Goal: Task Accomplishment & Management: Manage account settings

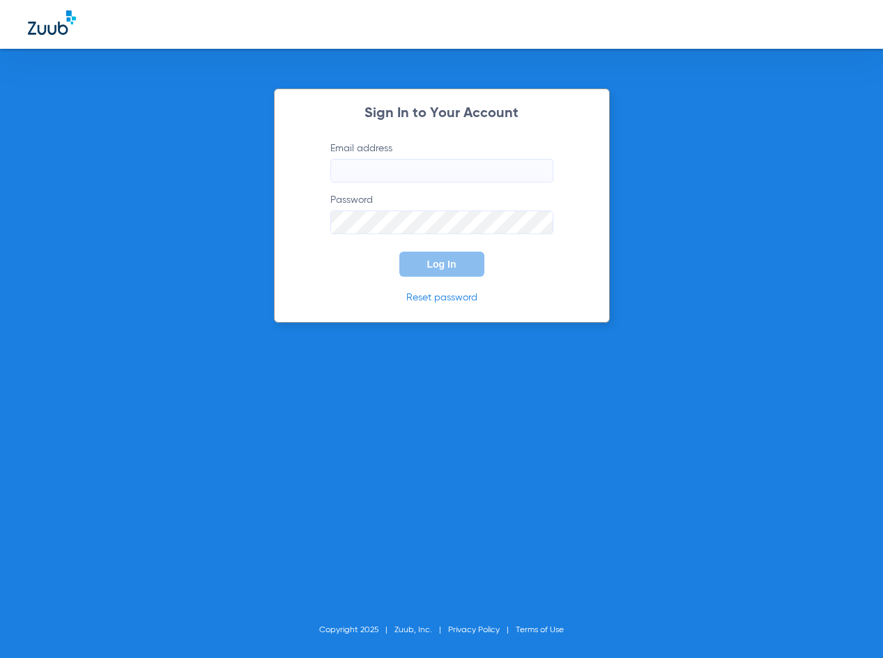
type input "[EMAIL_ADDRESS][DOMAIN_NAME]"
click at [443, 273] on button "Log In" at bounding box center [441, 264] width 85 height 25
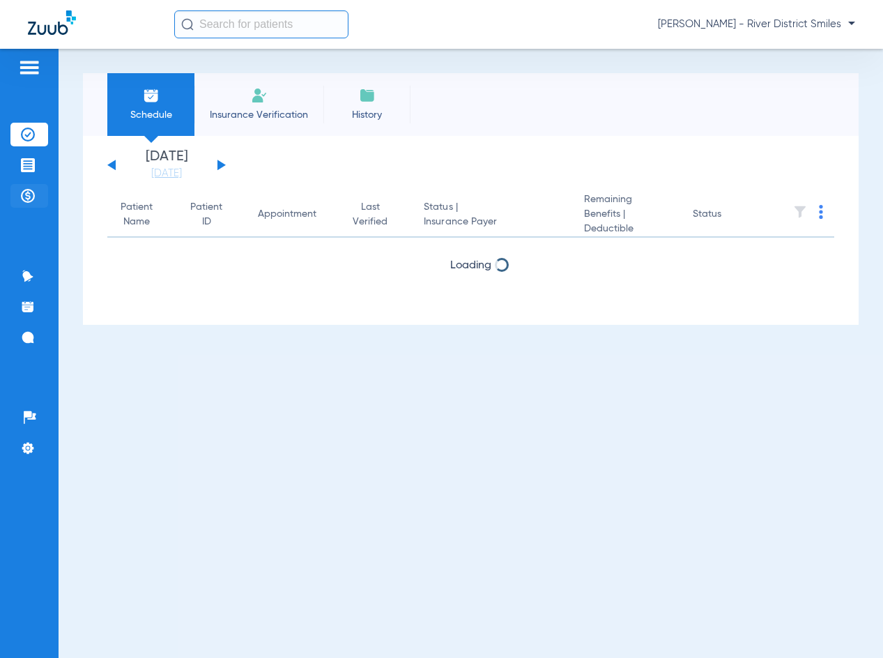
click at [21, 194] on img at bounding box center [28, 196] width 14 height 14
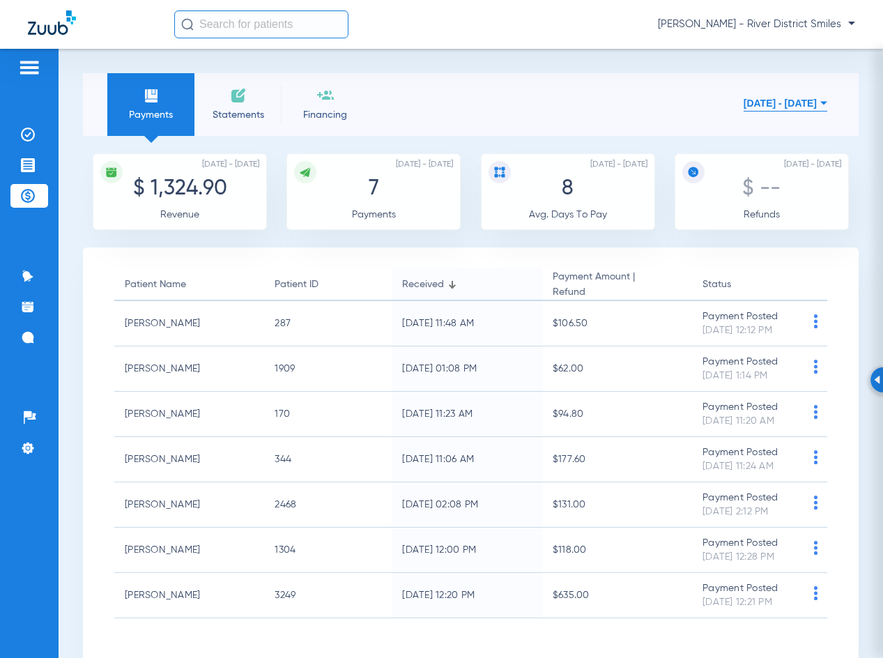
click at [252, 104] on li "Statements" at bounding box center [237, 104] width 87 height 63
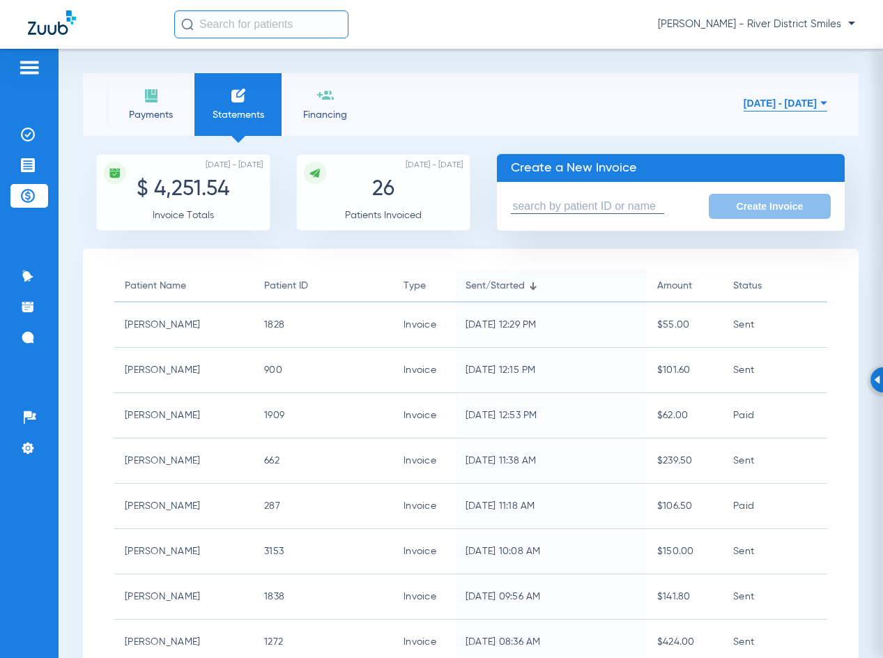
click at [629, 206] on input "text" at bounding box center [587, 206] width 153 height 15
type input "e"
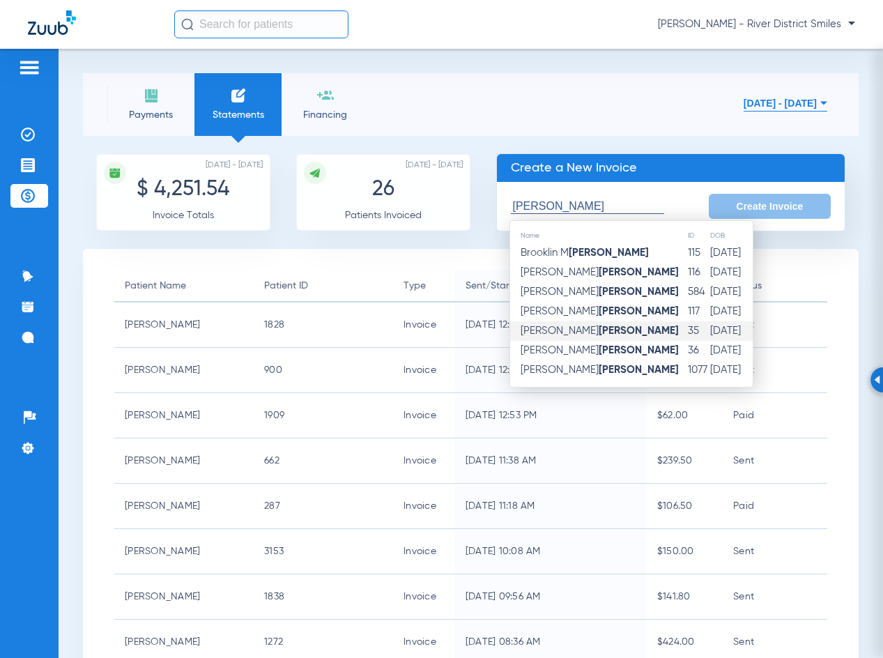
click at [621, 324] on td "Melissa Ferguson" at bounding box center [598, 331] width 177 height 20
type input "[PERSON_NAME]"
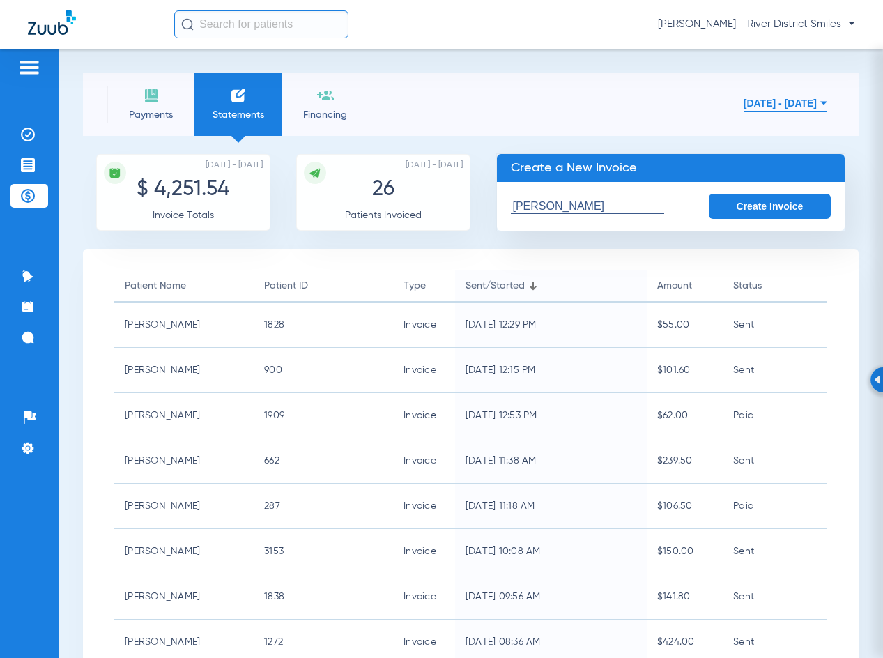
click at [765, 202] on button "Create Invoice" at bounding box center [770, 206] width 123 height 25
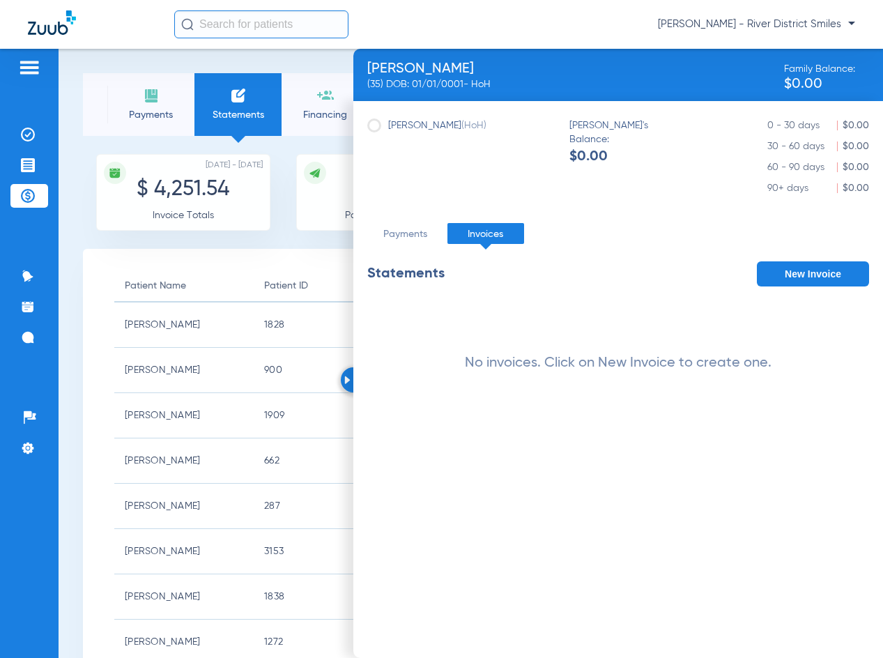
click at [831, 270] on button "New Invoice" at bounding box center [813, 273] width 112 height 25
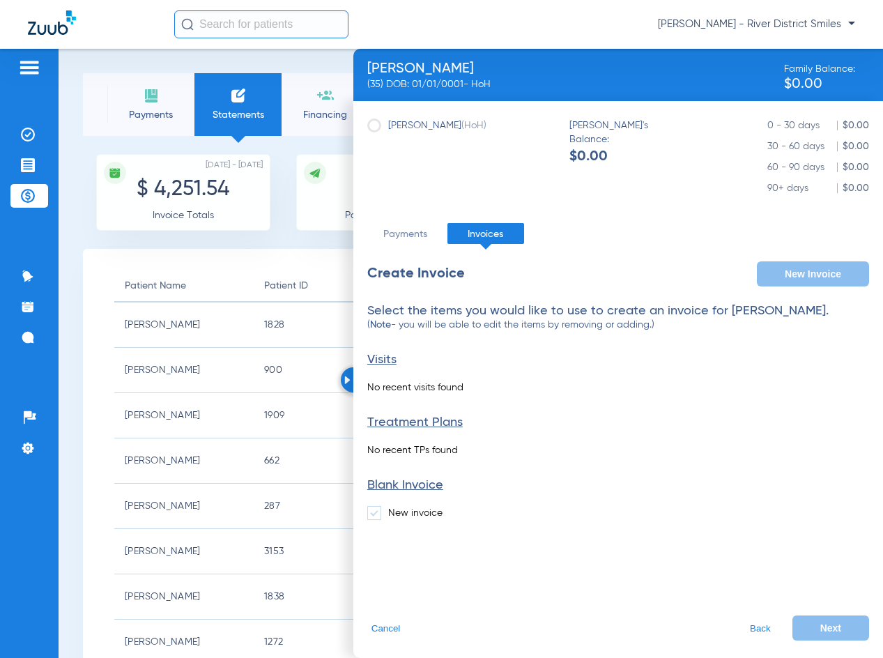
click at [403, 514] on label "New invoice" at bounding box center [404, 513] width 75 height 14
click at [391, 508] on input "New invoice" at bounding box center [391, 508] width 0 height 0
click at [834, 625] on button "Next" at bounding box center [831, 628] width 77 height 25
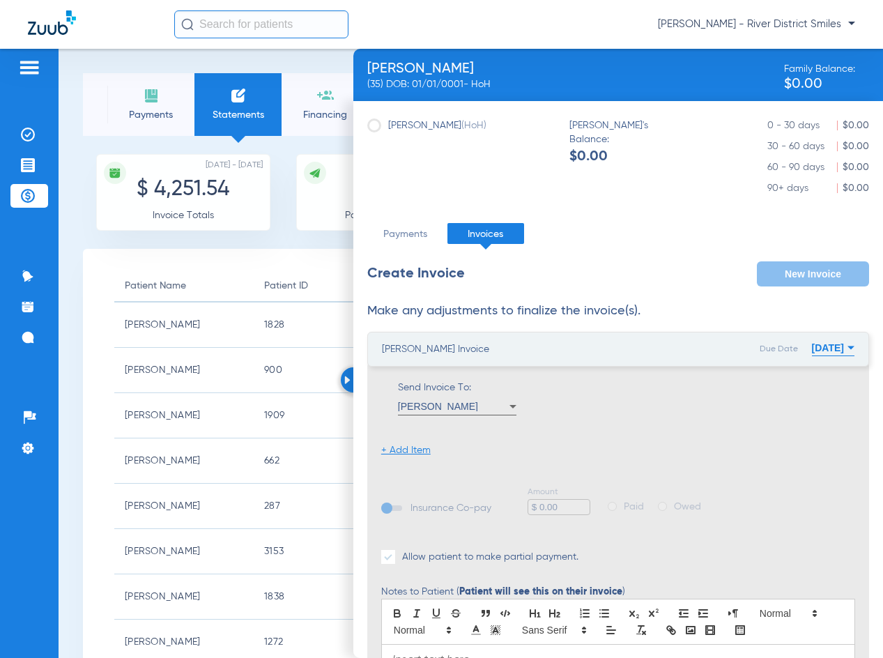
click at [418, 449] on li "+ Add Item" at bounding box center [405, 450] width 49 height 14
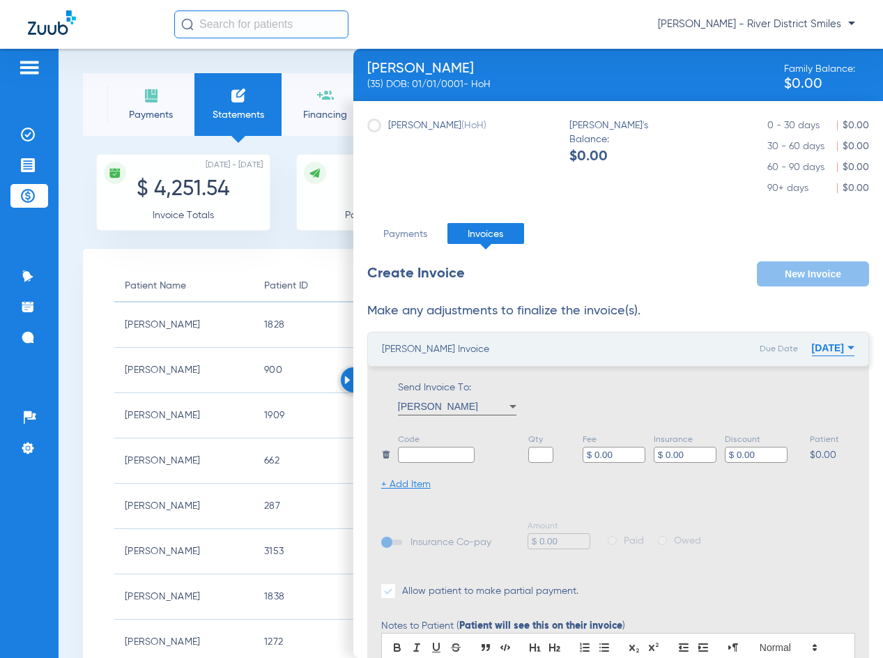
click at [424, 452] on input "text" at bounding box center [436, 455] width 77 height 16
type input "balance"
type input "1"
type input "$ 1.00"
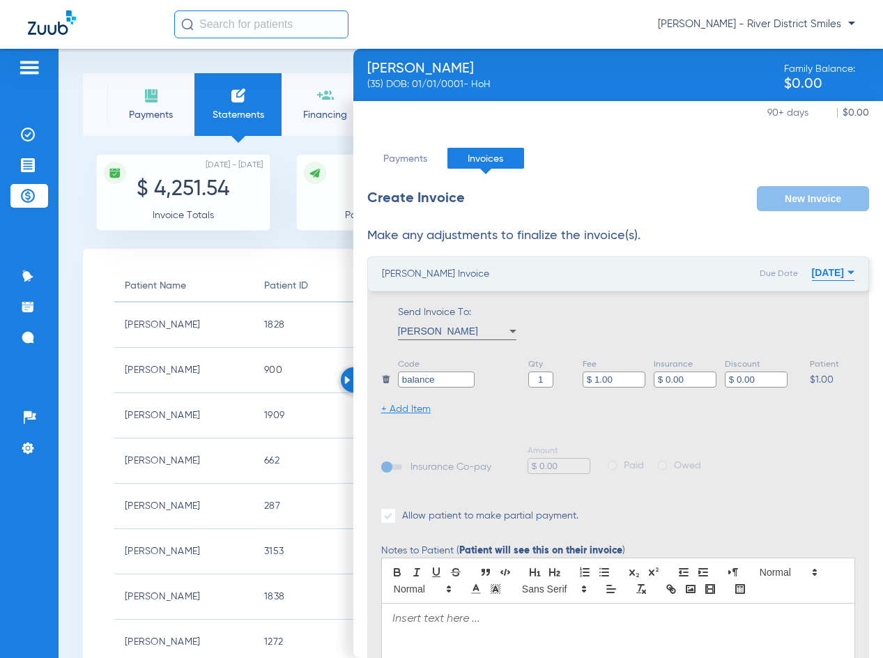
scroll to position [197, 0]
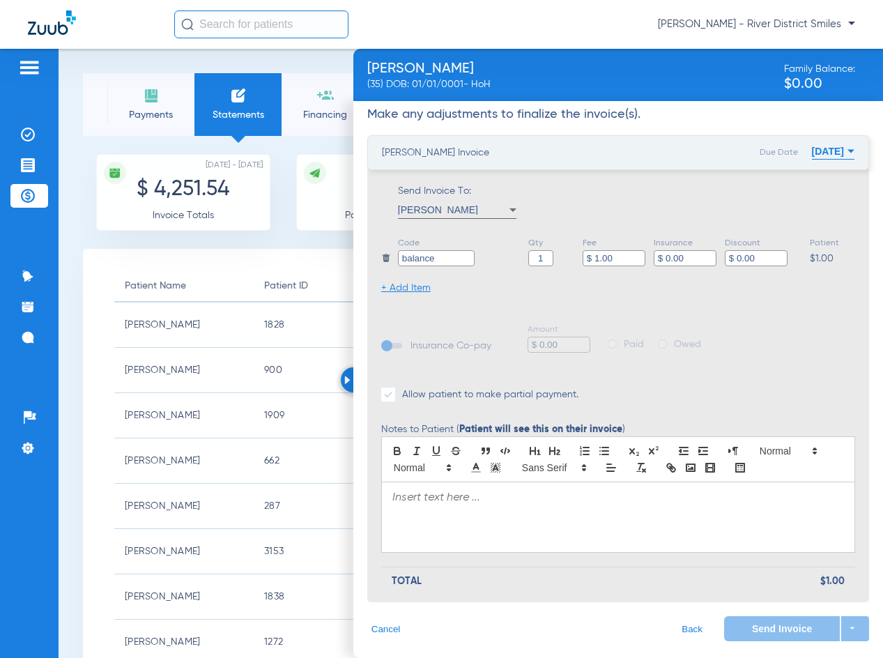
click at [450, 500] on p at bounding box center [618, 498] width 452 height 14
click at [812, 157] on button "09/12/2025" at bounding box center [833, 151] width 43 height 28
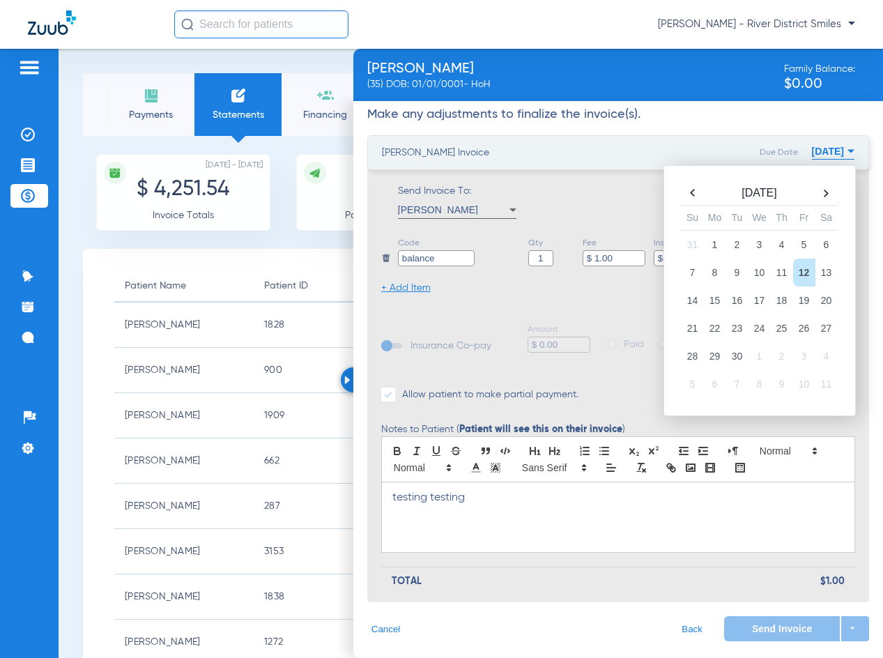
click at [704, 193] on th "[DATE]" at bounding box center [760, 194] width 112 height 22
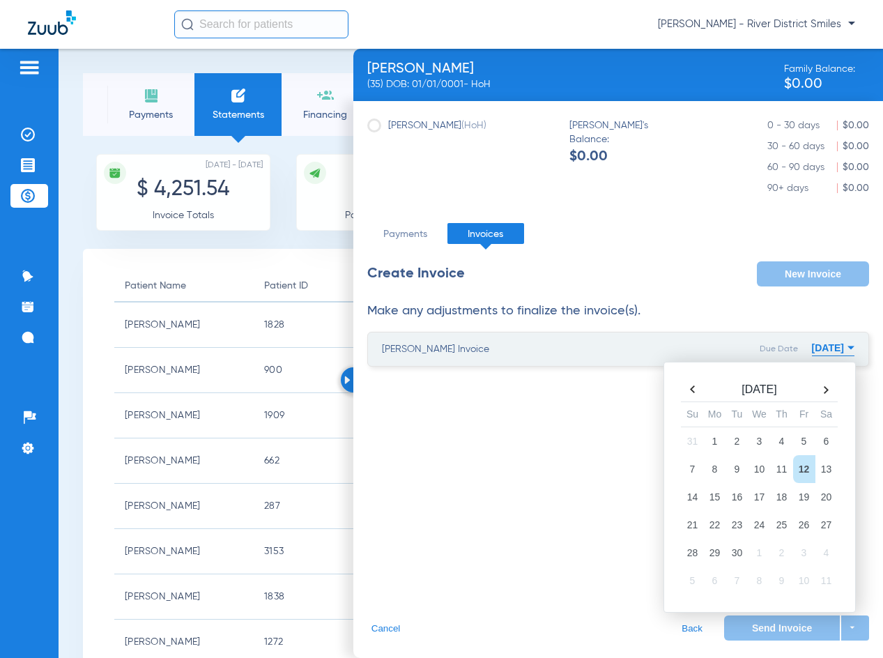
scroll to position [0, 0]
drag, startPoint x: 693, startPoint y: 395, endPoint x: 701, endPoint y: 421, distance: 27.8
click at [691, 394] on th at bounding box center [693, 390] width 22 height 20
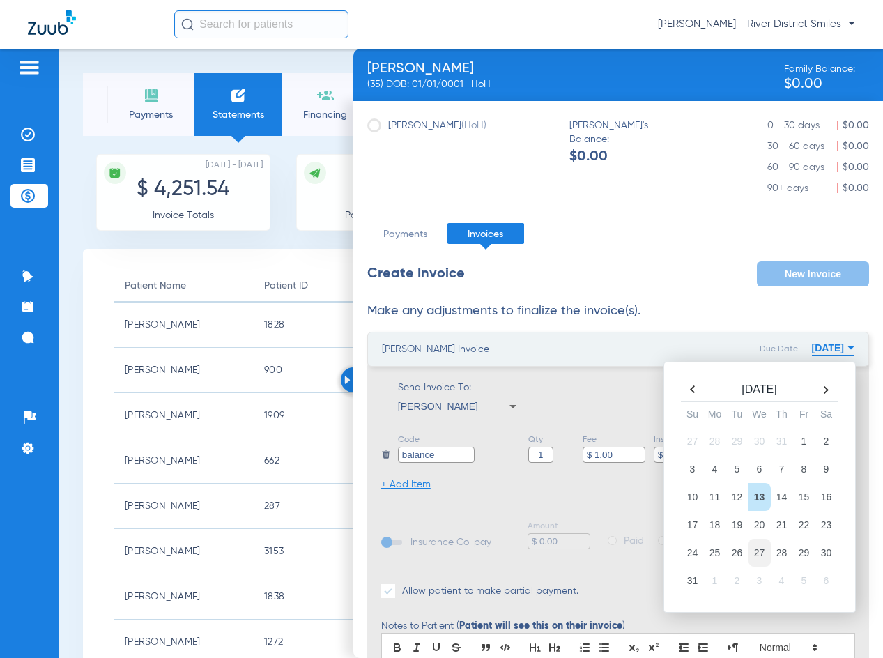
click at [755, 554] on td "27" at bounding box center [760, 553] width 22 height 28
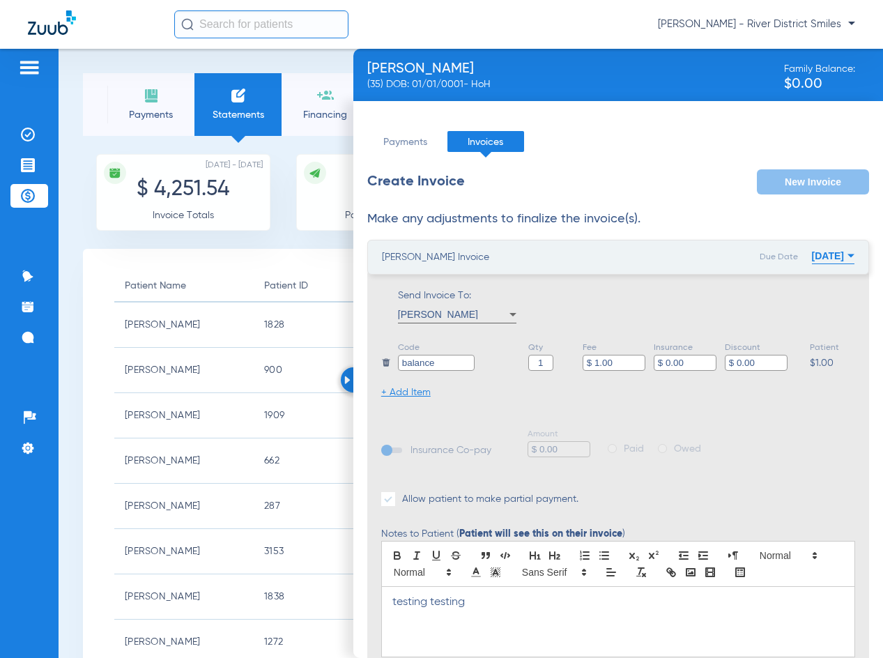
scroll to position [197, 0]
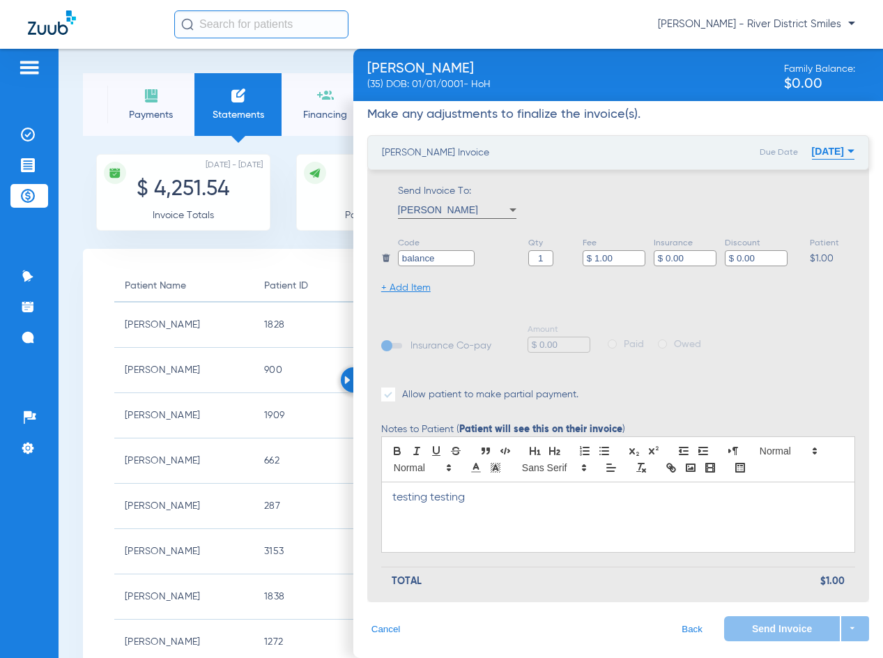
click at [721, 346] on form "Insurance Co-pay Amount $ 0.00 Paid Owed" at bounding box center [618, 338] width 474 height 30
click at [507, 625] on div "Cancel Back Send Invoice arrow_drop_down" at bounding box center [618, 637] width 502 height 43
click at [753, 473] on div at bounding box center [618, 459] width 474 height 46
drag, startPoint x: 622, startPoint y: 260, endPoint x: 376, endPoint y: 244, distance: 246.6
click at [376, 244] on div "Send Invoice To: Melissa Ferguson Code balance Qty 1 Fee $ 1.00 Insurance $ 0.0…" at bounding box center [618, 384] width 502 height 436
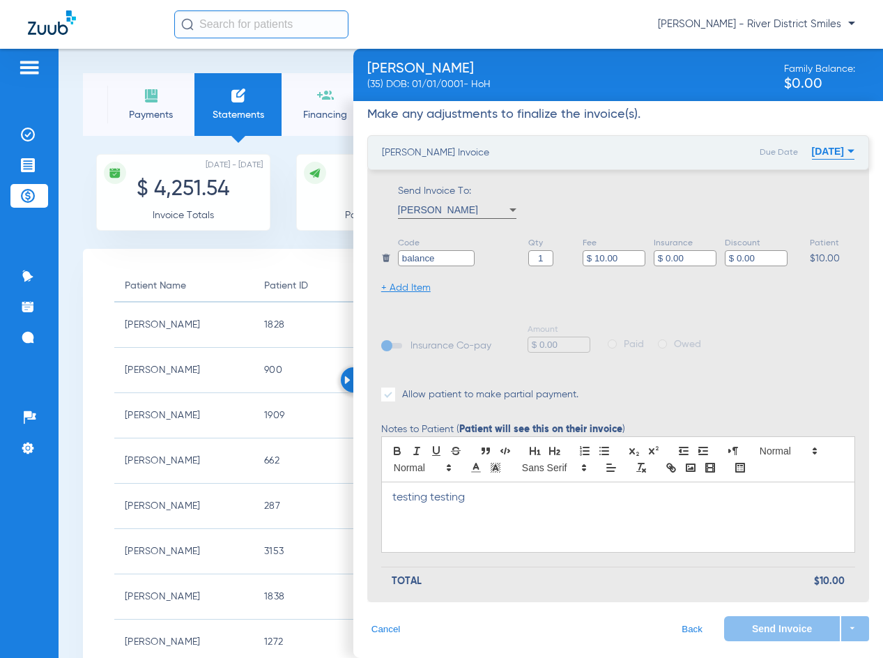
type input "$ 10.00"
click at [696, 337] on span "Owed" at bounding box center [687, 344] width 27 height 14
click at [388, 395] on span at bounding box center [388, 395] width 14 height 14
click at [405, 390] on input "Allow patient to make partial payment." at bounding box center [405, 390] width 0 height 0
click at [850, 635] on div "Send Invoice arrow_drop_down" at bounding box center [796, 628] width 145 height 25
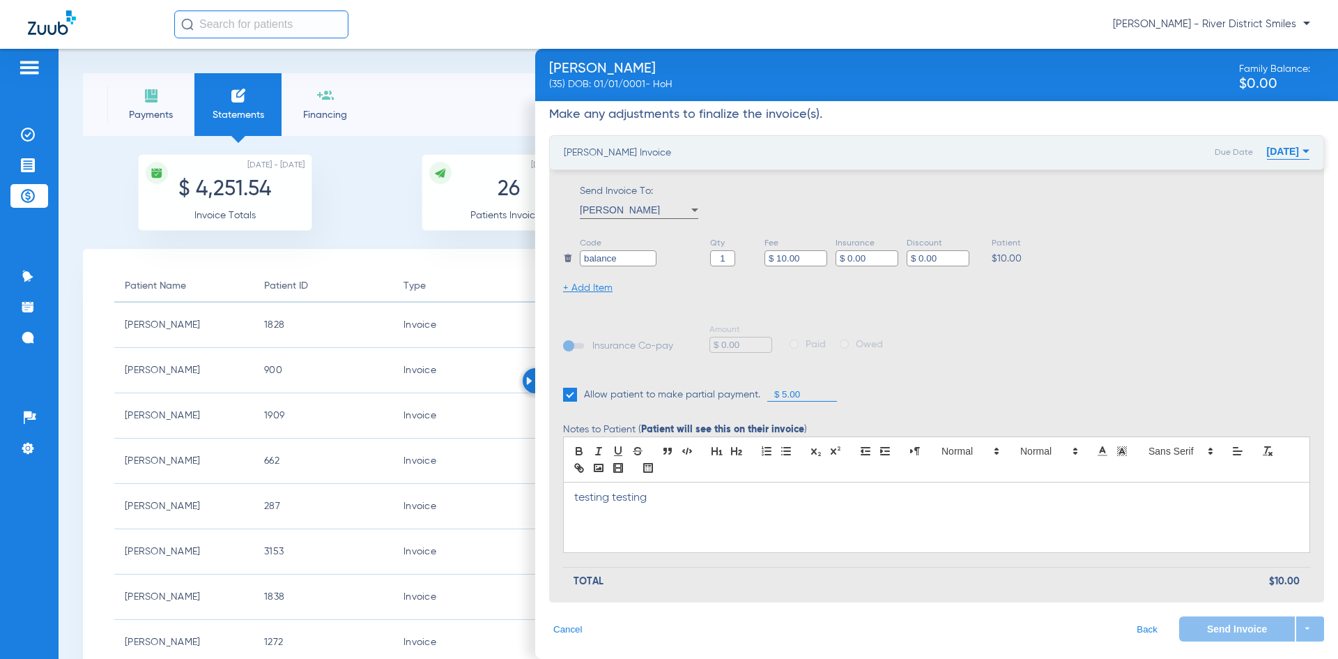
click at [572, 620] on button "Cancel" at bounding box center [568, 628] width 38 height 25
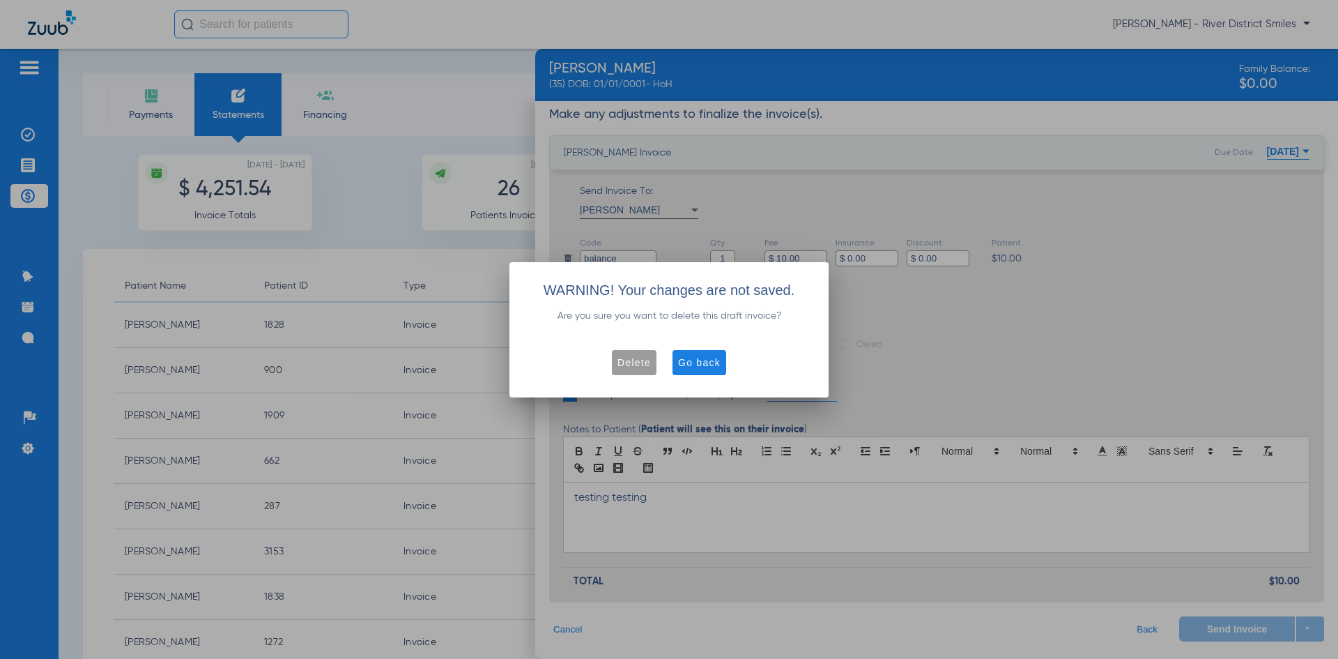
click at [644, 356] on span "Delete" at bounding box center [634, 363] width 33 height 14
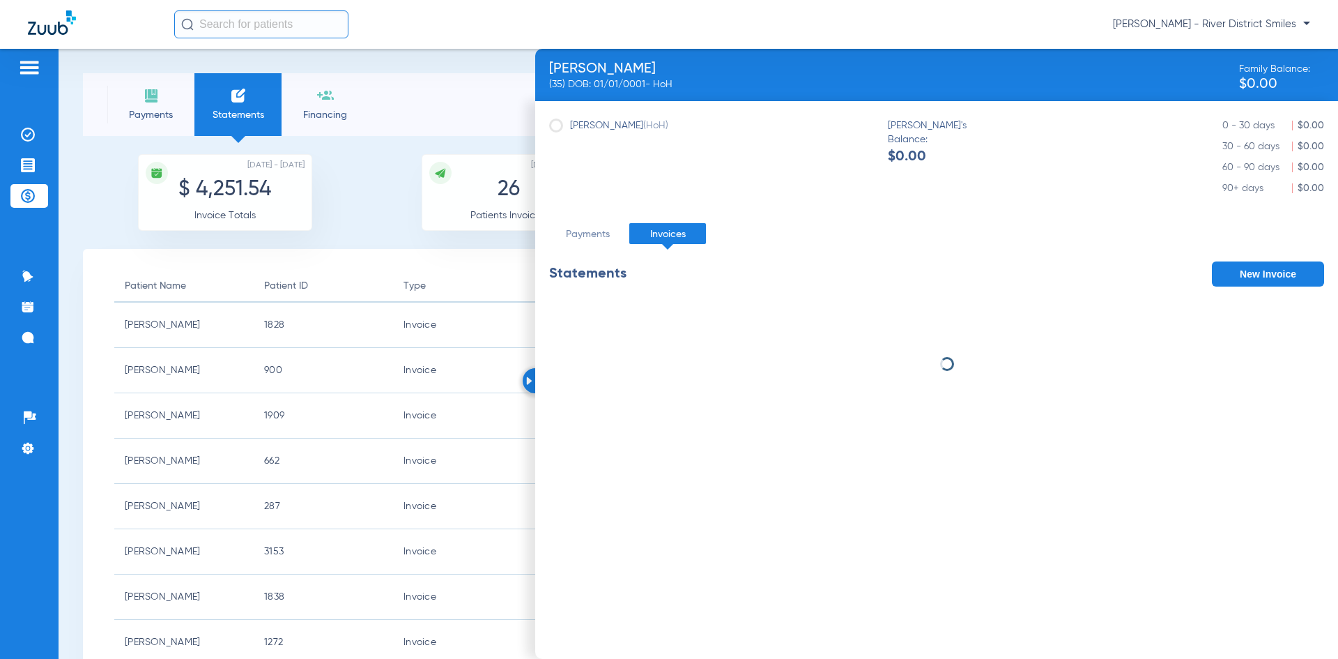
scroll to position [0, 0]
click at [523, 377] on div at bounding box center [535, 380] width 25 height 25
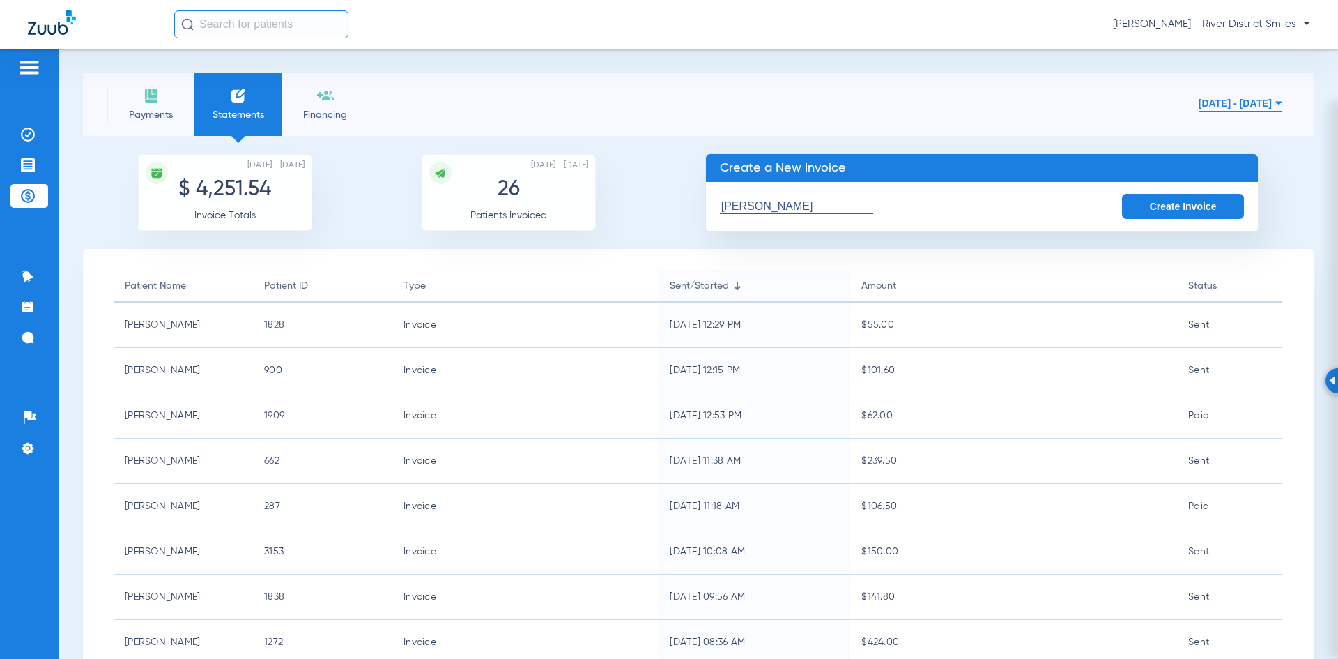
click at [854, 205] on input "[PERSON_NAME]" at bounding box center [796, 206] width 153 height 15
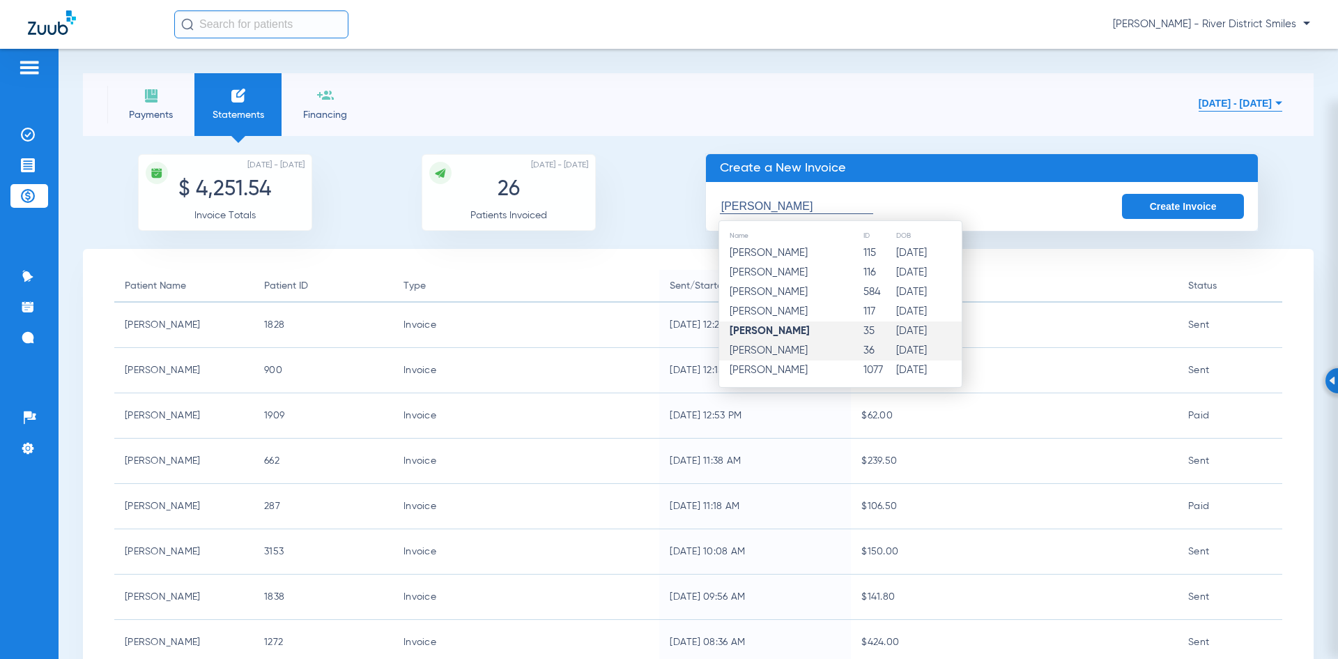
click at [835, 351] on td "Melissa L Ferguson" at bounding box center [791, 351] width 144 height 20
type input "Melissa L Ferguson"
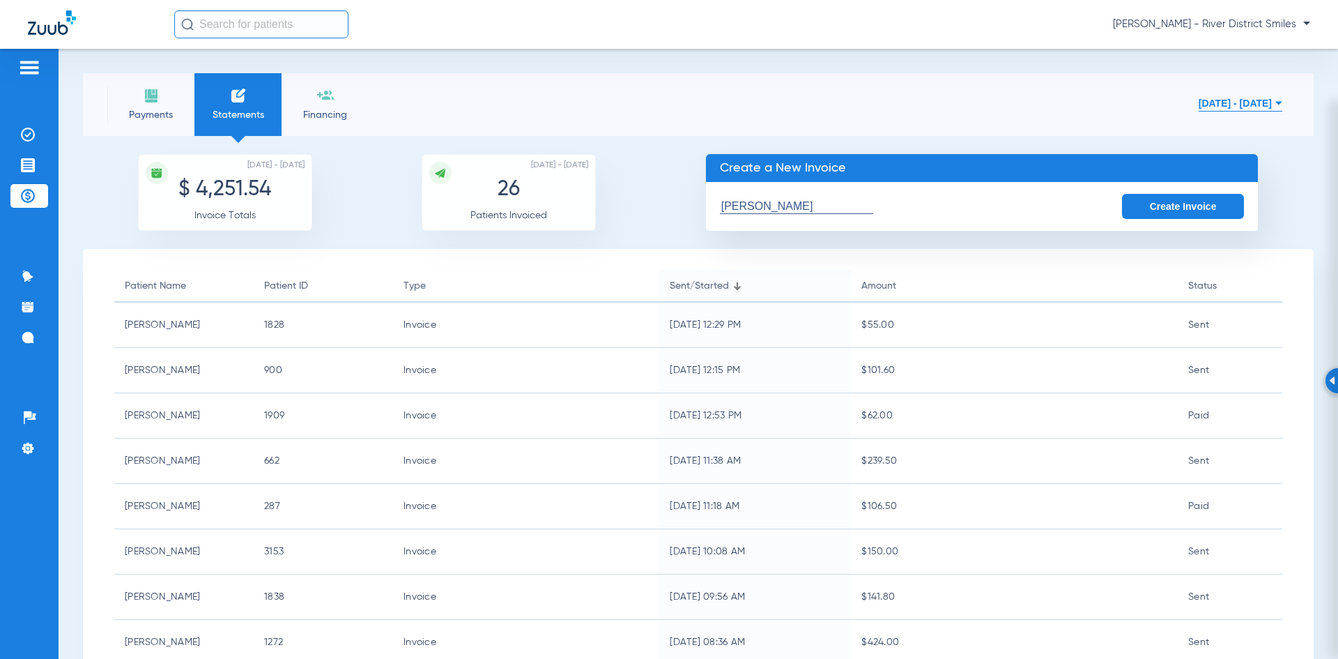
click at [882, 198] on button "Create Invoice" at bounding box center [1183, 206] width 123 height 25
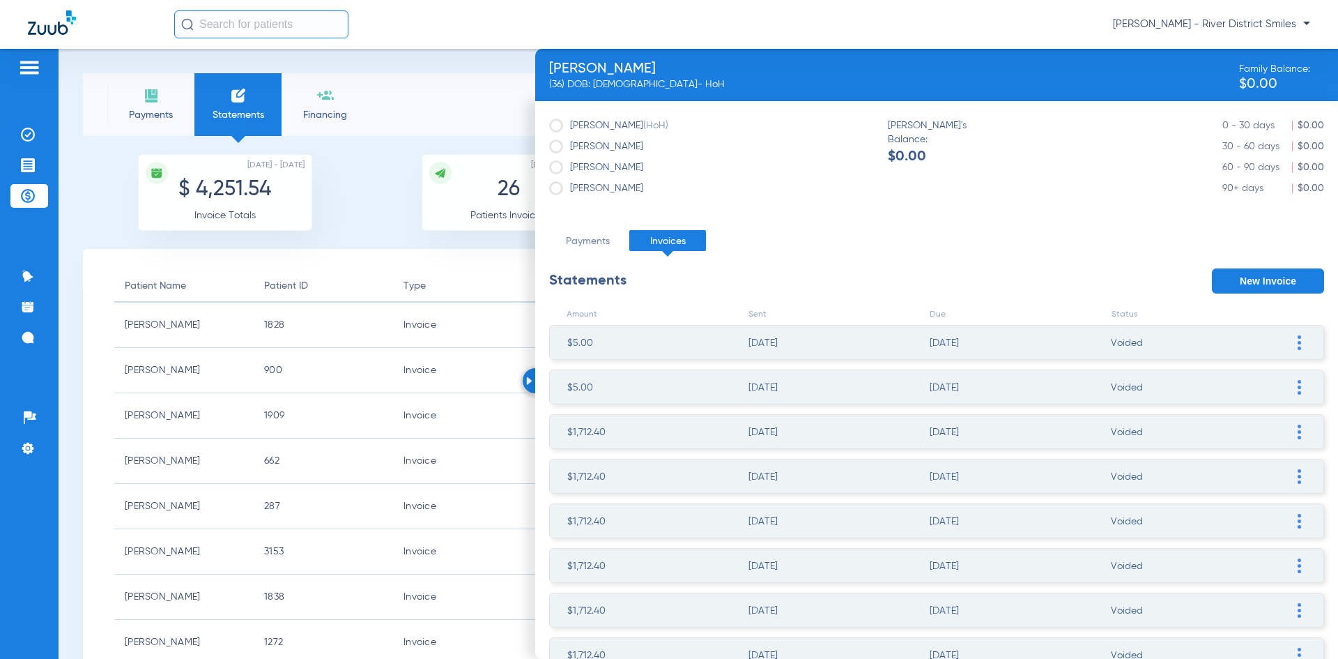
click at [882, 282] on button "New Invoice" at bounding box center [1268, 280] width 112 height 25
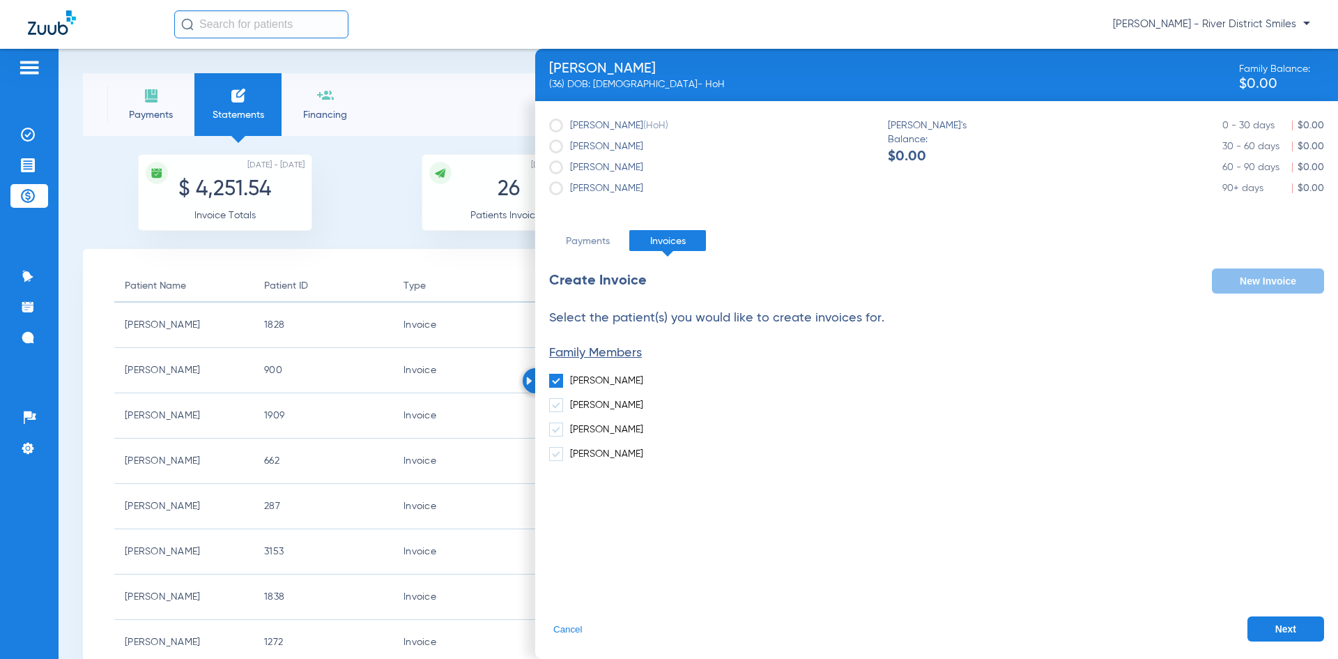
click at [882, 620] on button "Next" at bounding box center [1286, 628] width 77 height 25
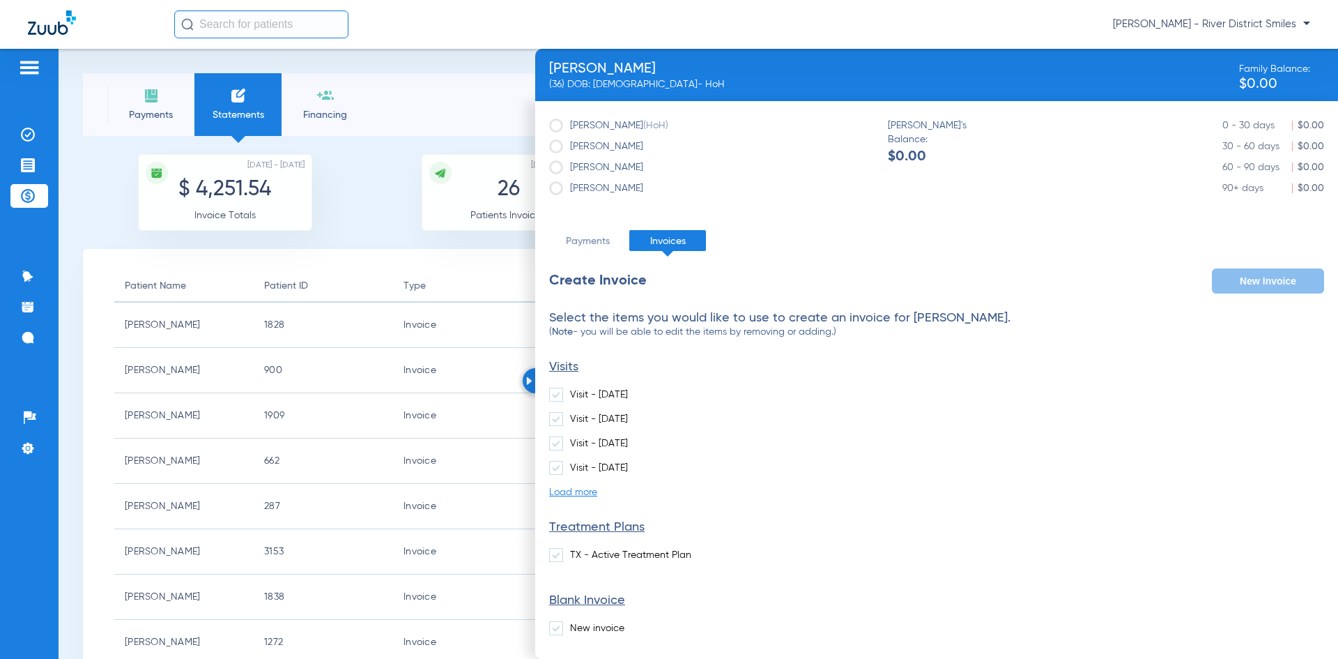
click at [557, 627] on span at bounding box center [556, 628] width 14 height 14
click at [573, 623] on input "New invoice" at bounding box center [573, 623] width 0 height 0
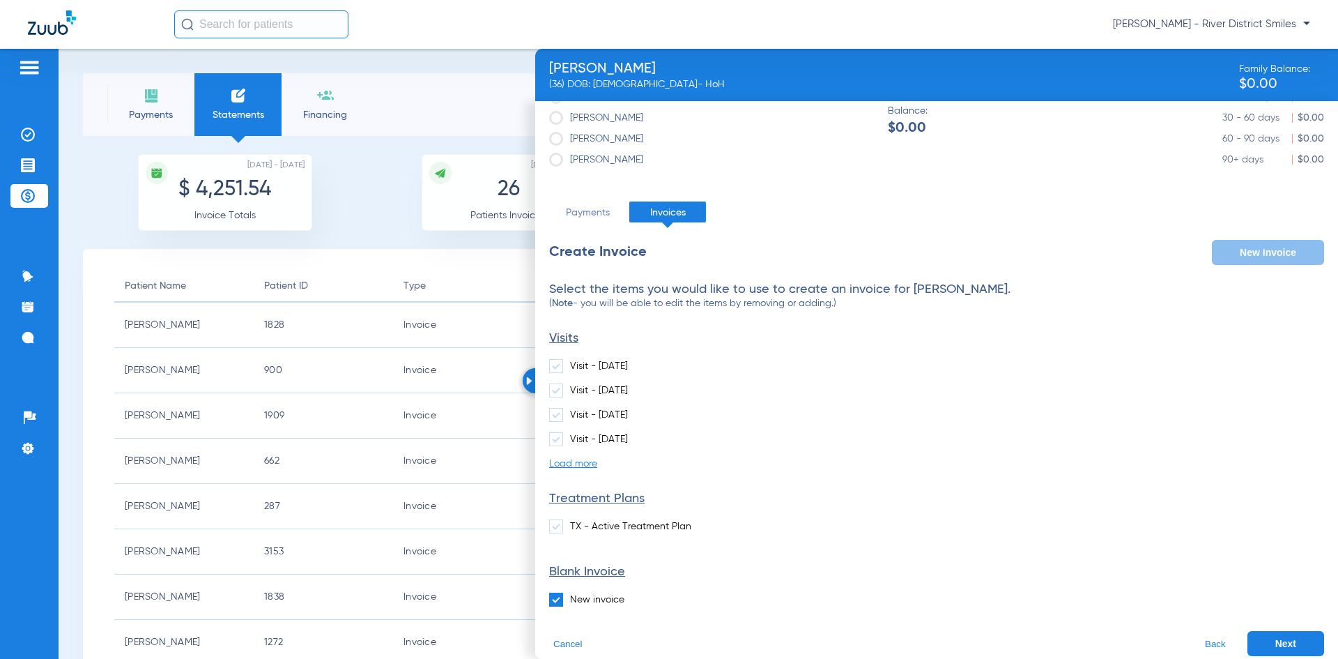
scroll to position [43, 0]
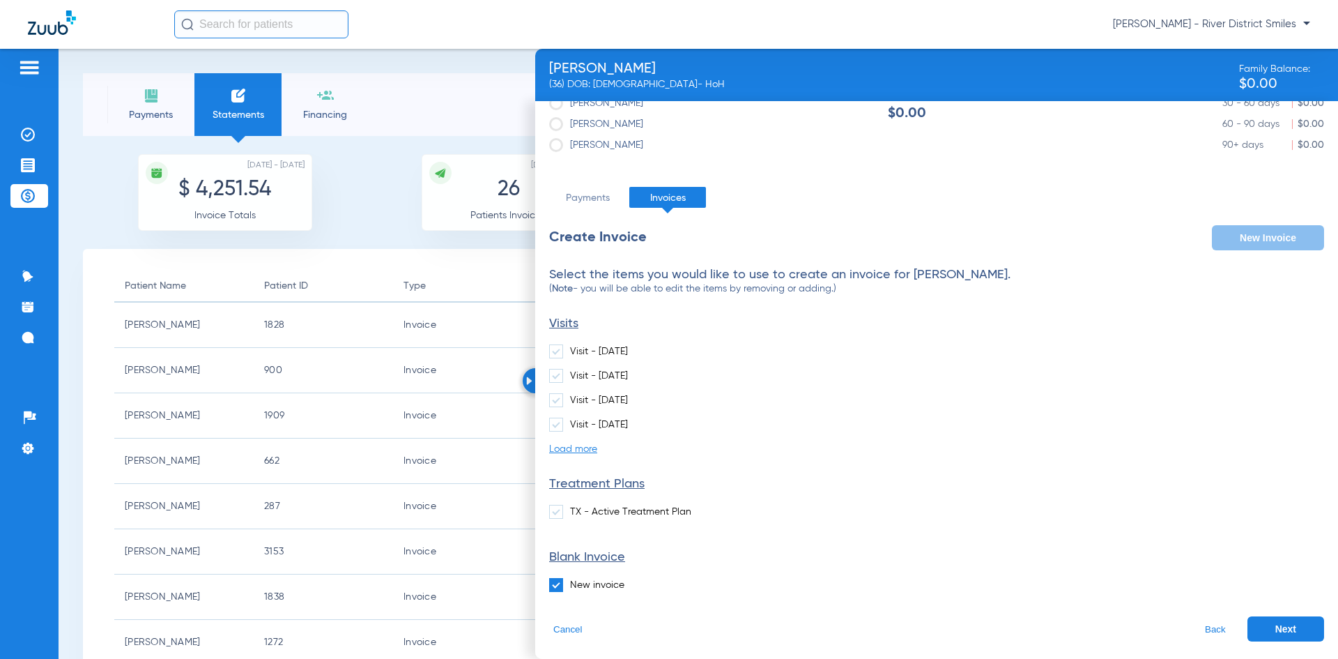
click at [882, 621] on button "Next" at bounding box center [1286, 628] width 77 height 25
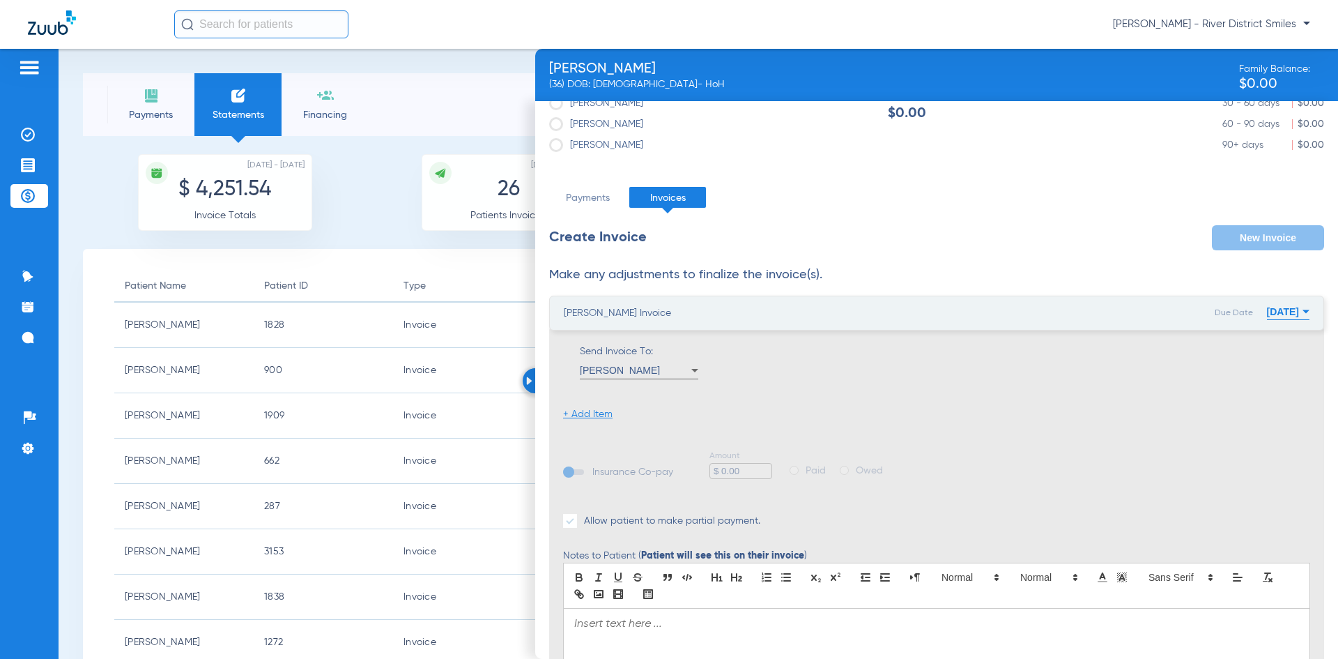
drag, startPoint x: 607, startPoint y: 404, endPoint x: 600, endPoint y: 413, distance: 11.4
click at [606, 405] on ul "+ Add Item" at bounding box center [936, 409] width 747 height 24
click at [600, 413] on li "+ Add Item" at bounding box center [587, 414] width 49 height 14
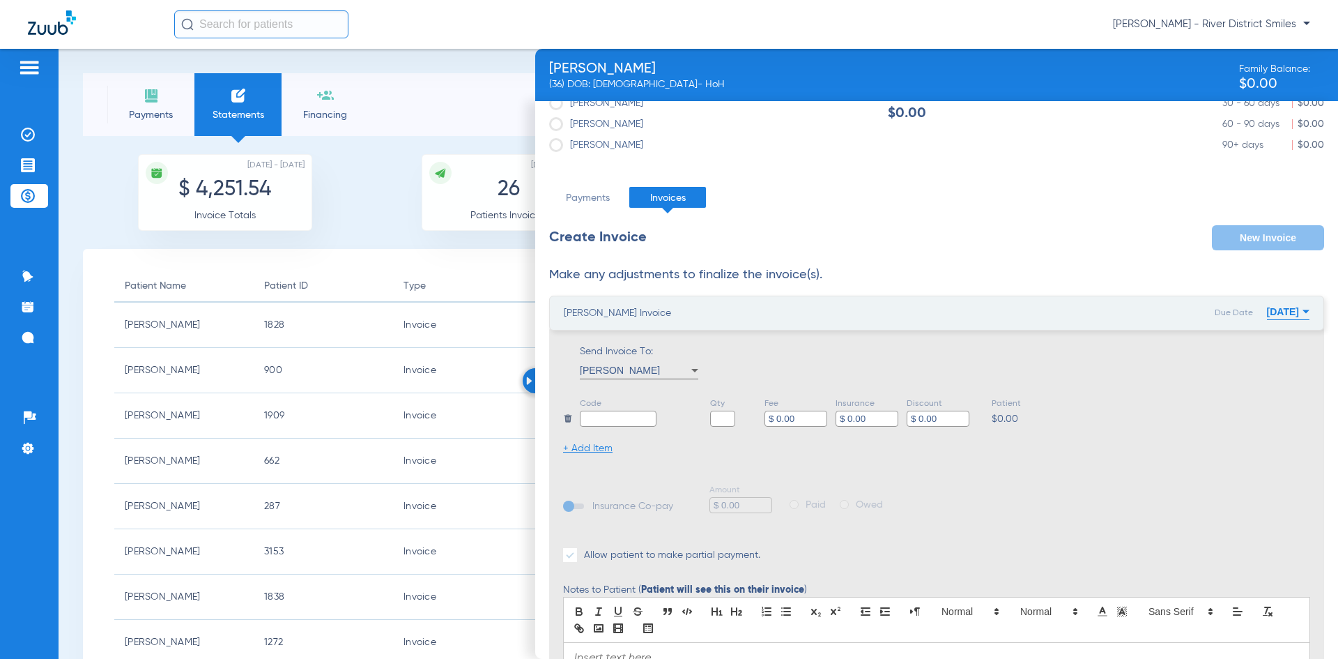
click at [625, 423] on input "text" at bounding box center [618, 419] width 77 height 16
type input "balance"
type input "1"
type input "$ 1.00"
click at [882, 314] on div "Due Date 09/12/2025 Sep 2025 Su Mo Tu We Th Fr Sa 31 1 2 3 4 5 6 7 8 9 10 11 12…" at bounding box center [1262, 313] width 95 height 31
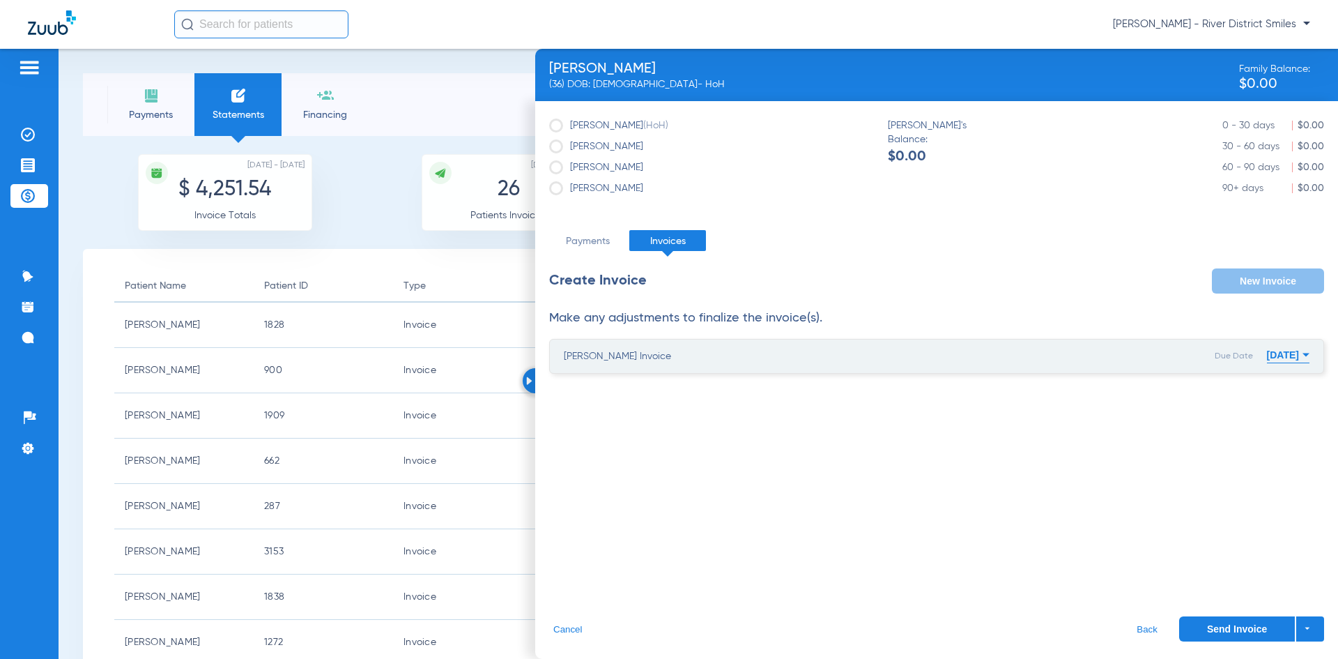
scroll to position [0, 0]
click at [882, 354] on button "09/12/2025" at bounding box center [1288, 355] width 43 height 28
click at [882, 403] on th at bounding box center [1148, 397] width 22 height 20
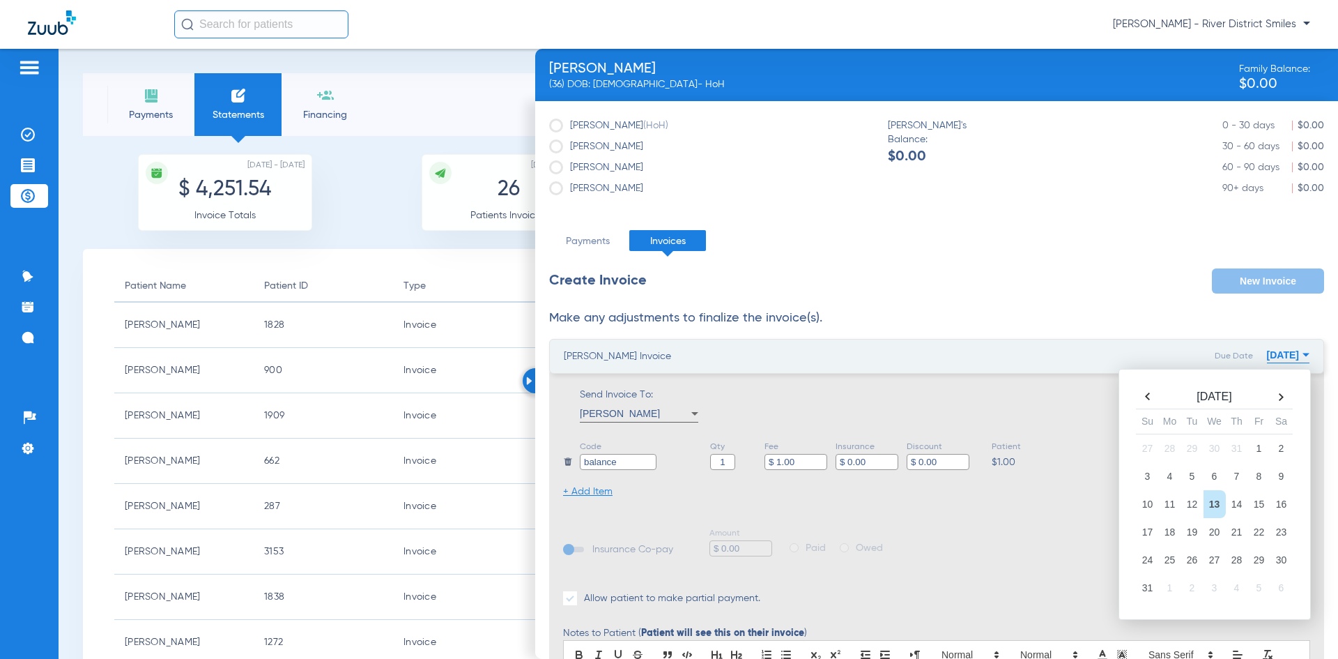
click at [882, 558] on td "27" at bounding box center [1215, 560] width 22 height 28
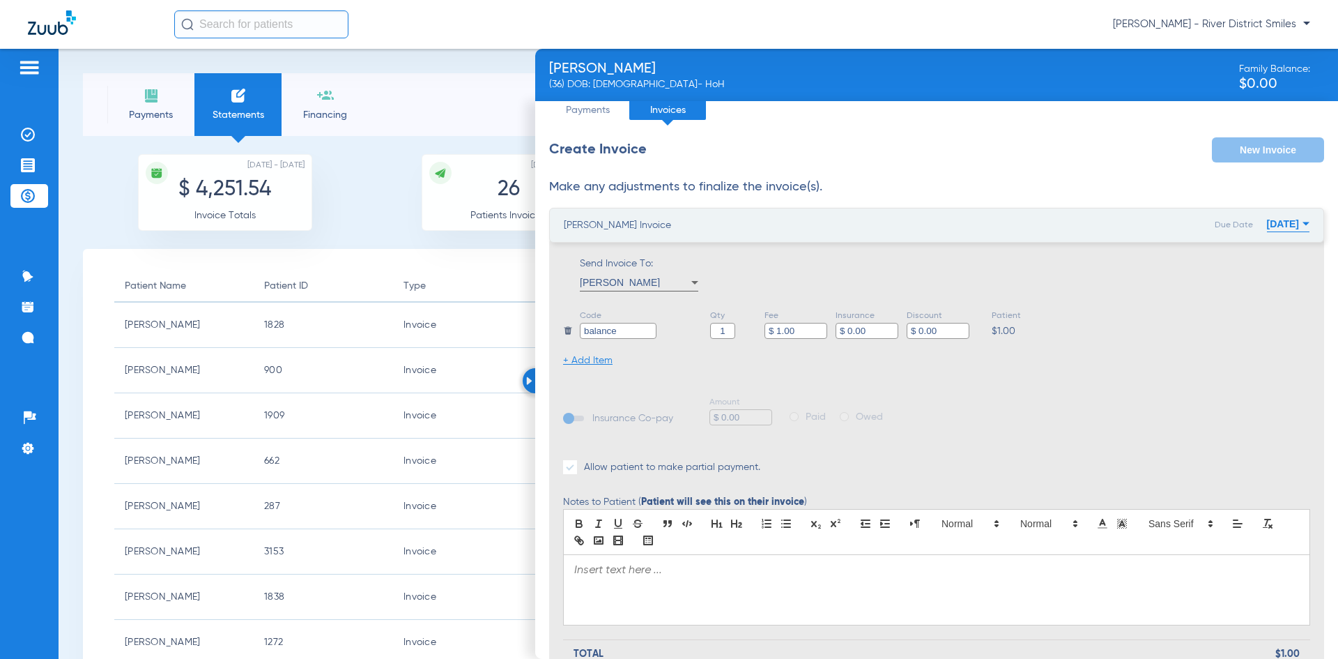
scroll to position [203, 0]
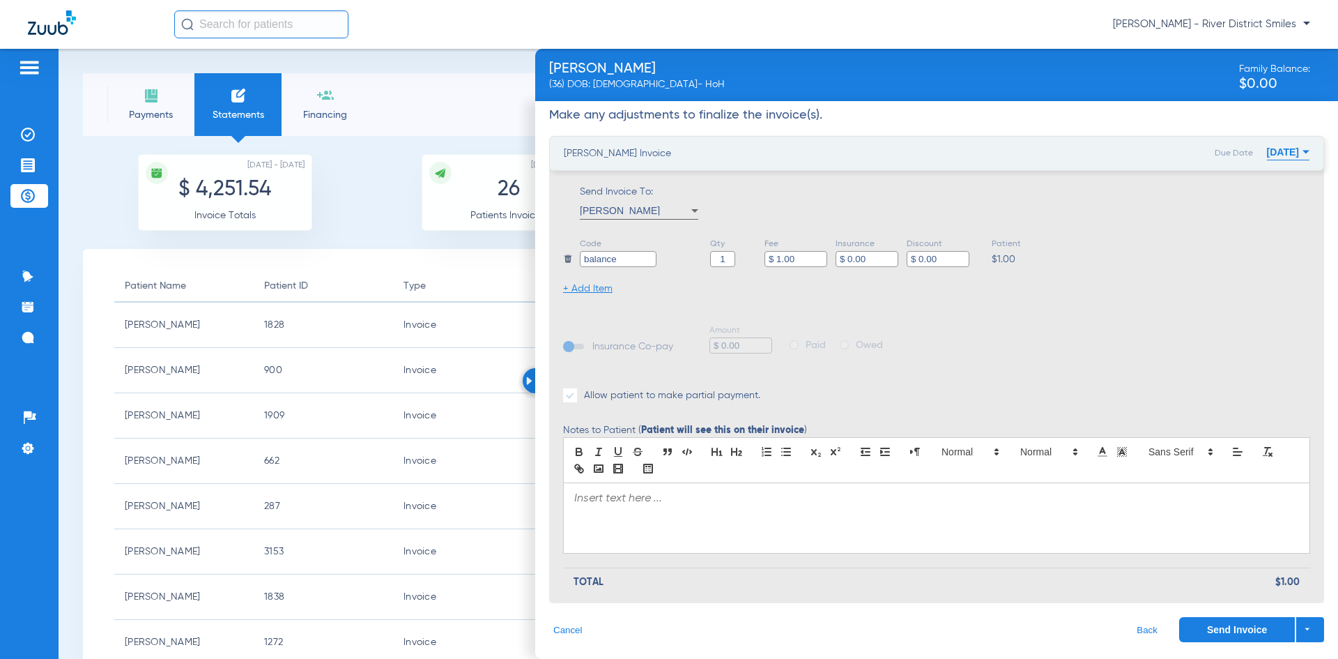
click at [629, 510] on div at bounding box center [937, 518] width 746 height 70
click at [882, 636] on button "Send Invoice" at bounding box center [1237, 629] width 116 height 25
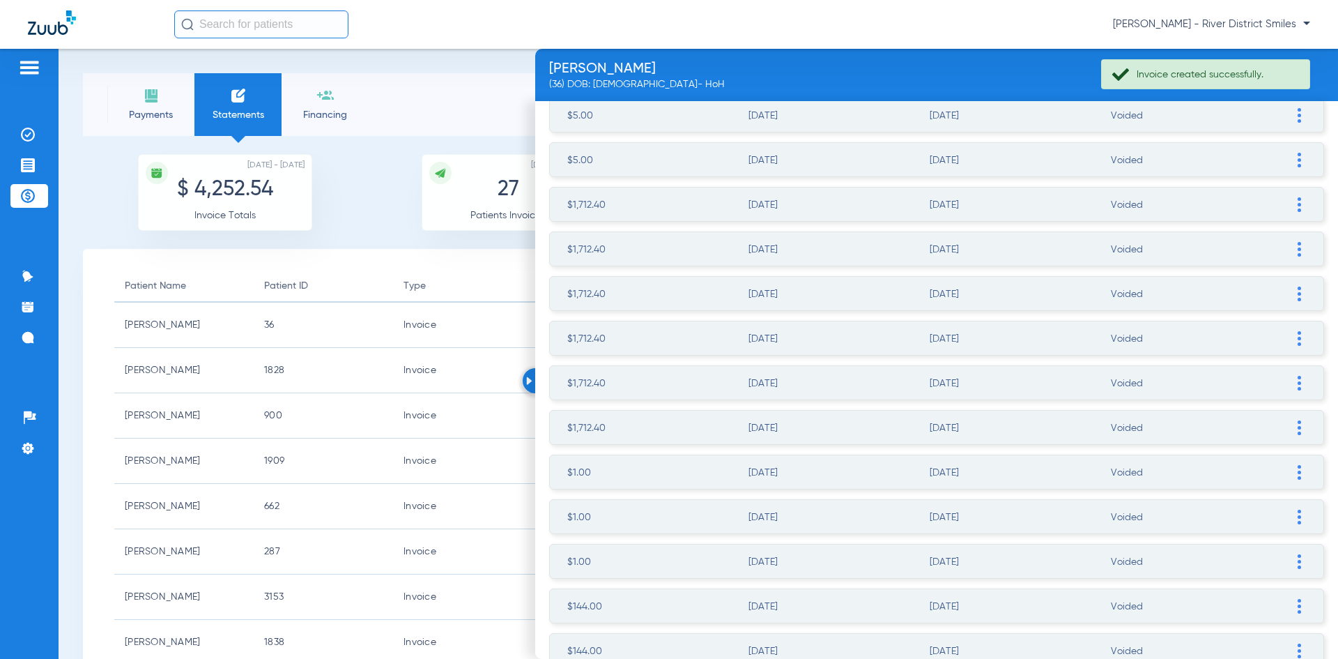
scroll to position [291, 0]
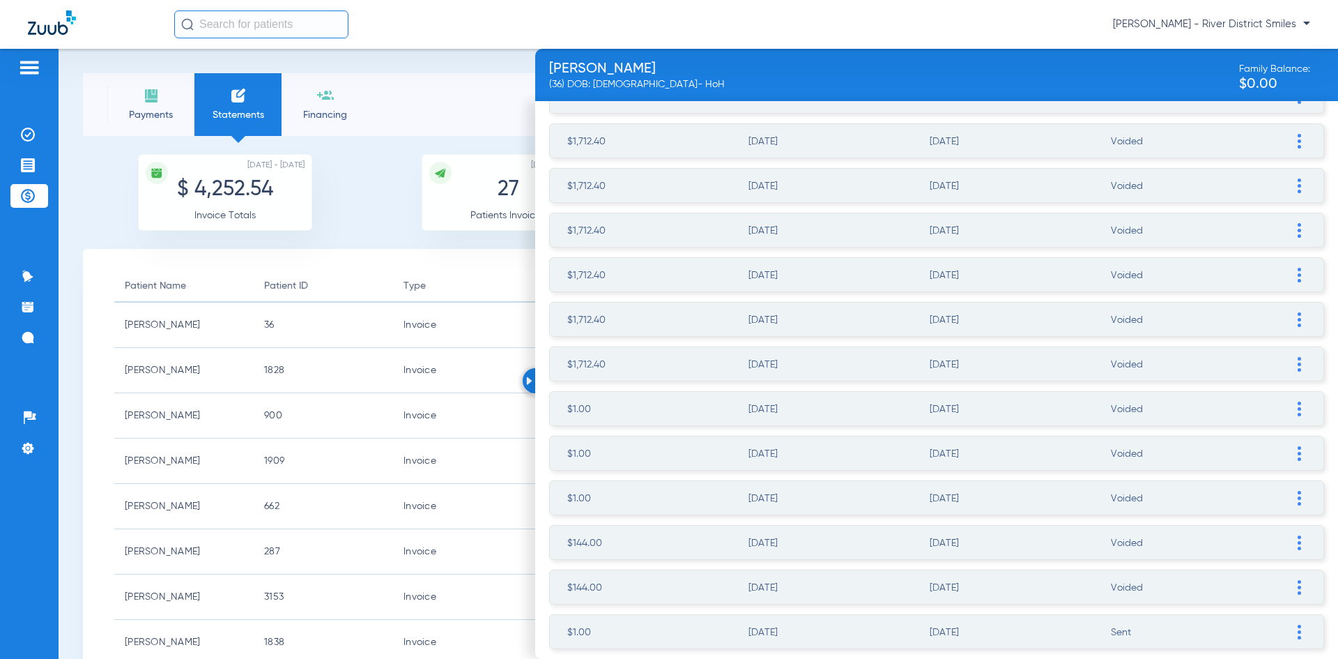
click at [882, 636] on ul "$1.00 08/13/2025 08/27/2025 Sent Resend Invoice Edit Invoice Add Manual Payment…" at bounding box center [936, 631] width 775 height 35
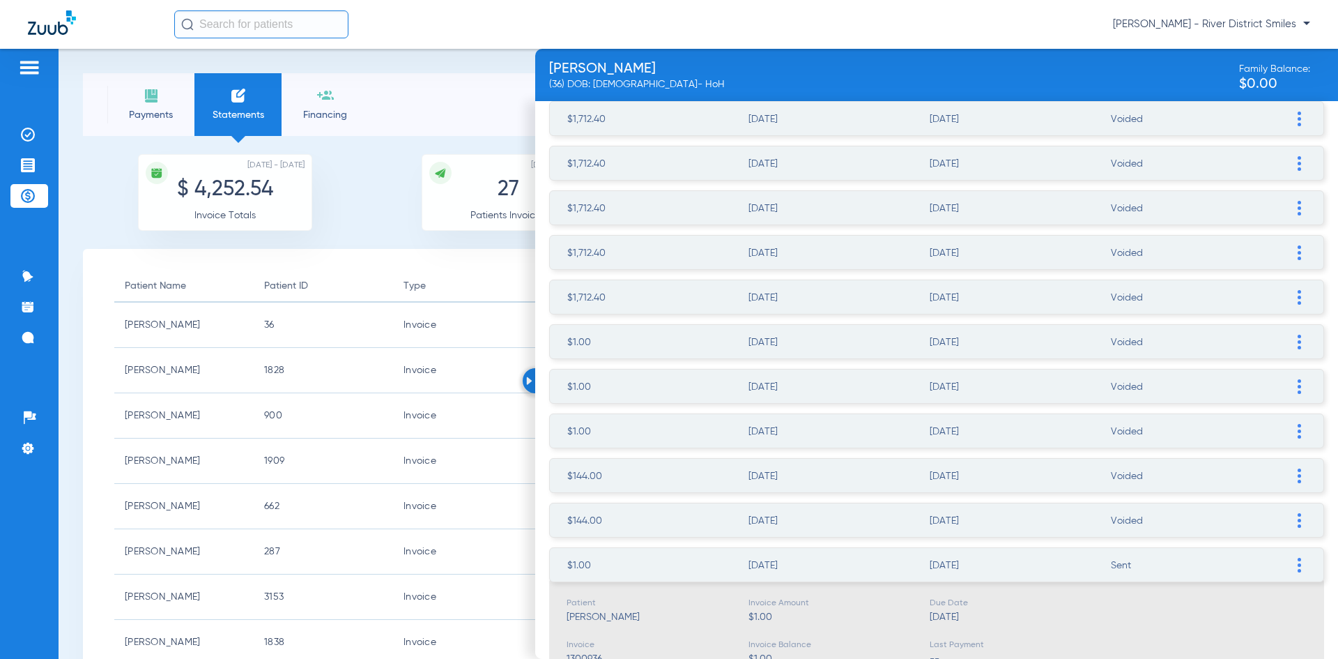
scroll to position [421, 0]
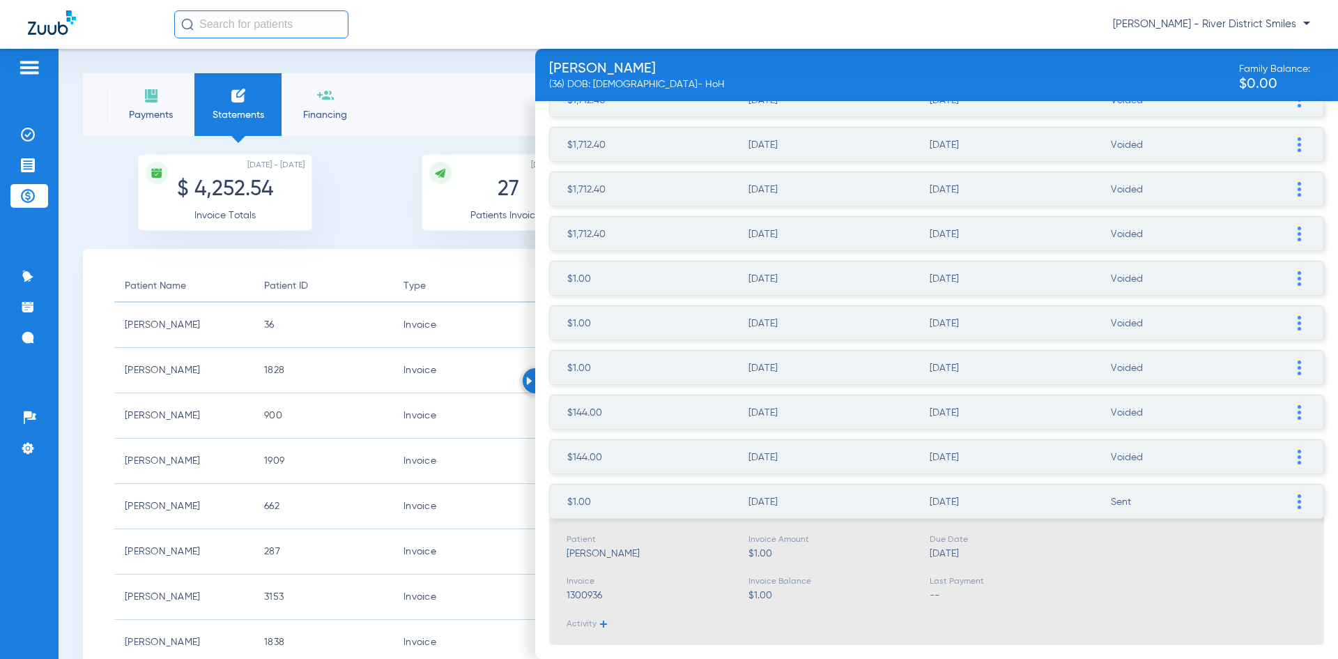
click at [882, 501] on span at bounding box center [1299, 500] width 14 height 33
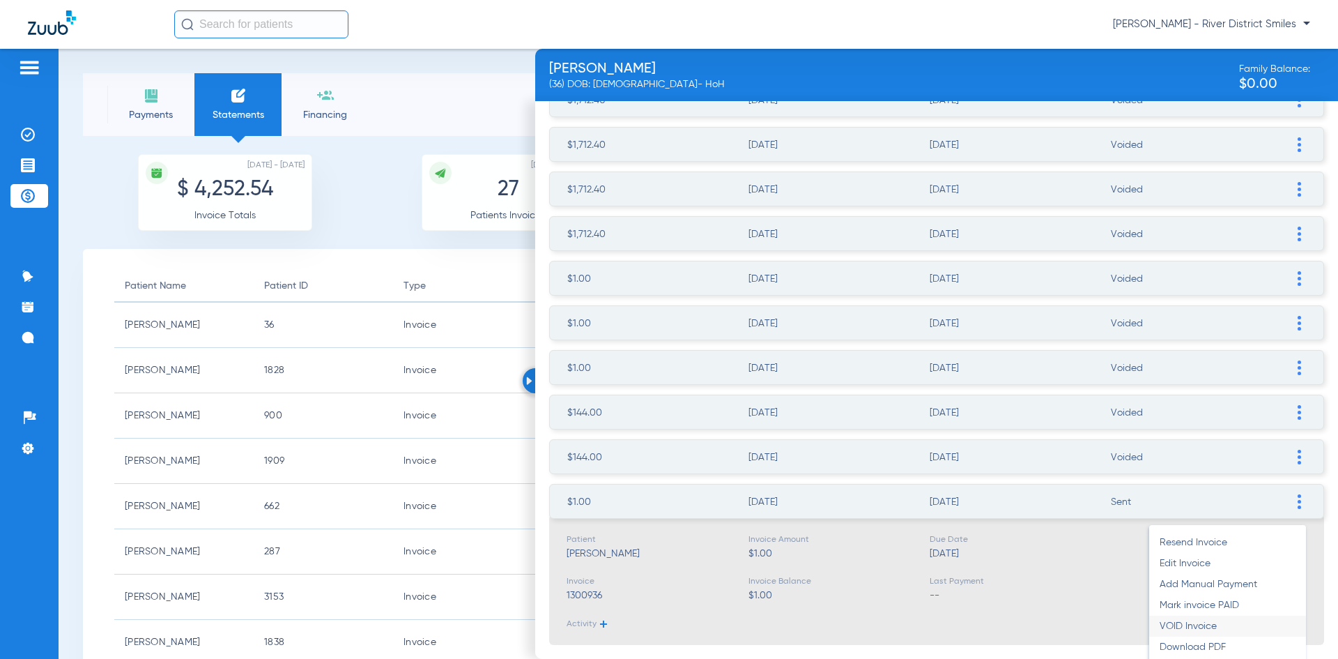
click at [882, 630] on li "VOID Invoice" at bounding box center [1227, 626] width 157 height 21
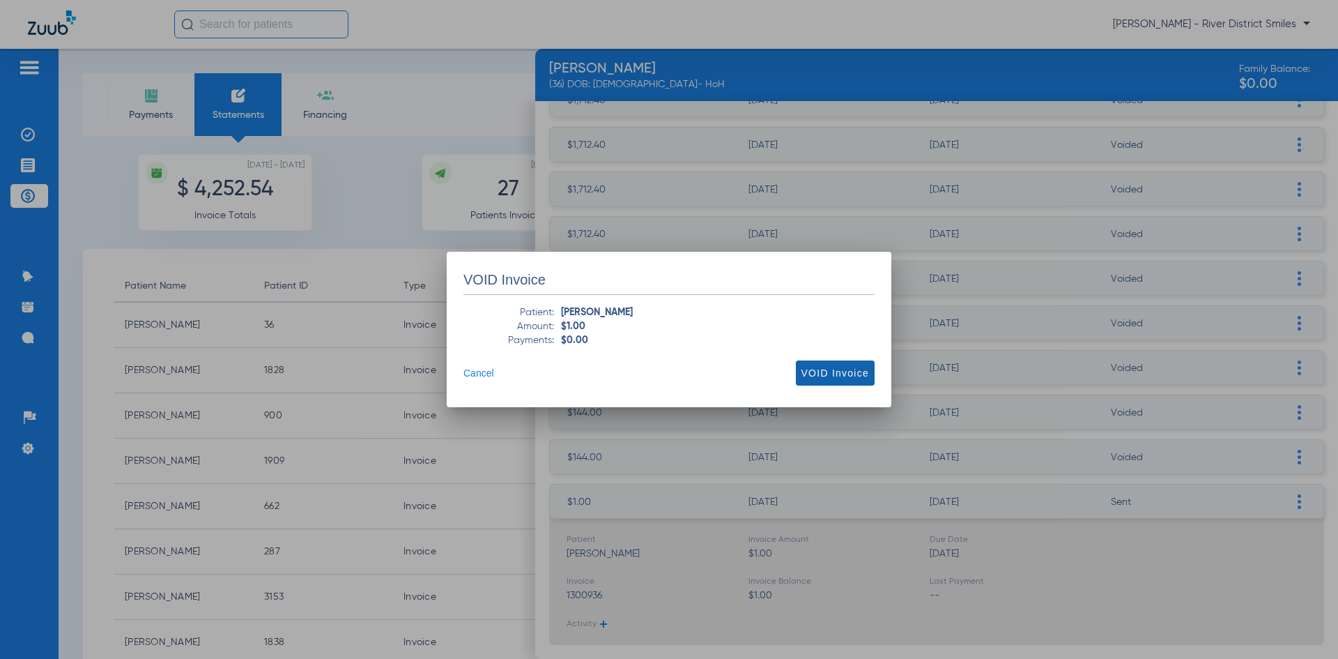
click at [824, 363] on span at bounding box center [835, 372] width 79 height 33
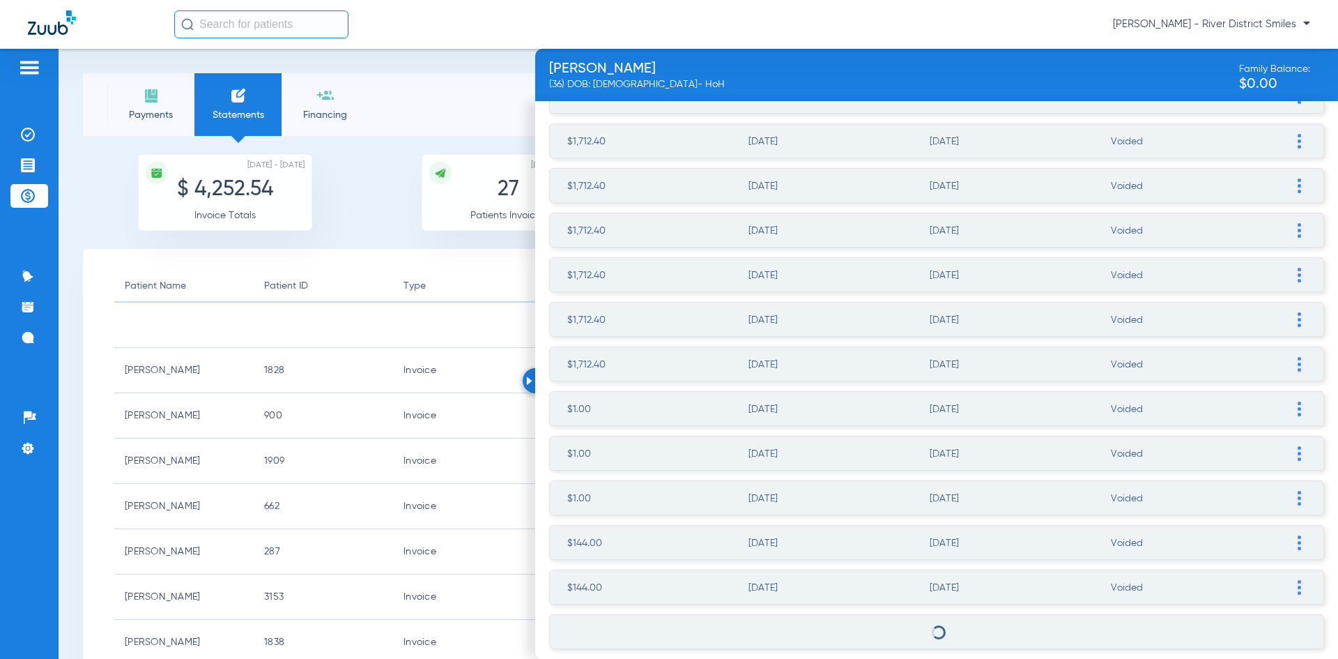
scroll to position [291, 0]
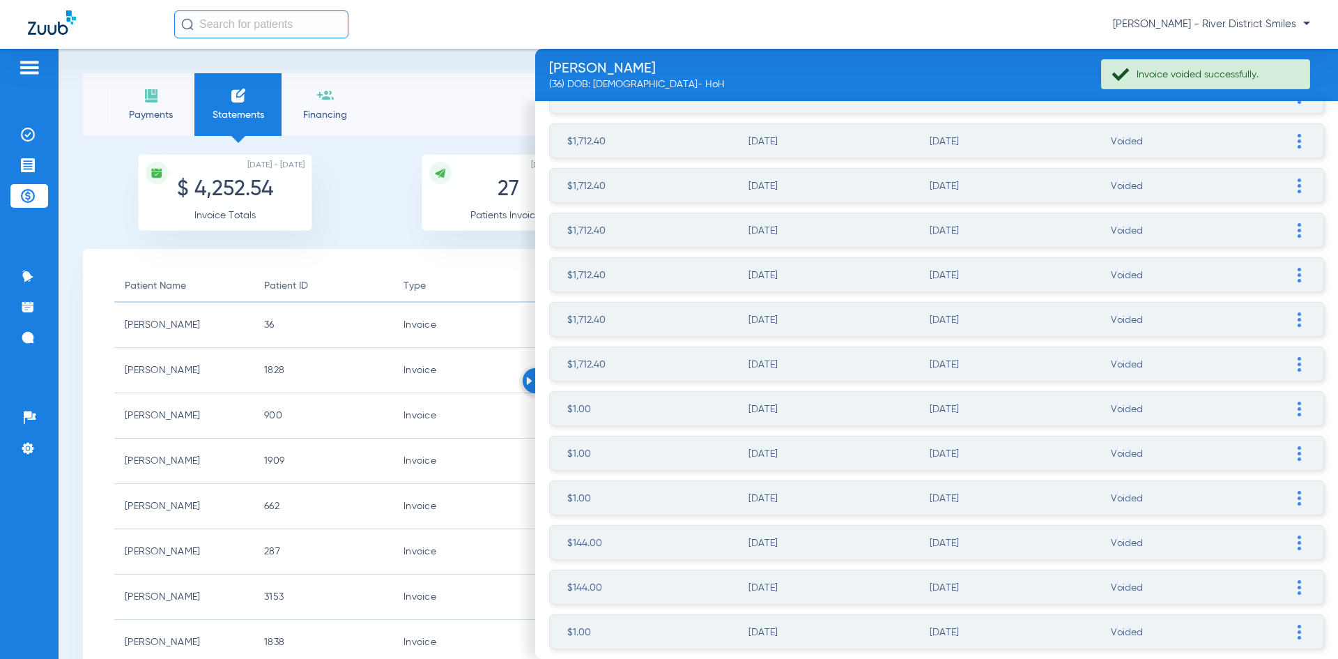
click at [375, 128] on div "Payments Statements Financing" at bounding box center [238, 104] width 310 height 63
click at [534, 373] on div at bounding box center [535, 380] width 25 height 25
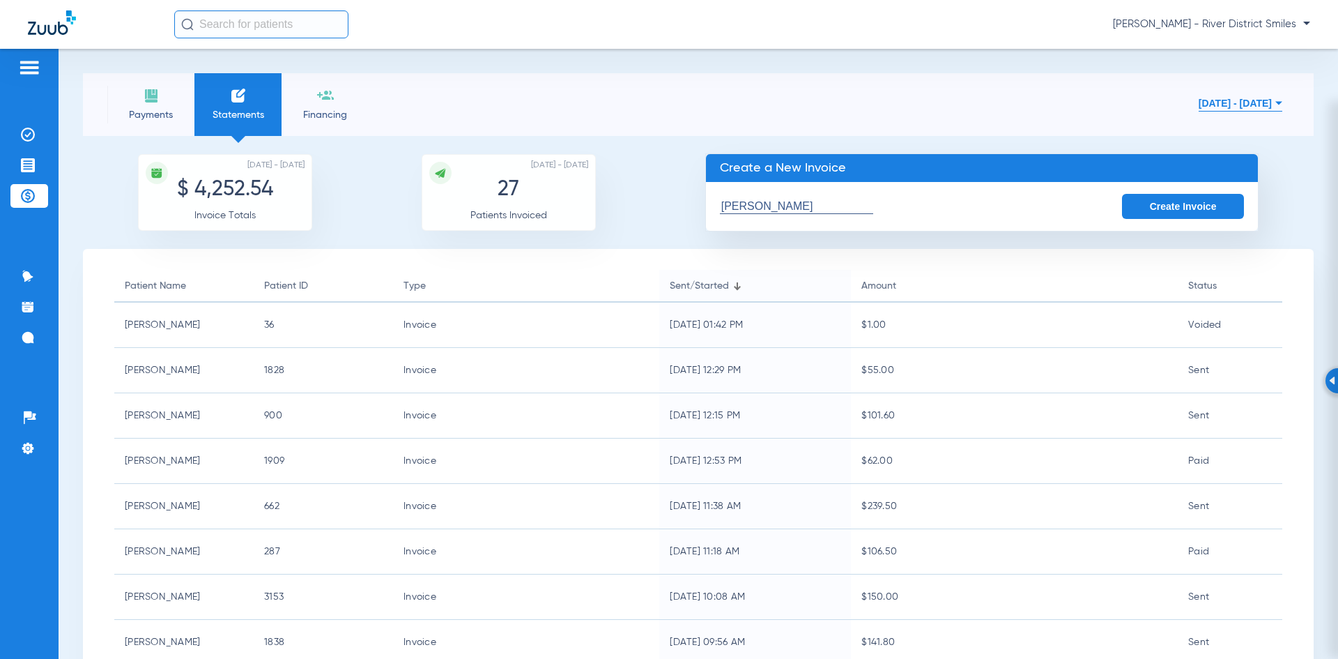
click at [832, 207] on input "Melissa L Ferguson" at bounding box center [796, 206] width 153 height 15
click at [155, 99] on img at bounding box center [151, 95] width 17 height 17
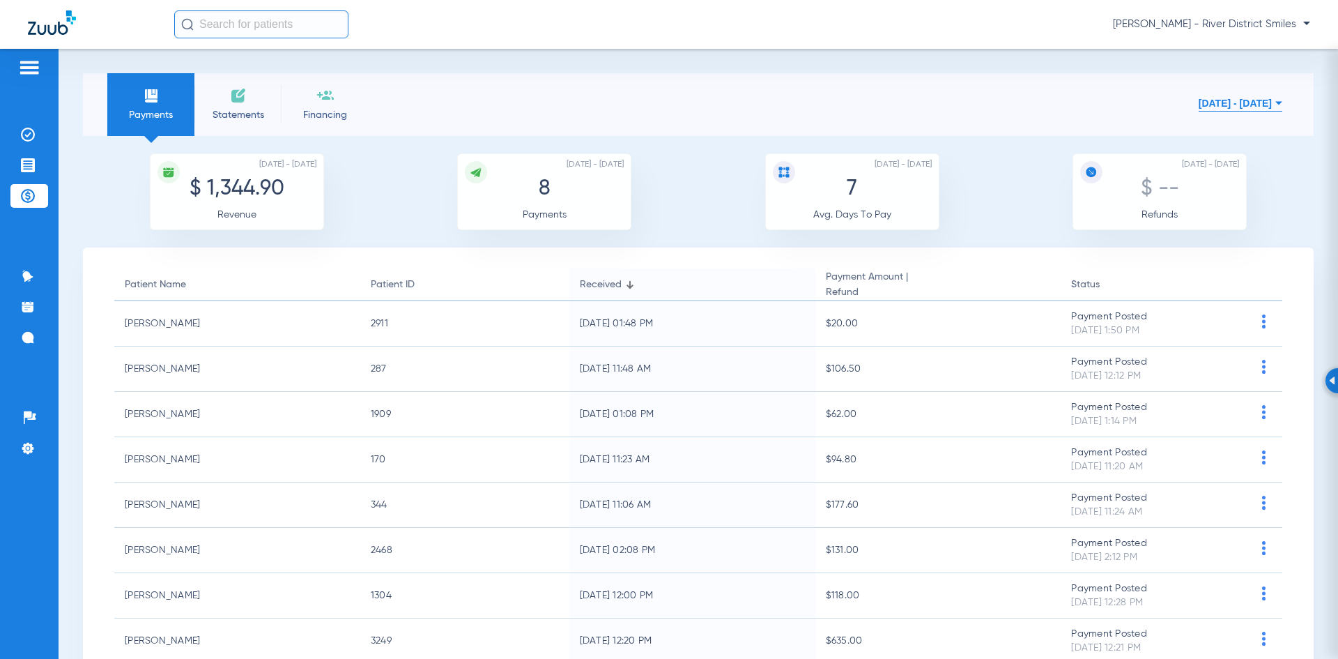
click at [235, 112] on span "Statements" at bounding box center [238, 115] width 66 height 14
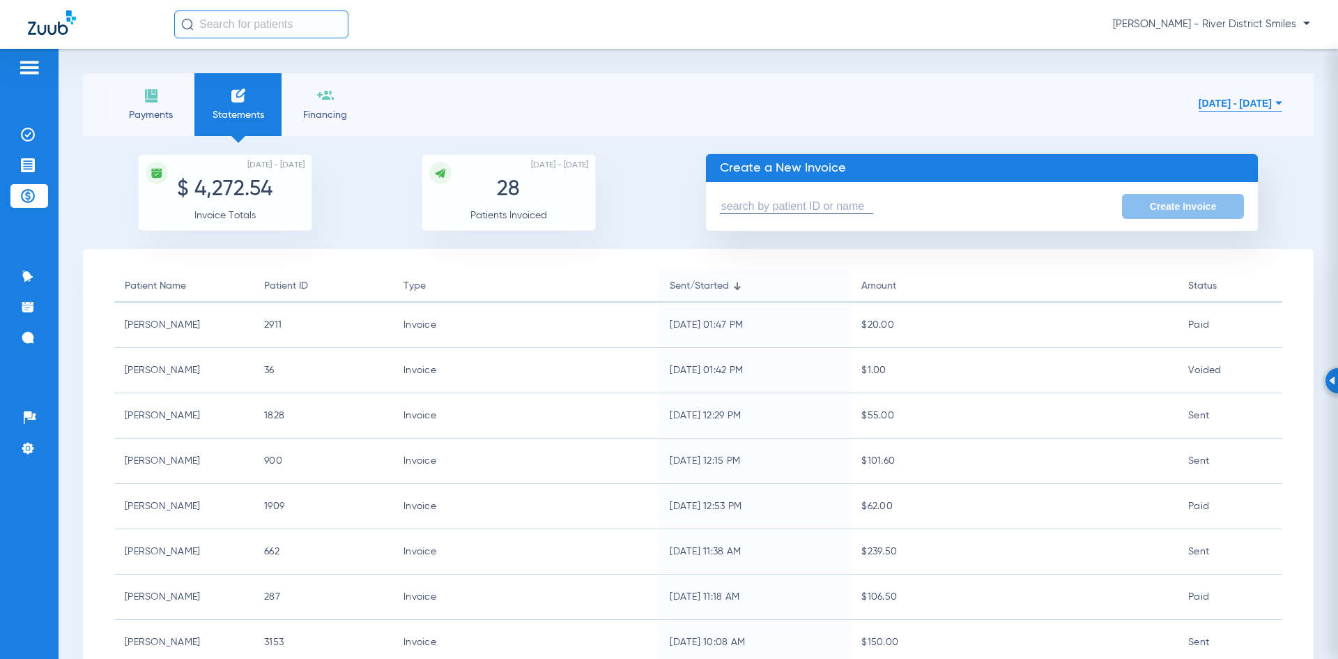
click at [802, 207] on input "text" at bounding box center [796, 206] width 153 height 15
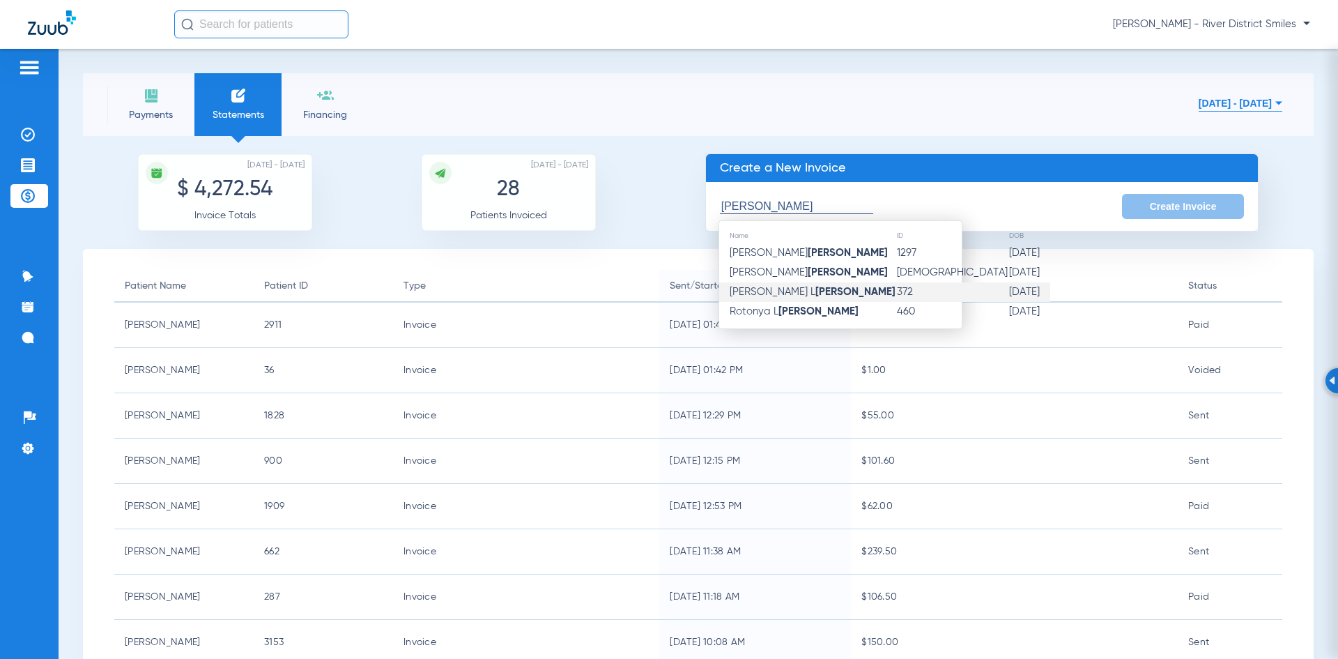
click at [818, 288] on td "[PERSON_NAME]" at bounding box center [807, 292] width 177 height 20
type input "[PERSON_NAME]"
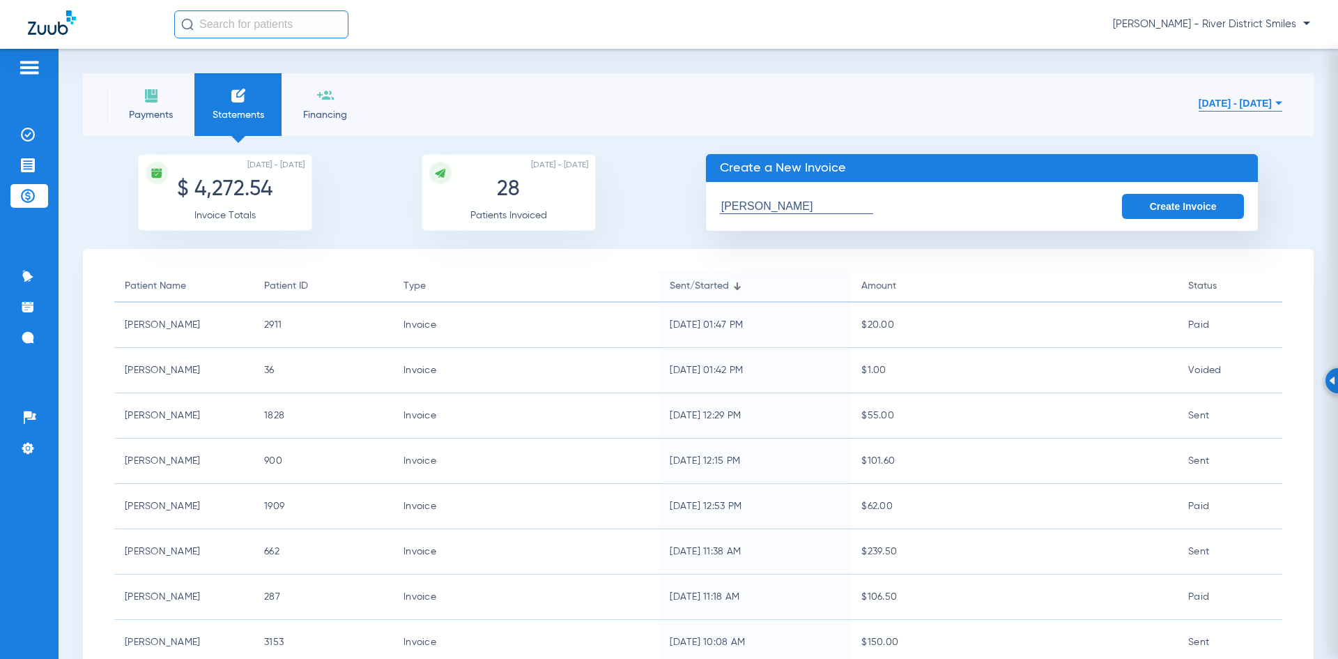
click at [1161, 213] on button "Create Invoice" at bounding box center [1183, 206] width 123 height 25
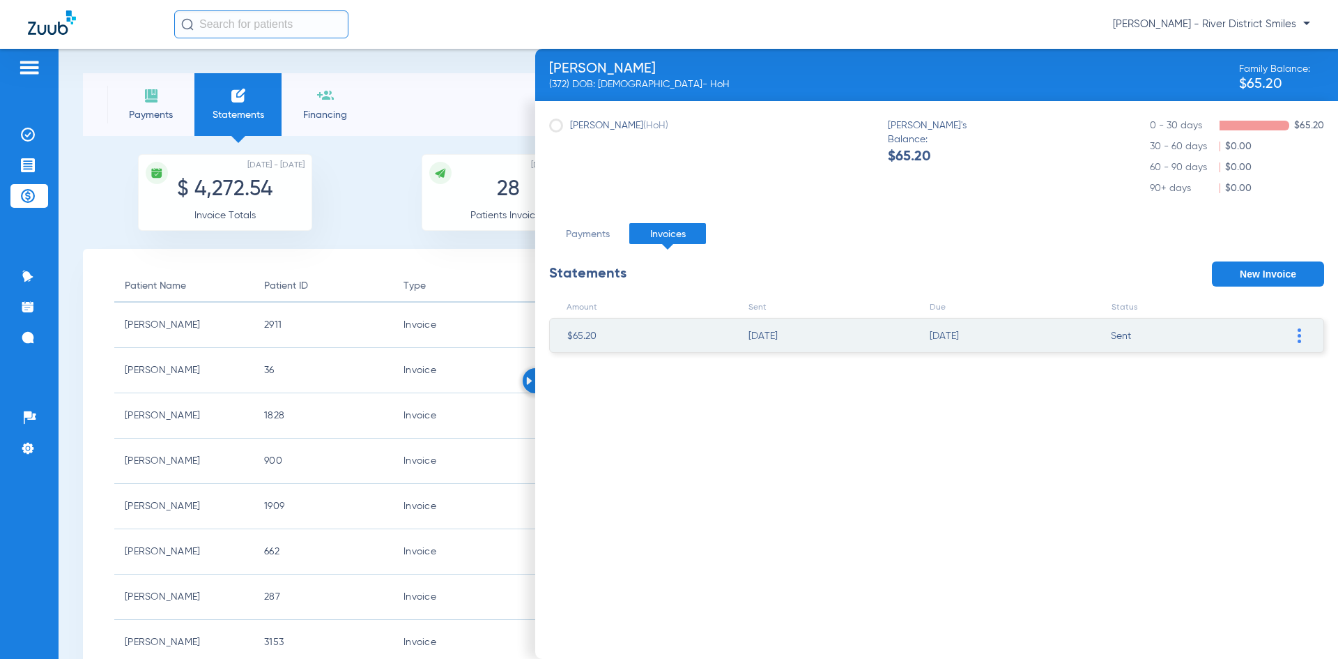
click at [1298, 336] on img at bounding box center [1299, 335] width 3 height 15
click at [1257, 369] on li "Resend Invoice" at bounding box center [1227, 376] width 157 height 21
click at [1235, 333] on li "Sent" at bounding box center [1191, 336] width 160 height 35
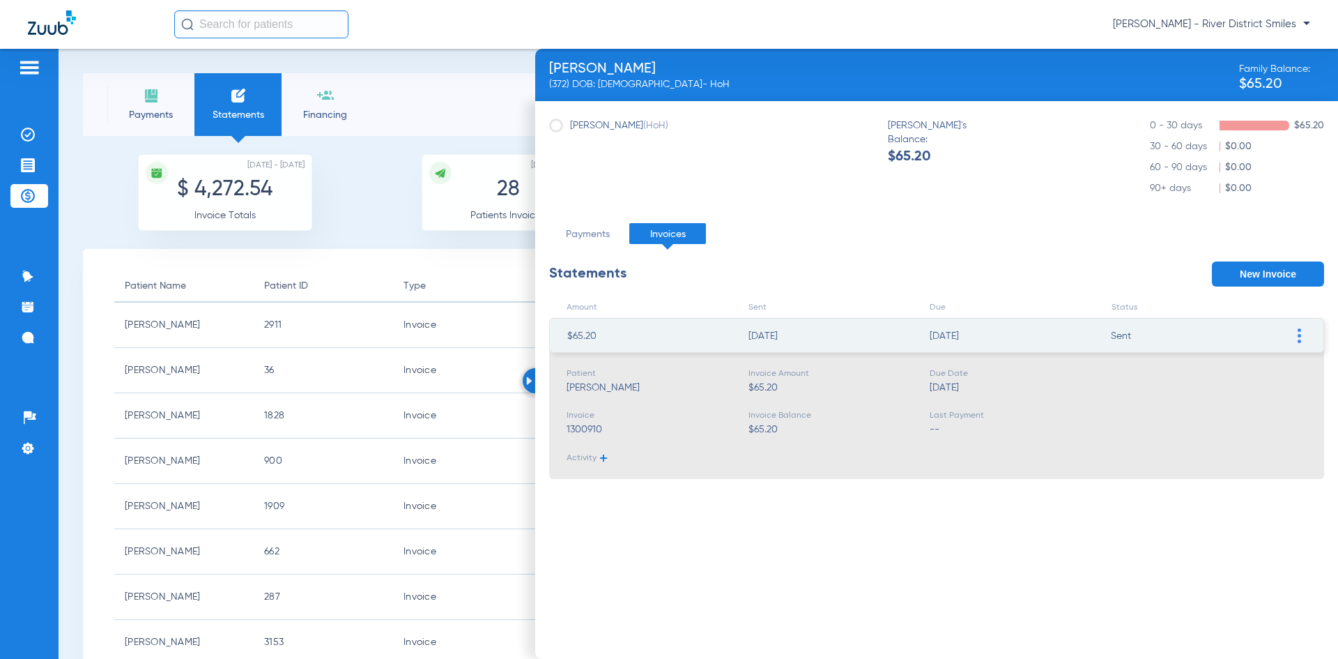
click at [530, 374] on div at bounding box center [535, 380] width 25 height 25
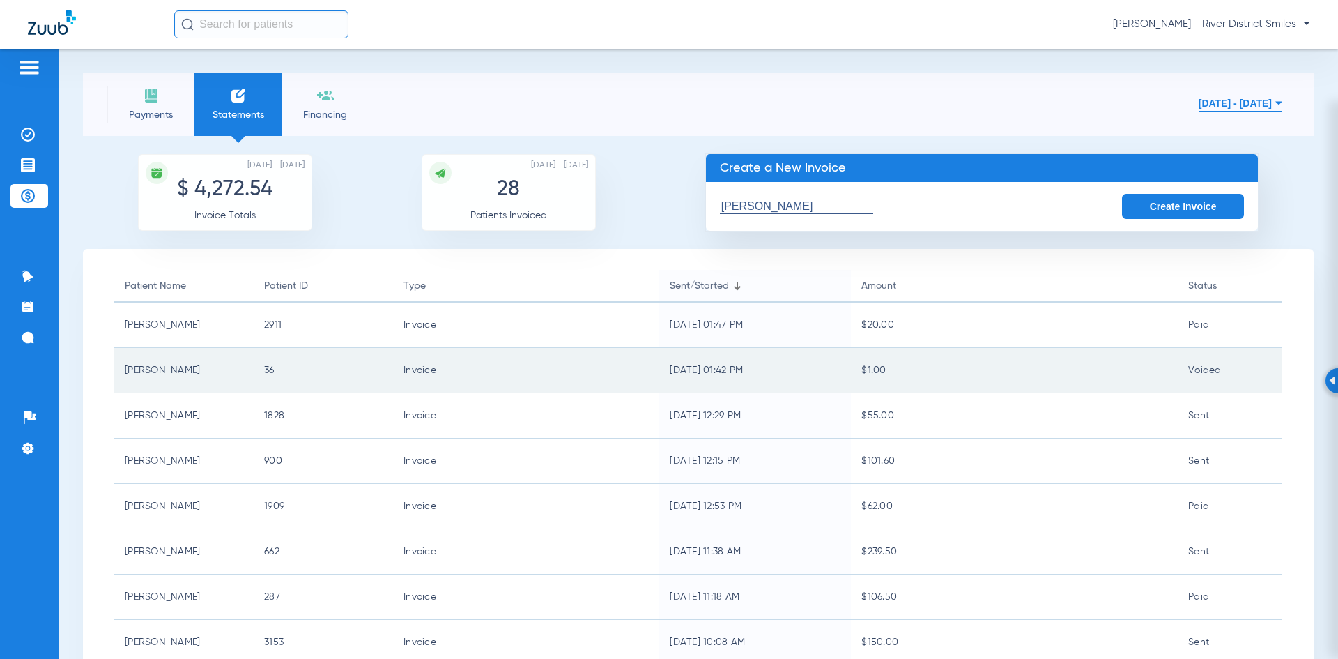
click at [323, 382] on td "36" at bounding box center [323, 370] width 139 height 45
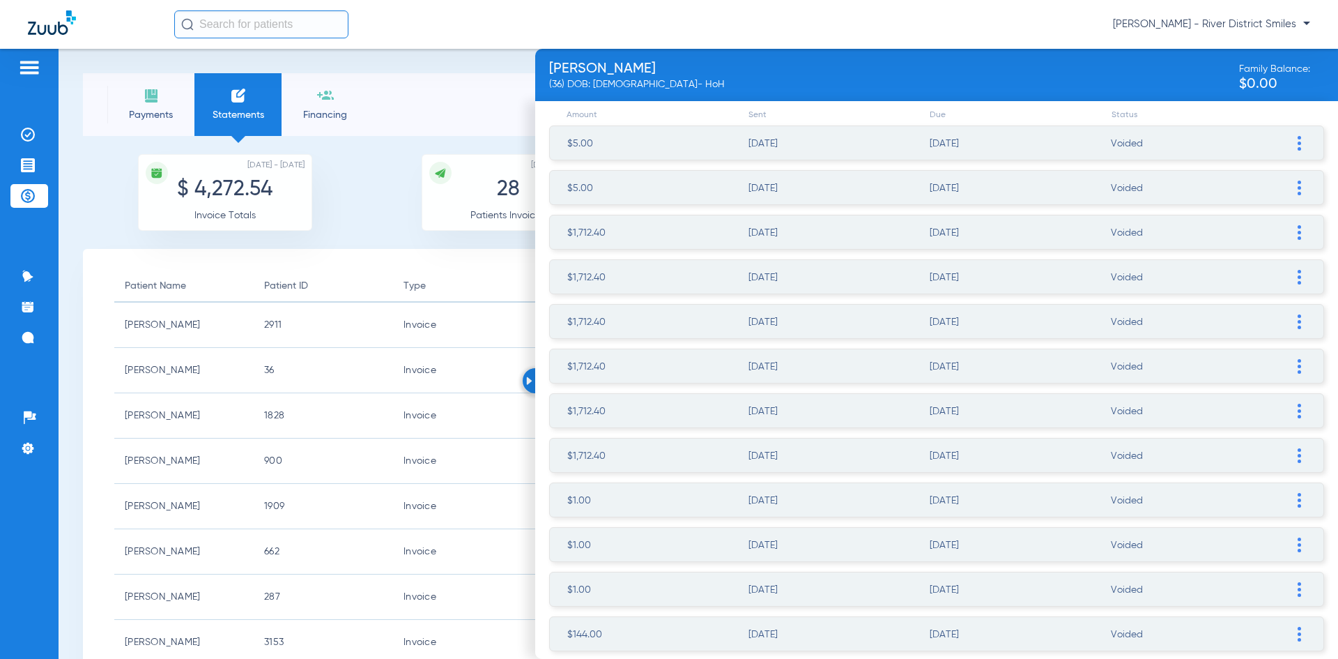
scroll to position [291, 0]
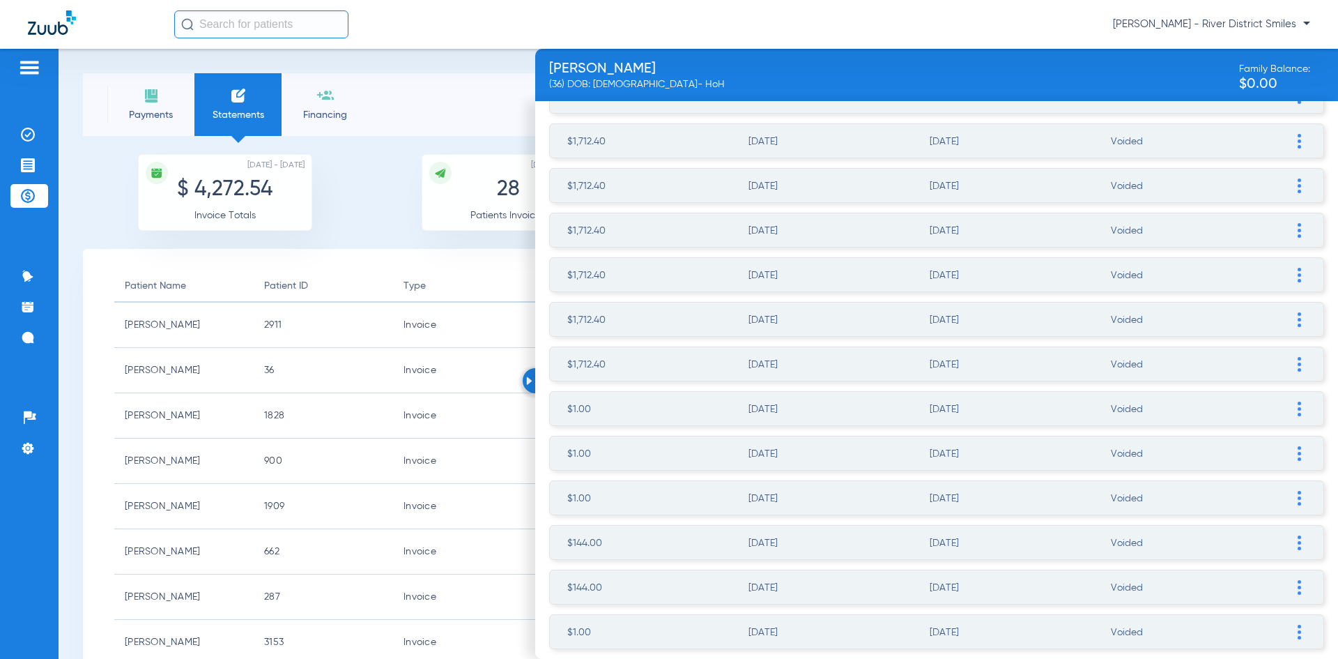
click at [1294, 631] on span at bounding box center [1299, 631] width 14 height 33
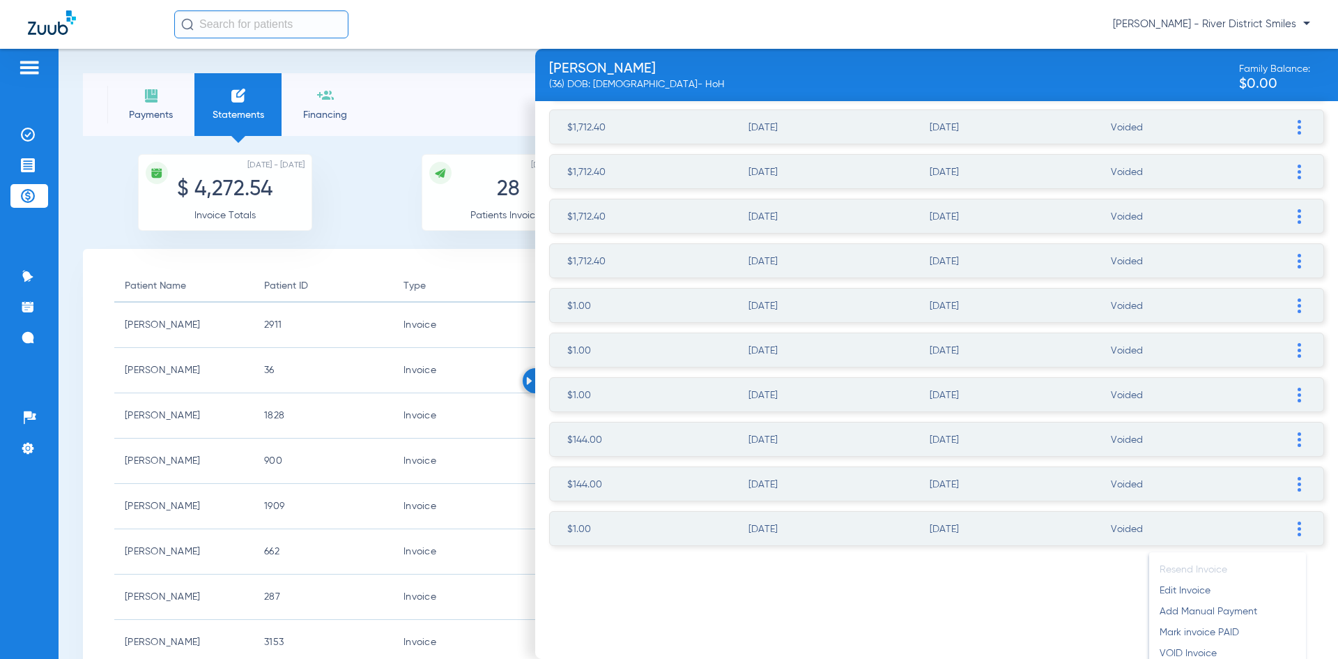
scroll to position [427, 0]
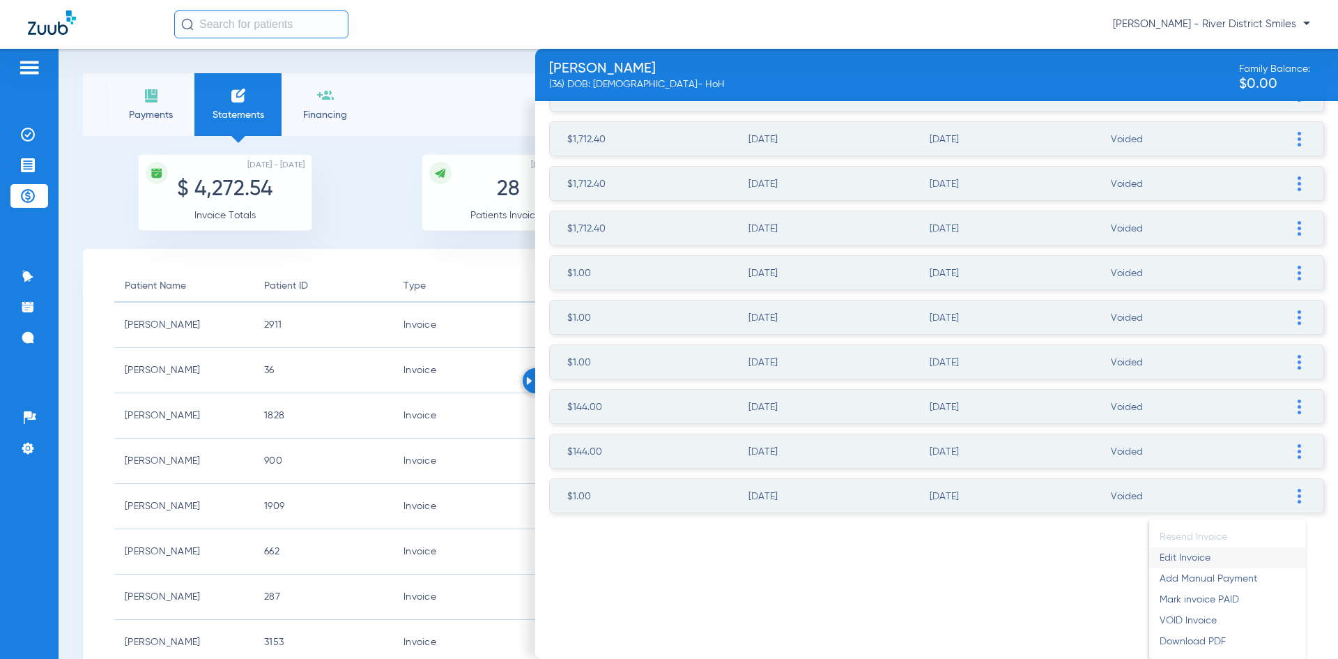
click at [1247, 560] on li "Edit Invoice" at bounding box center [1227, 557] width 157 height 21
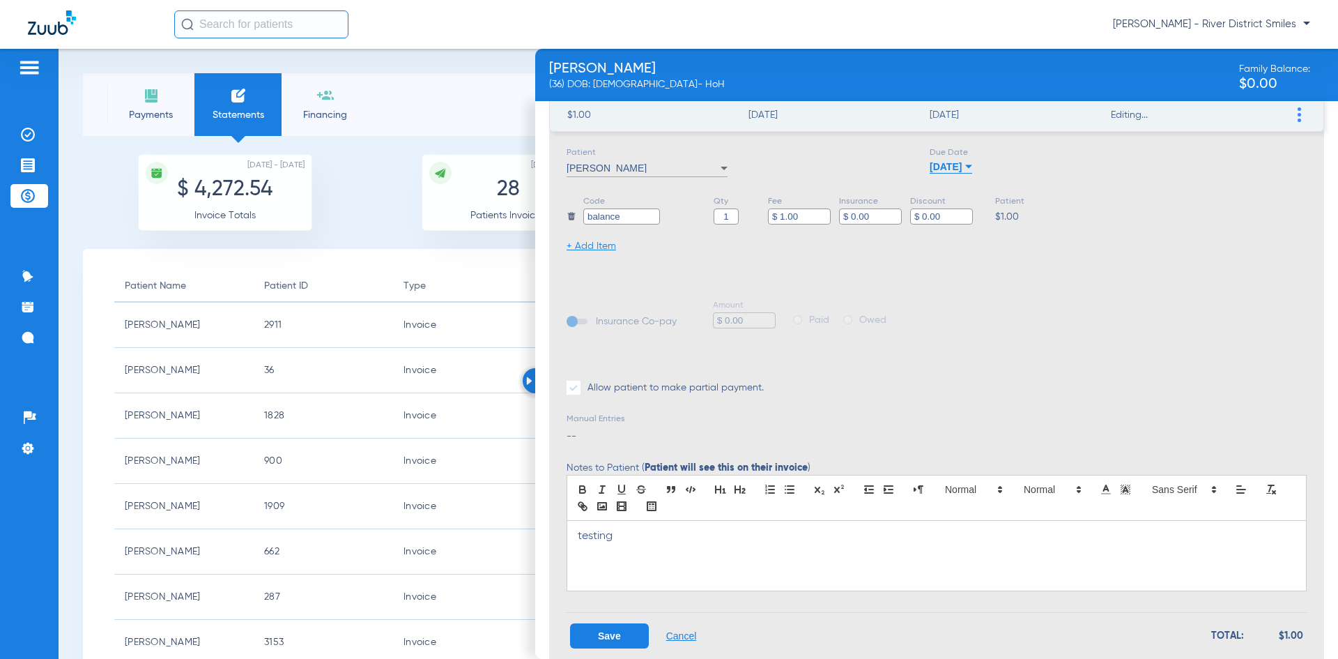
scroll to position [825, 0]
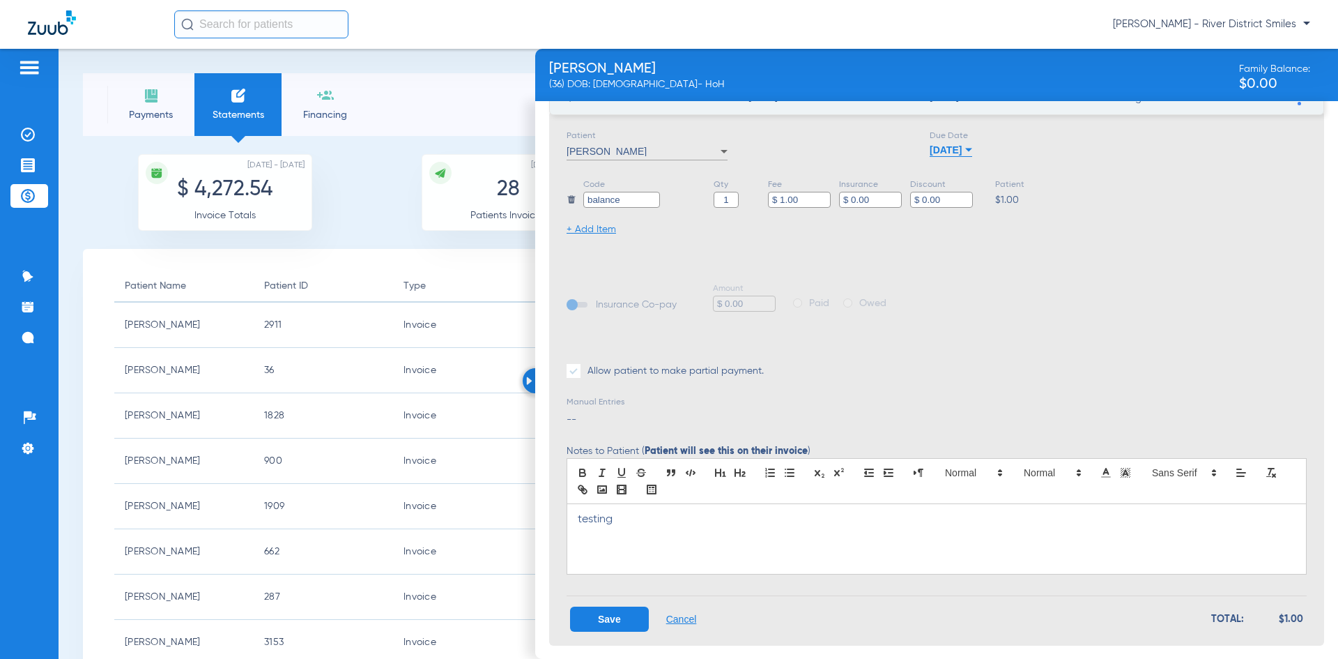
click at [625, 612] on button "Save" at bounding box center [609, 618] width 79 height 25
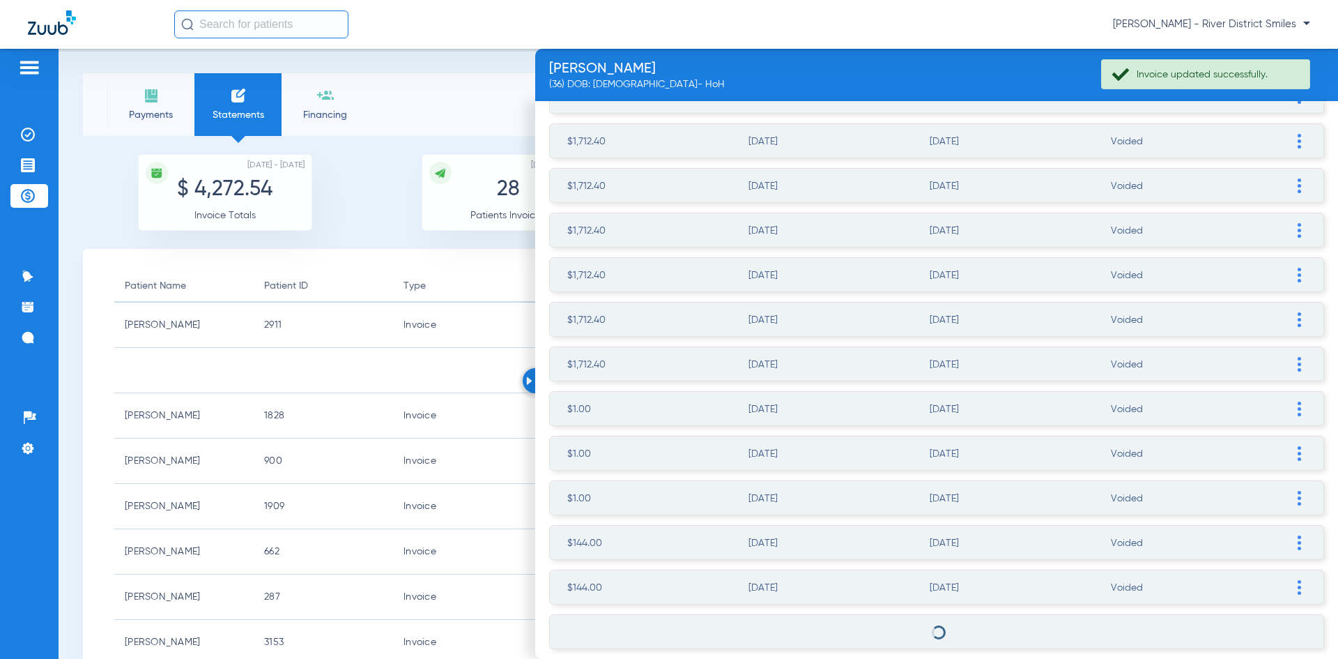
scroll to position [291, 0]
click at [1292, 620] on span at bounding box center [1299, 631] width 14 height 33
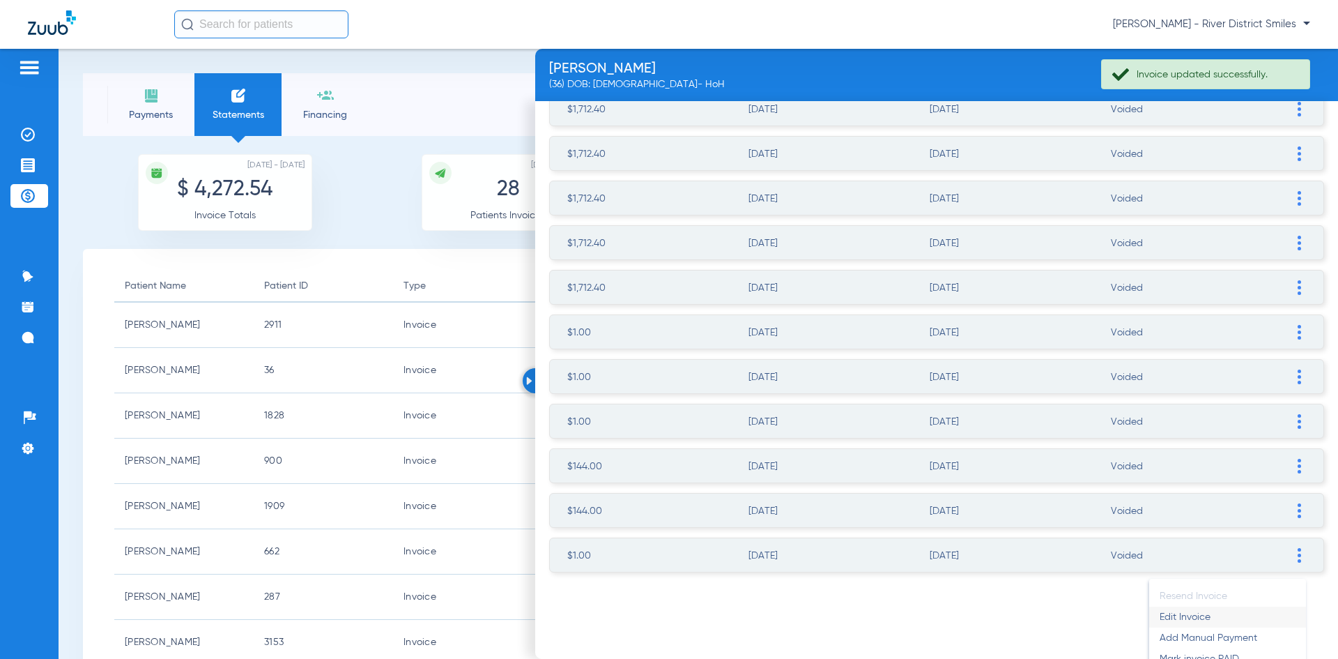
scroll to position [427, 0]
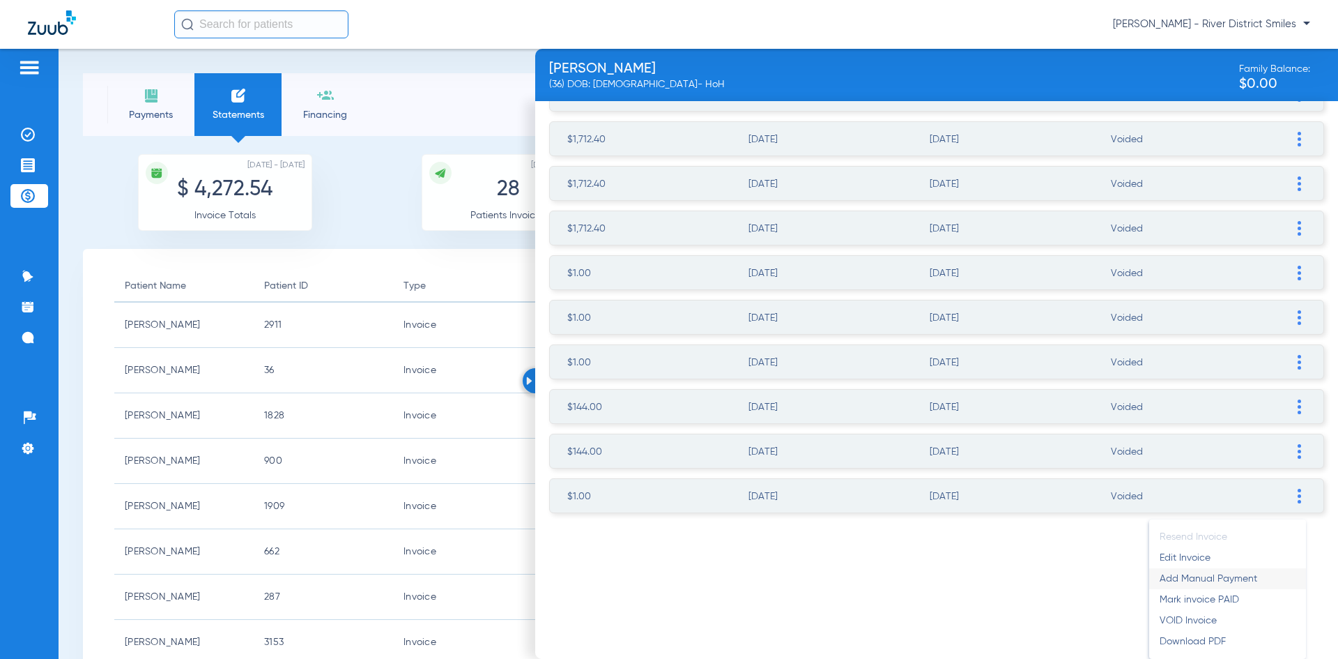
click at [1253, 569] on li "Add Manual Payment" at bounding box center [1227, 578] width 157 height 21
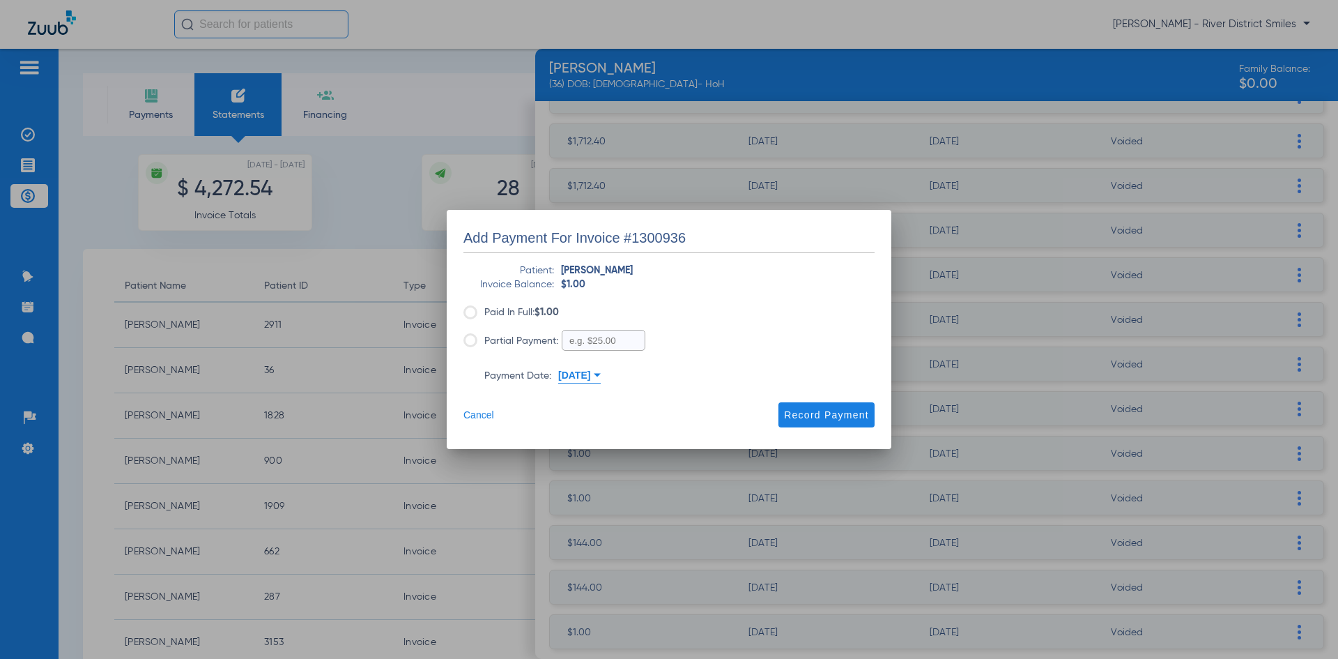
scroll to position [291, 0]
drag, startPoint x: 471, startPoint y: 414, endPoint x: 501, endPoint y: 413, distance: 30.0
click at [471, 415] on button "Cancel" at bounding box center [479, 414] width 31 height 11
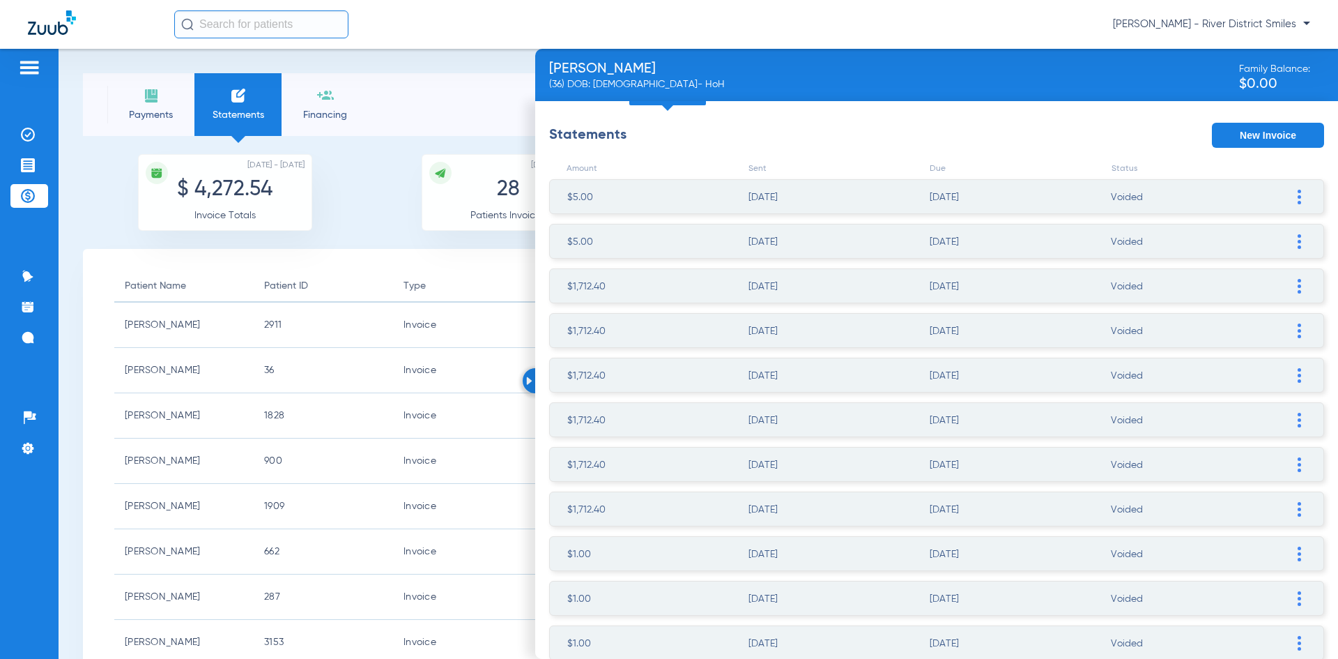
scroll to position [0, 0]
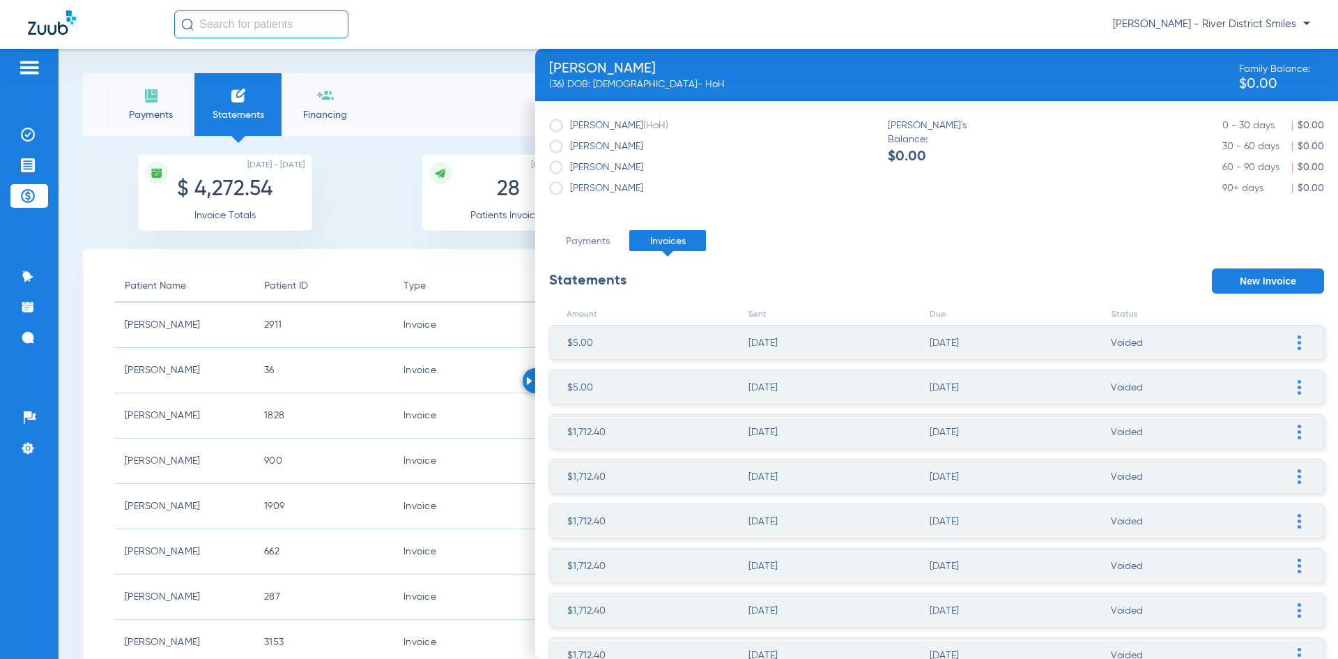
click at [1246, 296] on div "Amount Sent Due Status $5.00 06/19/2023 07/19/2023 Voided Resend Invoice Edit I…" at bounding box center [936, 563] width 775 height 540
click at [1245, 284] on button "New Invoice" at bounding box center [1268, 280] width 112 height 25
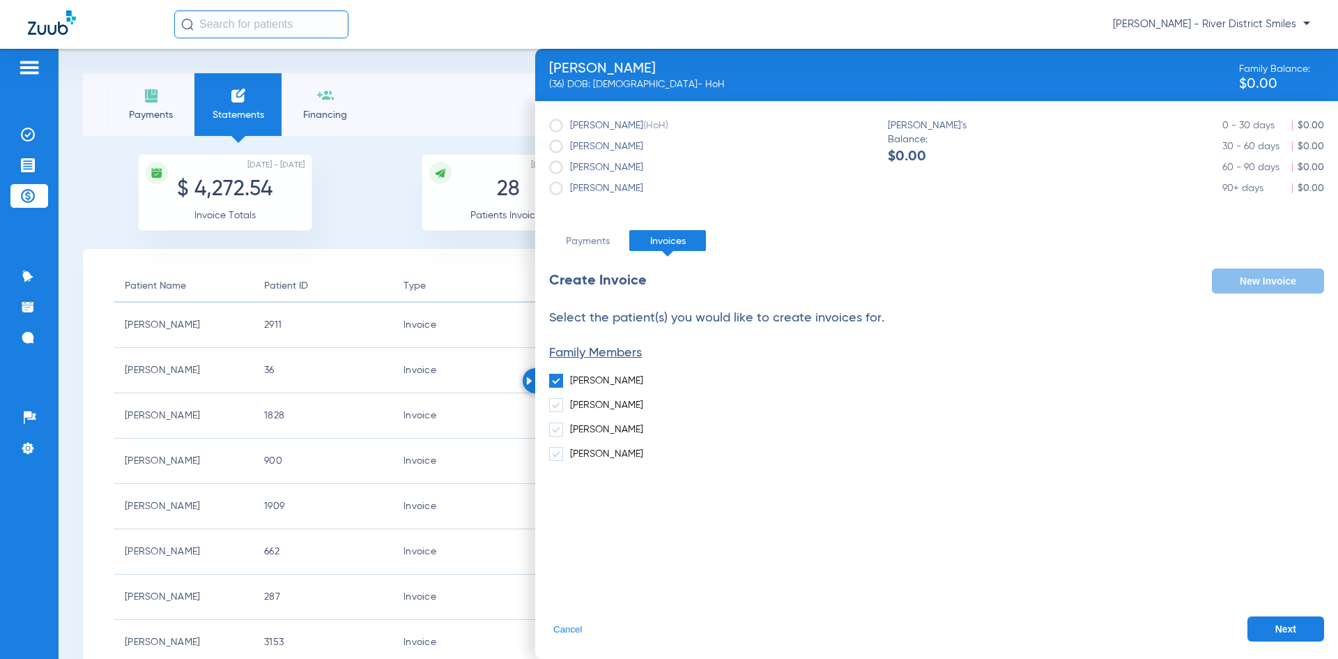
click at [1279, 636] on button "Next" at bounding box center [1286, 628] width 77 height 25
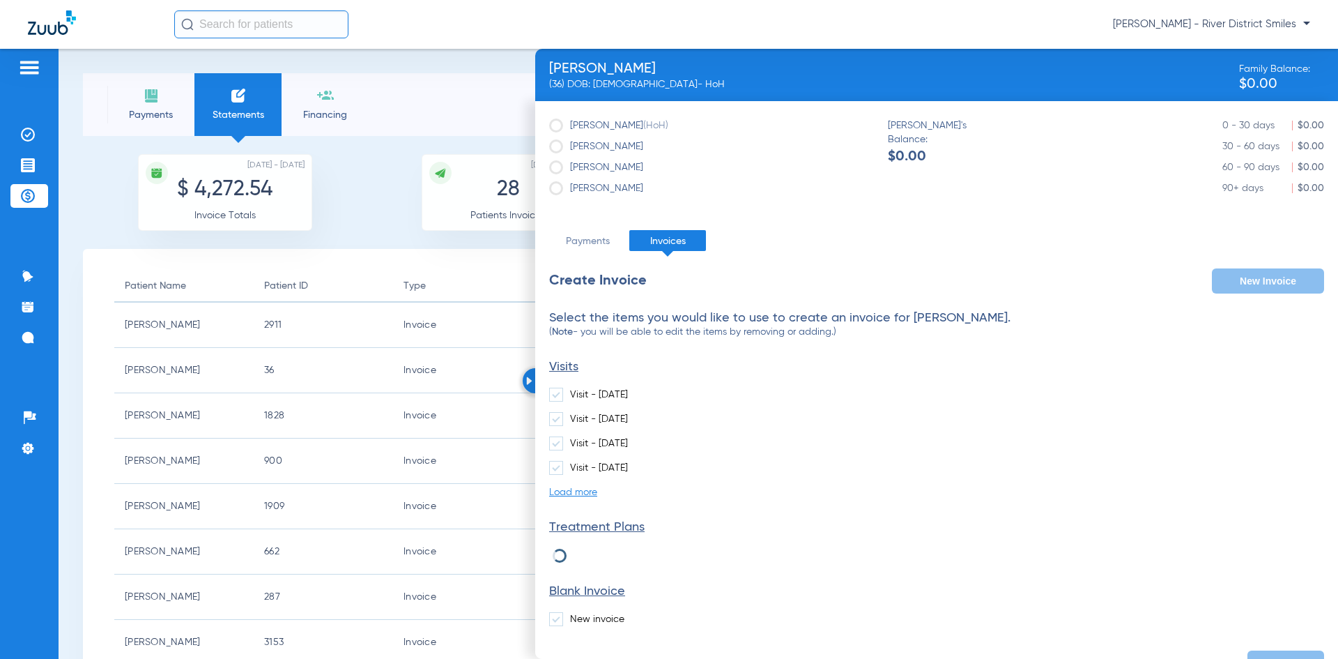
click at [599, 615] on label "New invoice" at bounding box center [586, 619] width 75 height 14
click at [573, 614] on input "New invoice" at bounding box center [573, 614] width 0 height 0
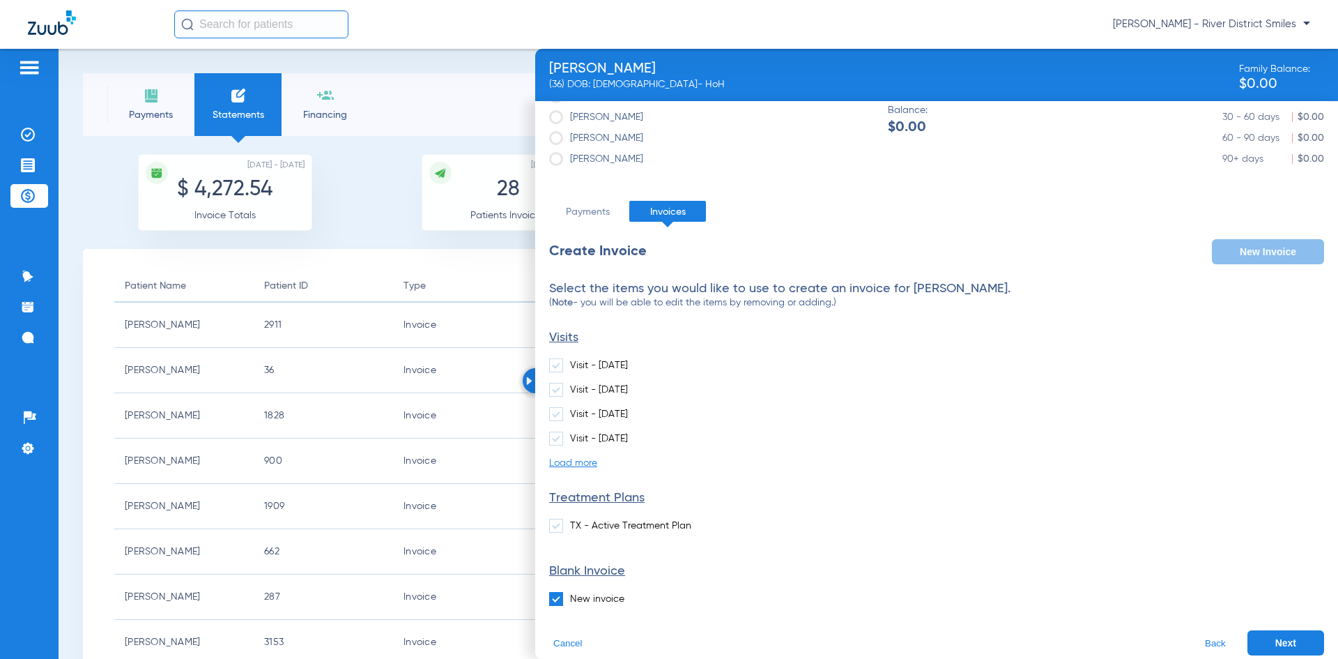
scroll to position [43, 0]
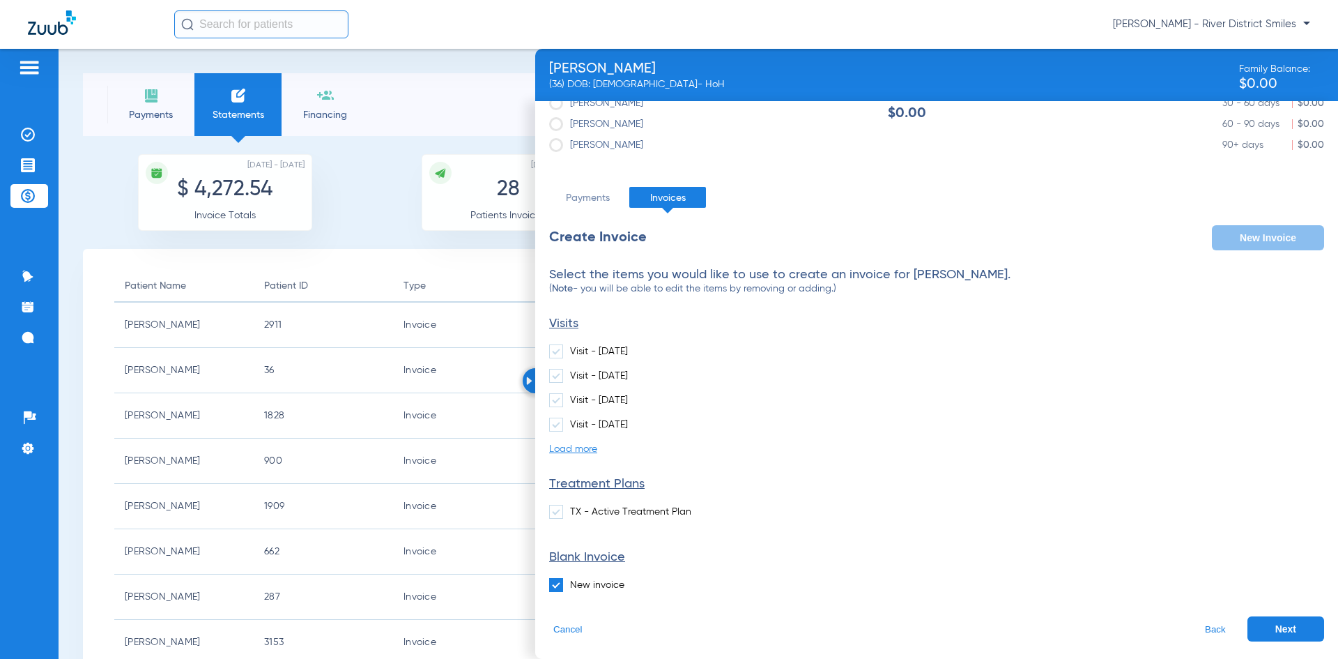
click at [1251, 624] on button "Next" at bounding box center [1286, 628] width 77 height 25
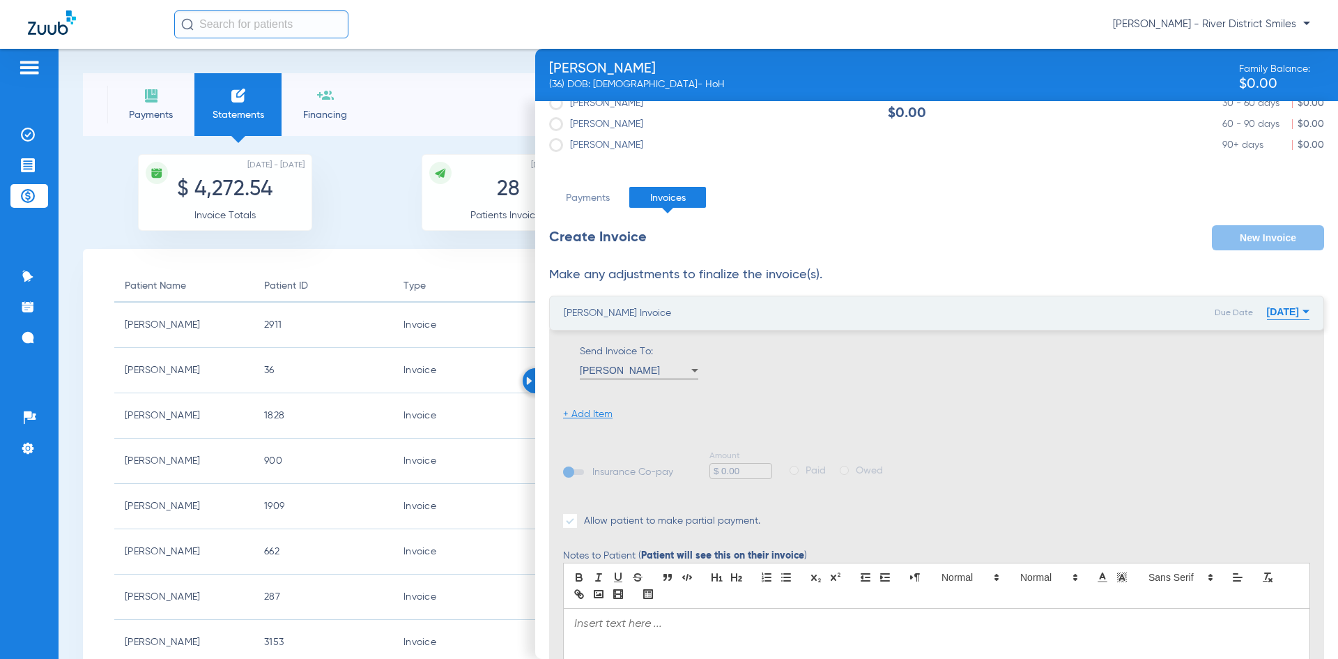
click at [588, 420] on li "+ Add Item" at bounding box center [587, 414] width 49 height 14
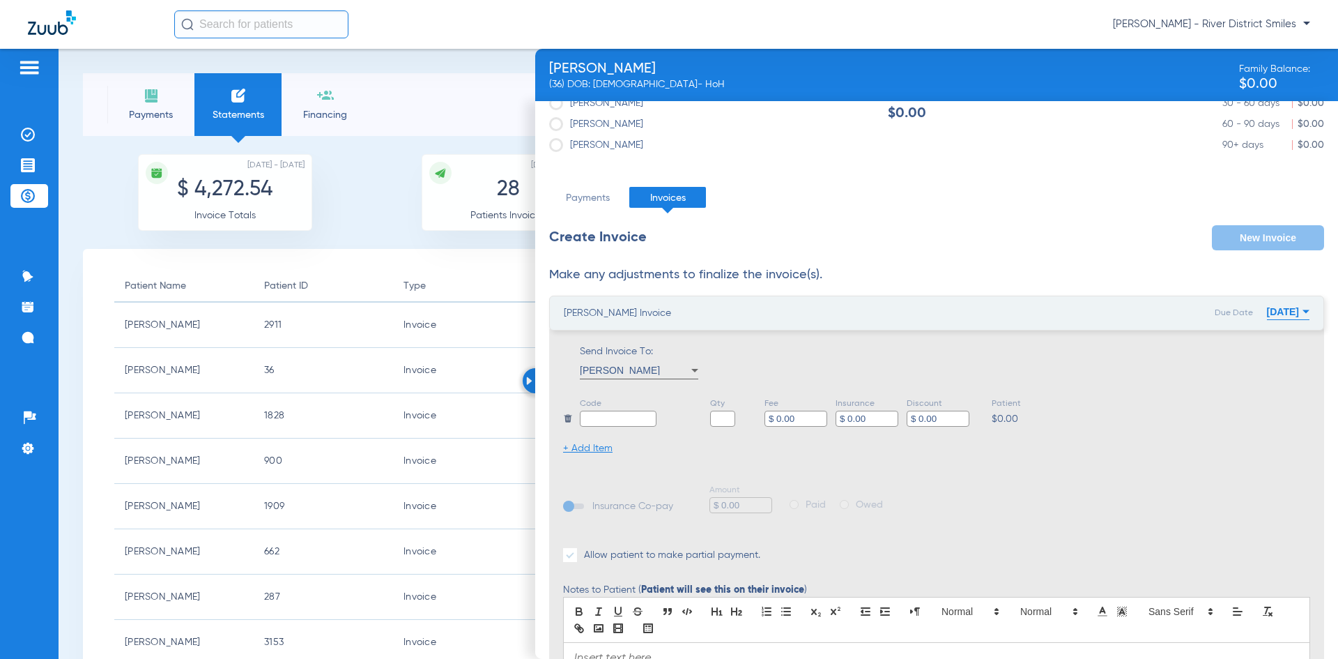
click at [622, 419] on input "text" at bounding box center [618, 419] width 77 height 16
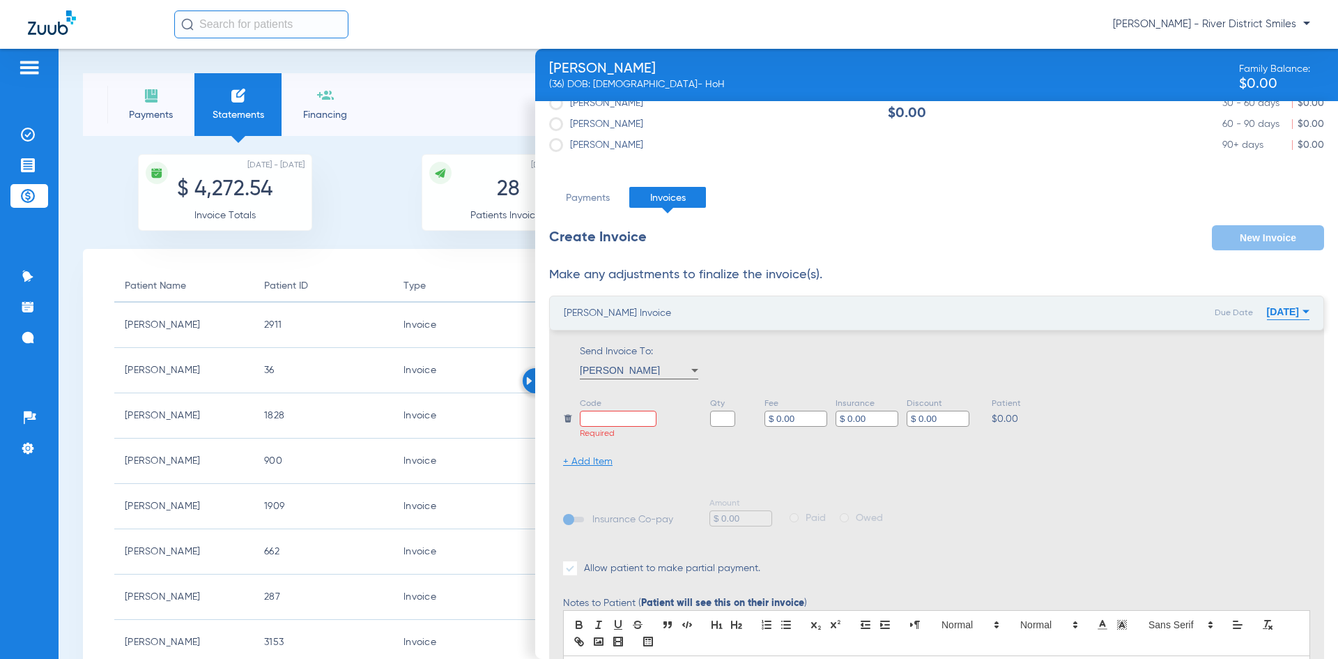
click at [731, 422] on input "text" at bounding box center [722, 419] width 25 height 16
type input "1"
click at [611, 425] on input "text" at bounding box center [618, 419] width 77 height 16
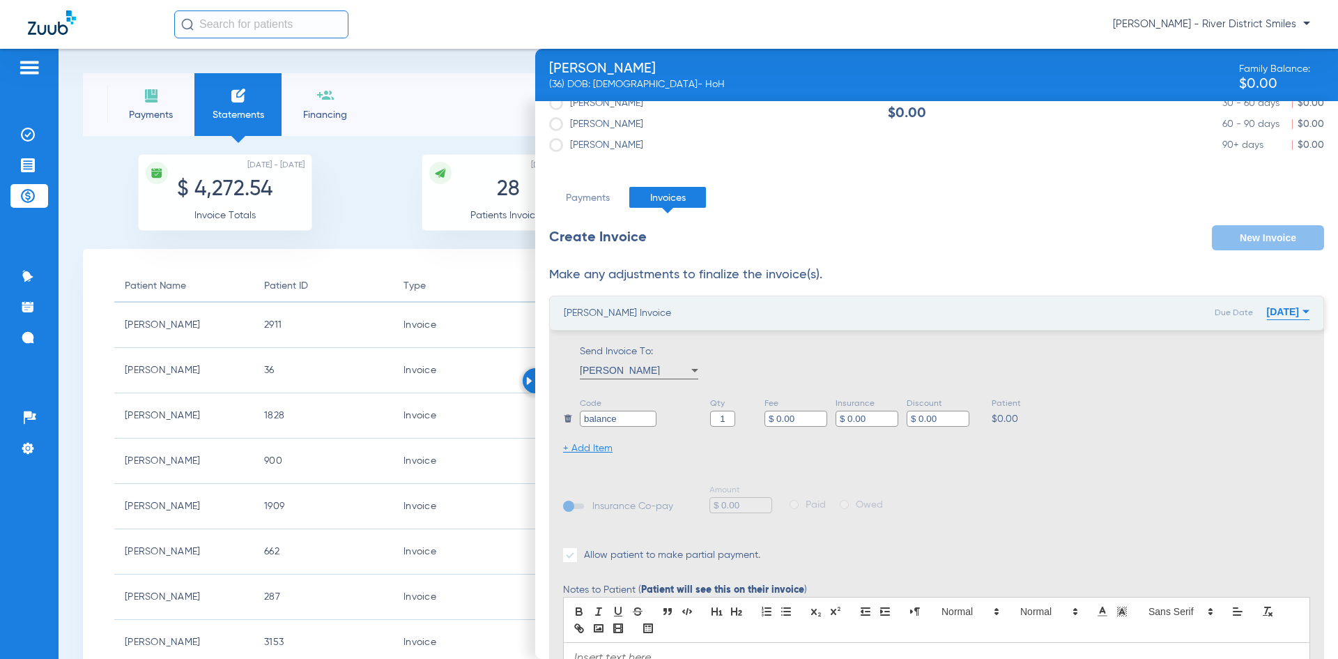
type input "balance"
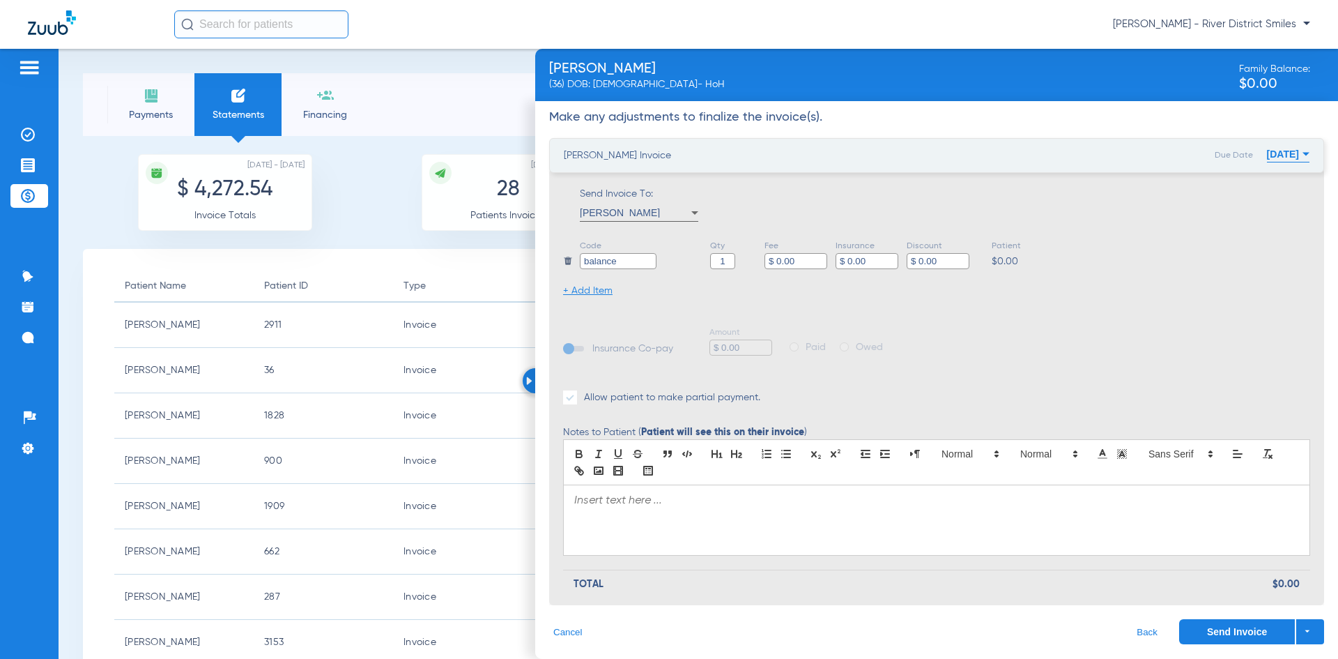
scroll to position [203, 0]
click at [1242, 633] on button "Send Invoice" at bounding box center [1237, 629] width 116 height 25
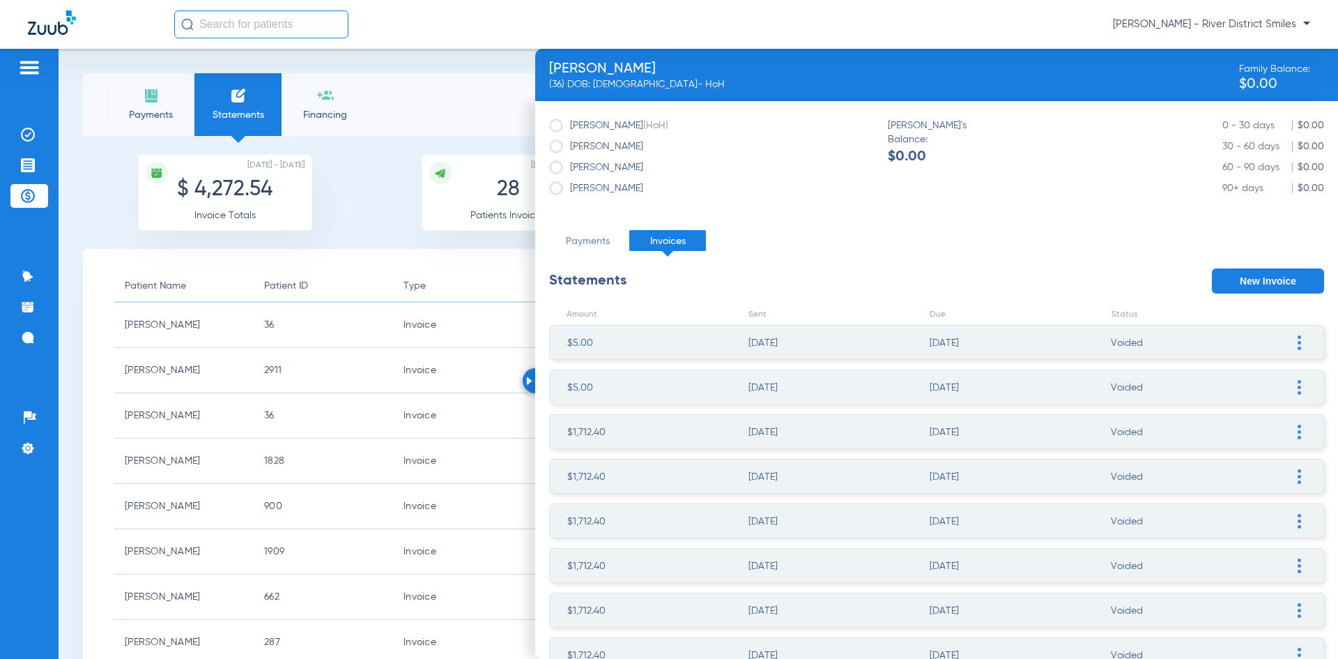
scroll to position [335, 0]
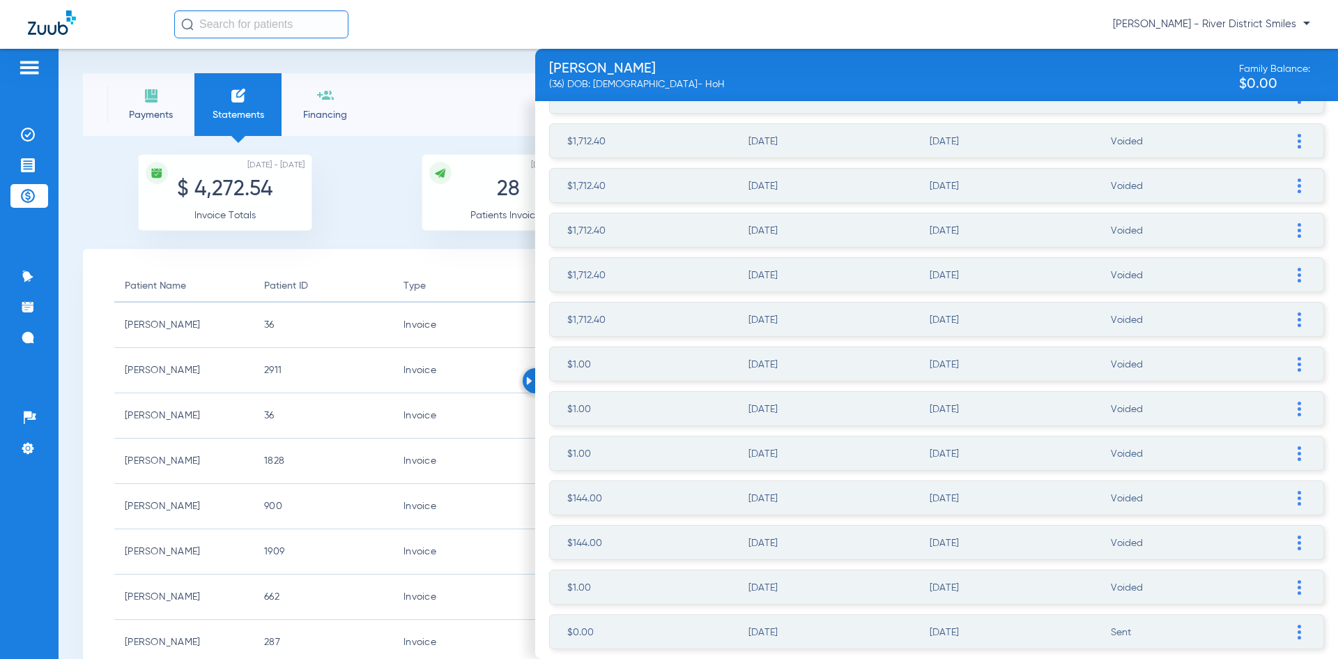
click at [1296, 626] on ul "$0.00 08/13/2025 09/12/2025 Sent Resend Invoice Edit Invoice Add Manual Payment…" at bounding box center [936, 631] width 775 height 35
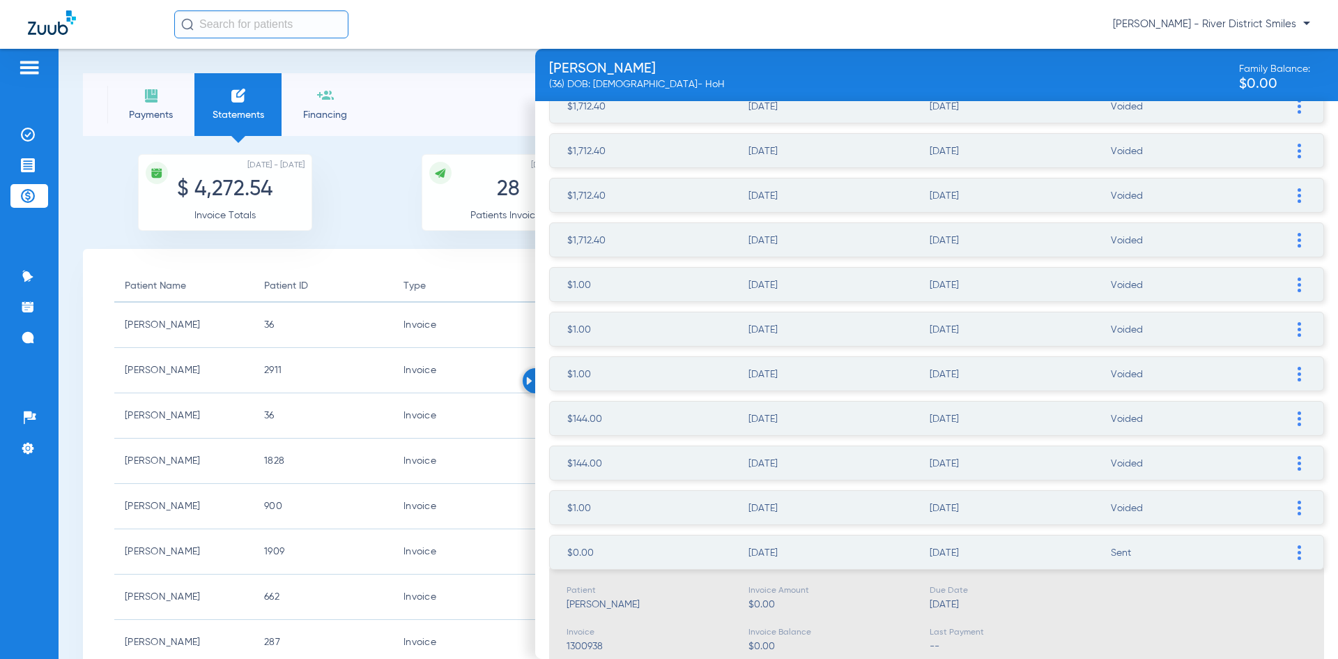
scroll to position [466, 0]
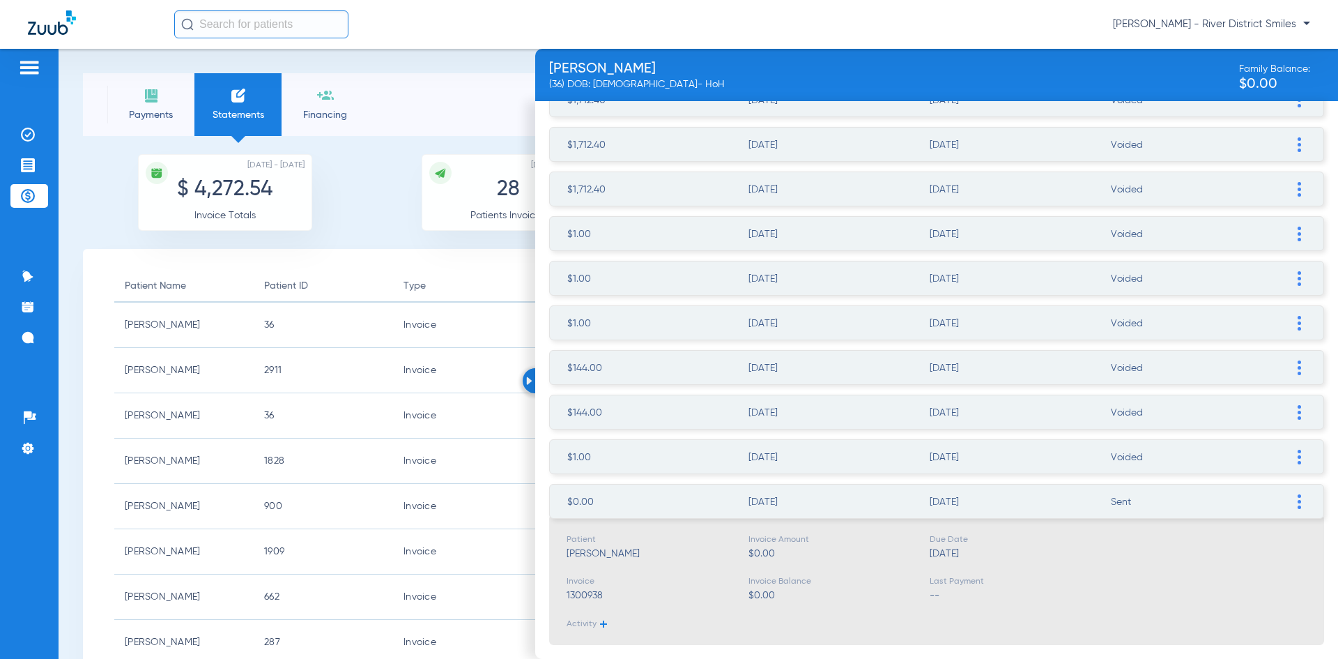
click at [1293, 500] on span at bounding box center [1299, 500] width 14 height 33
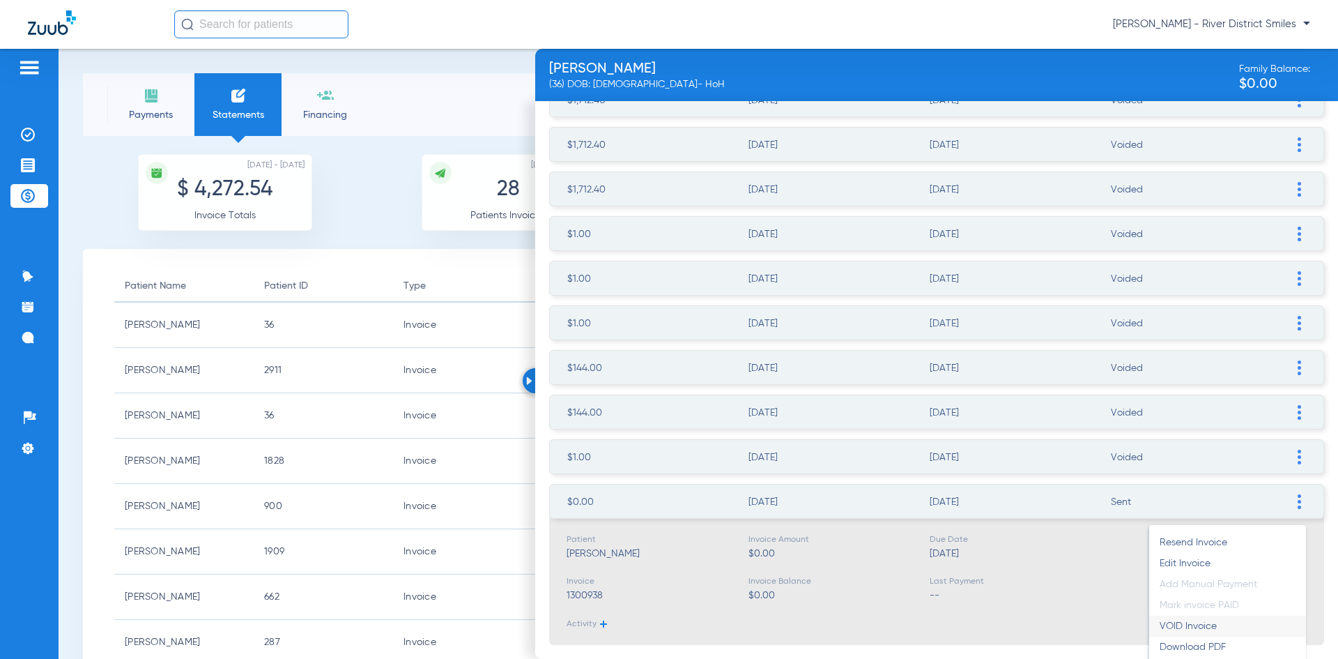
scroll to position [471, 0]
click at [1198, 625] on li "VOID Invoice" at bounding box center [1227, 620] width 157 height 21
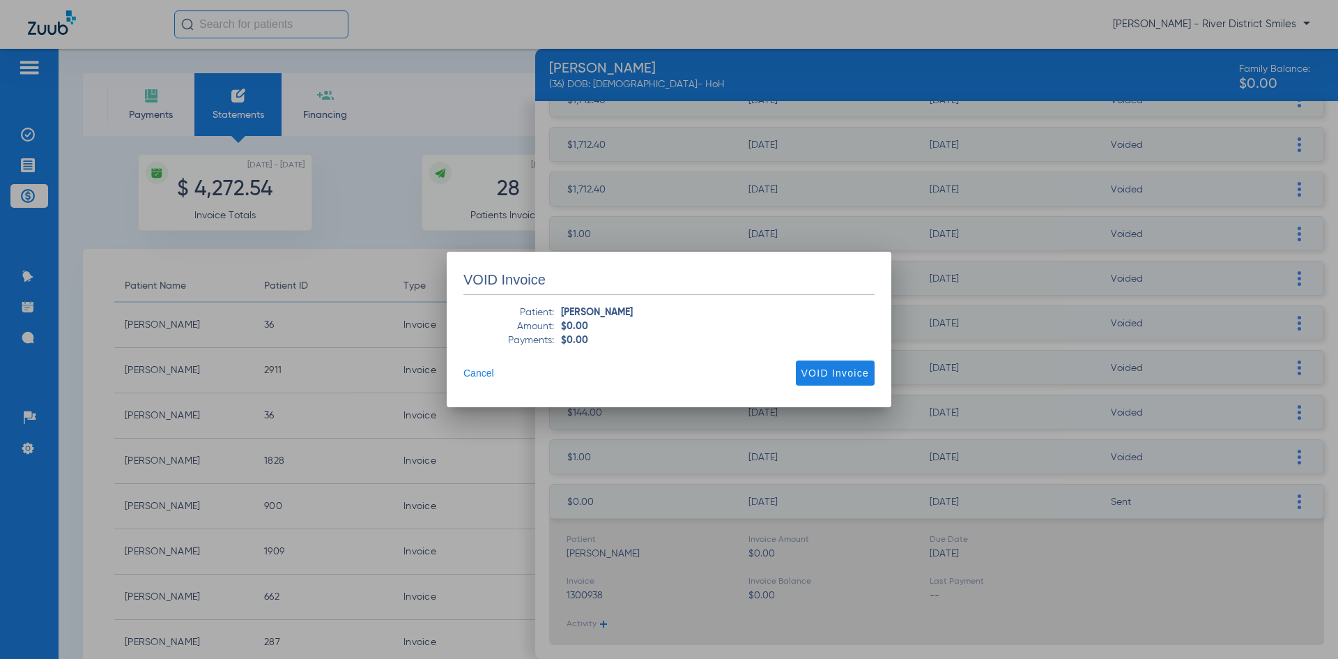
scroll to position [466, 0]
click at [828, 372] on span "VOID Invoice" at bounding box center [836, 373] width 68 height 14
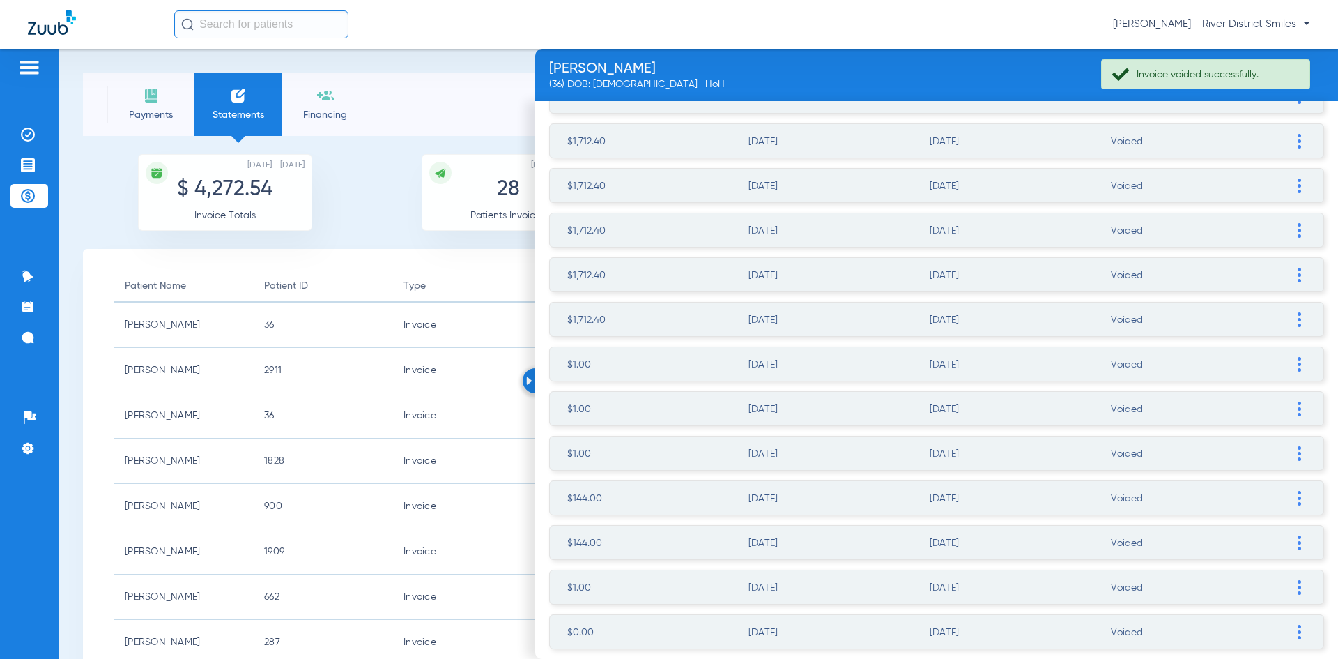
click at [530, 385] on div at bounding box center [535, 380] width 25 height 25
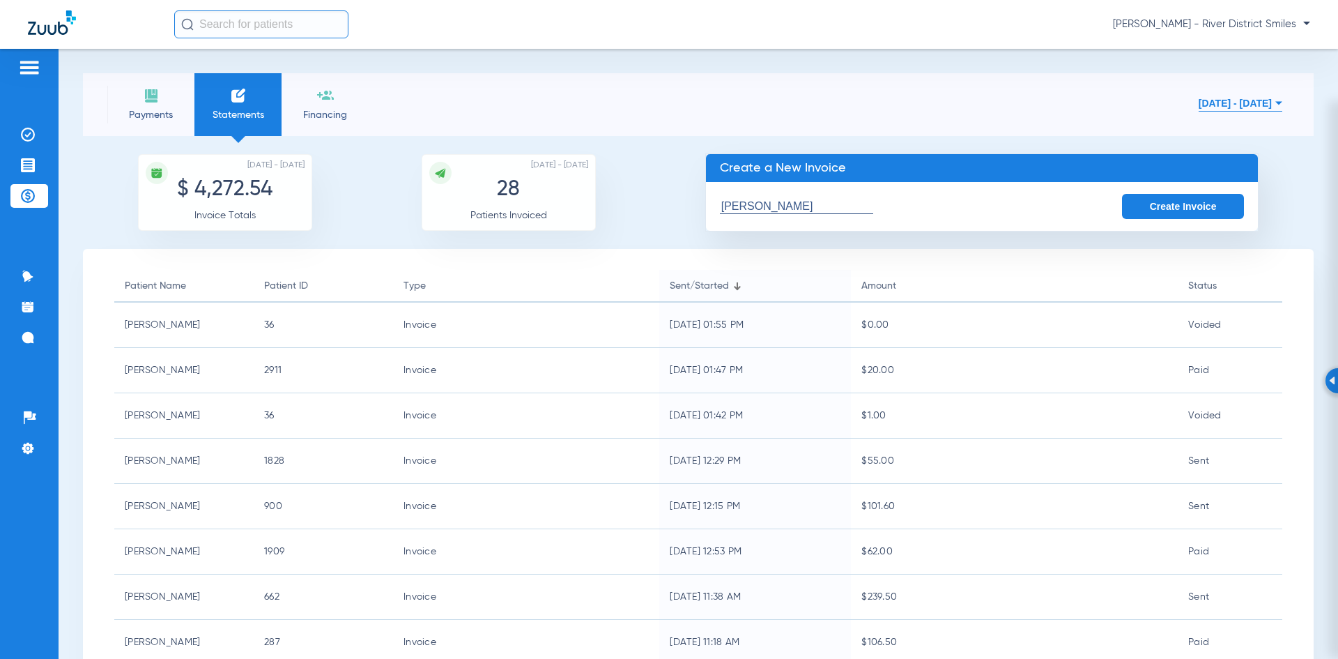
click at [139, 98] on li "Payments" at bounding box center [150, 104] width 87 height 63
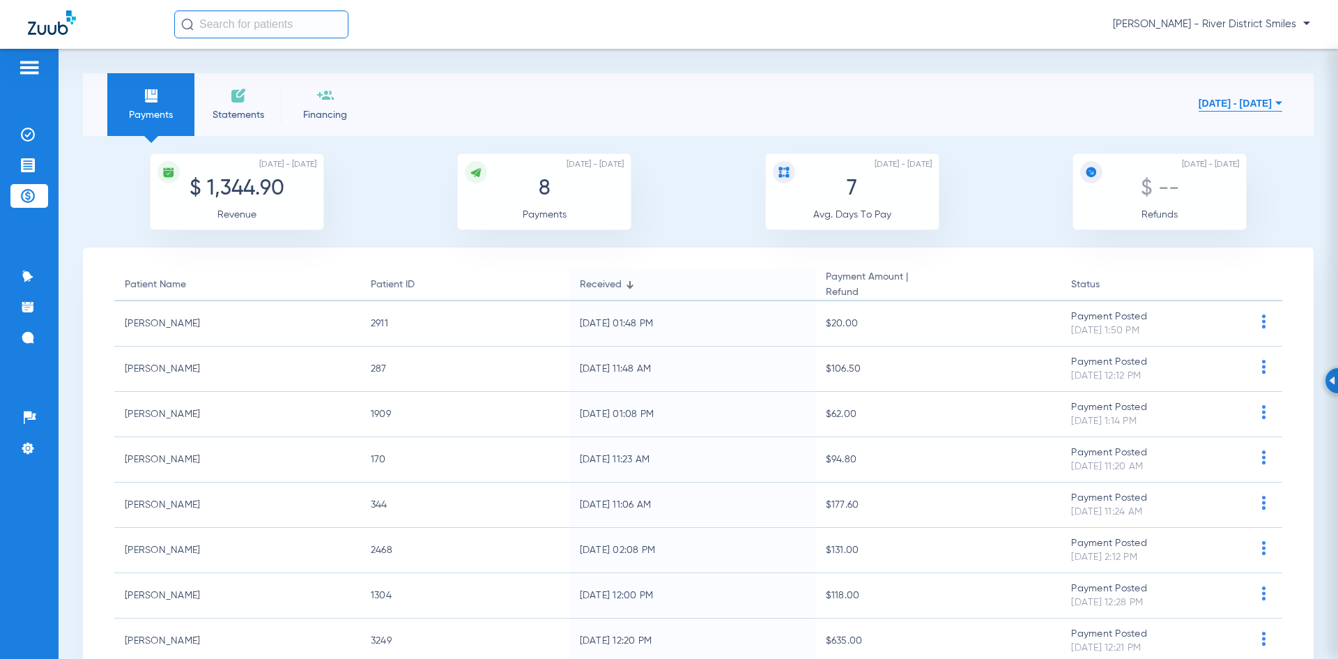
click at [227, 104] on li "Statements" at bounding box center [237, 104] width 87 height 63
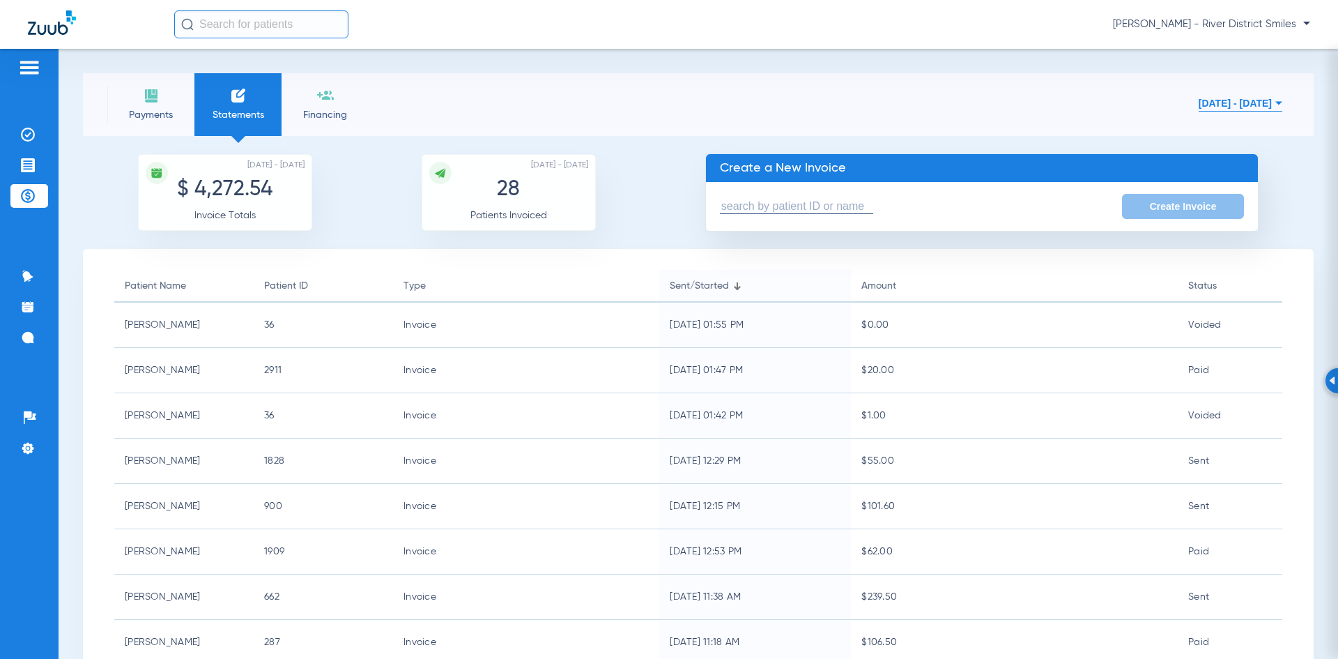
click at [153, 111] on span "Payments" at bounding box center [151, 115] width 66 height 14
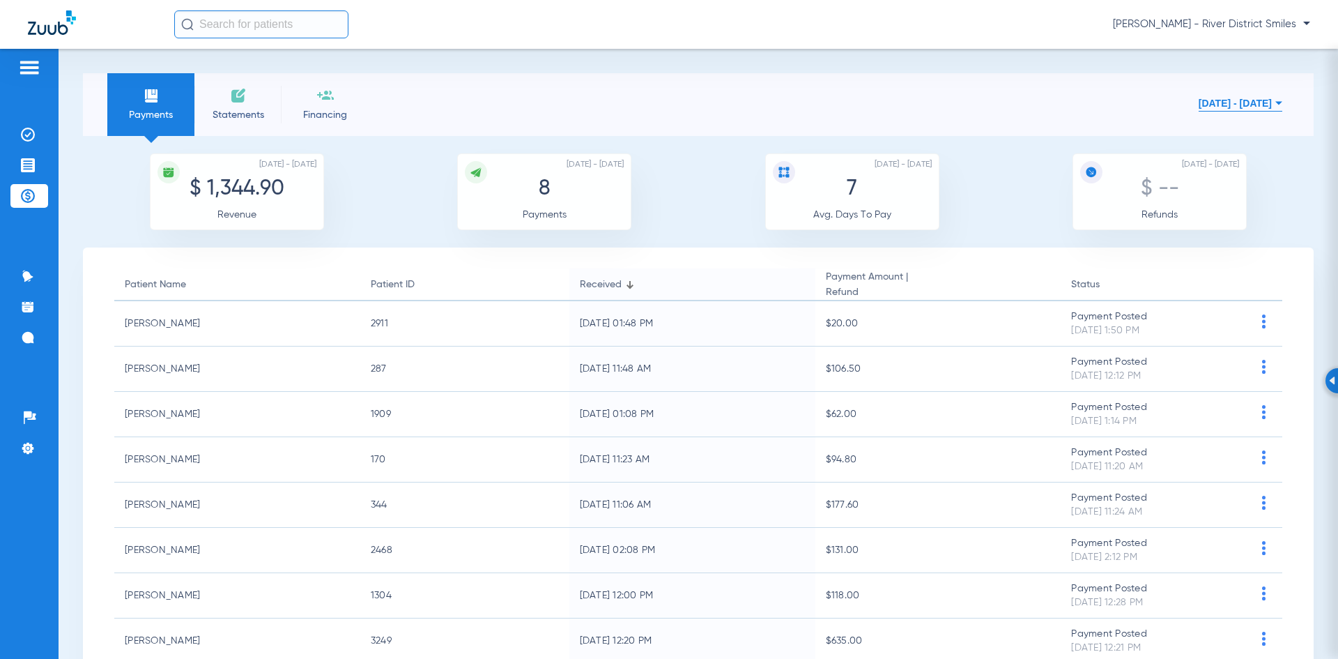
click at [244, 93] on img at bounding box center [238, 95] width 17 height 17
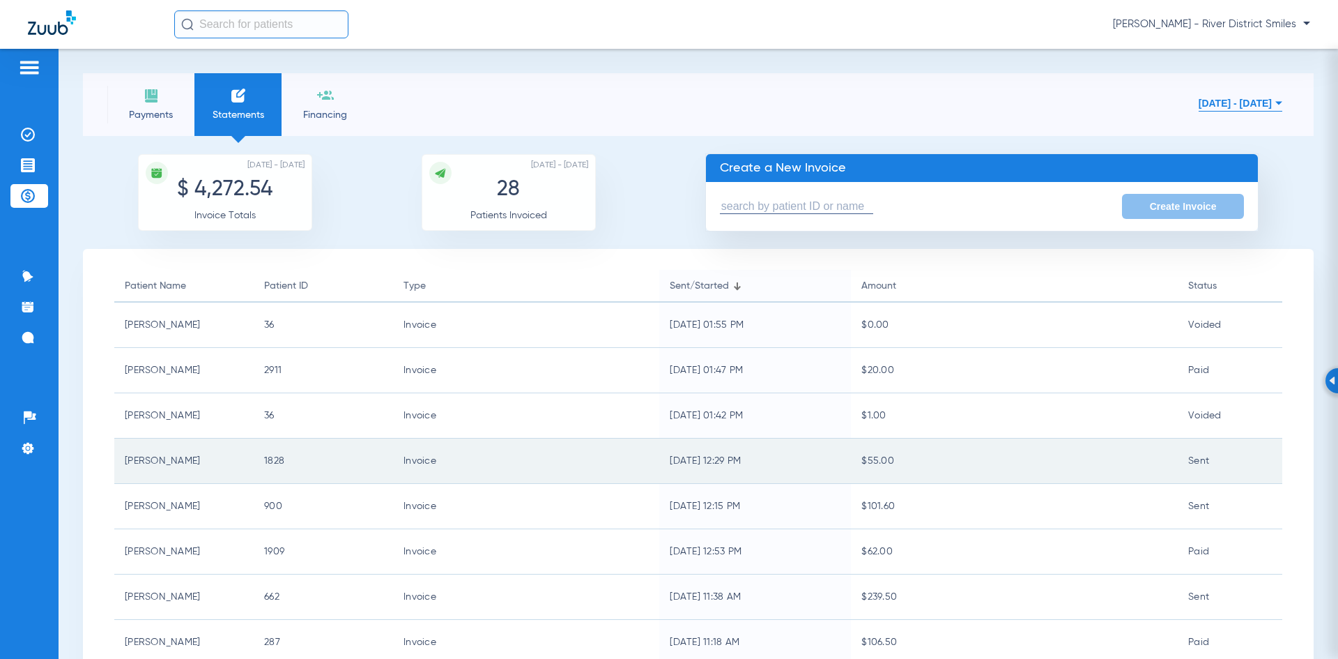
click at [1198, 467] on td "Sent" at bounding box center [1230, 460] width 105 height 45
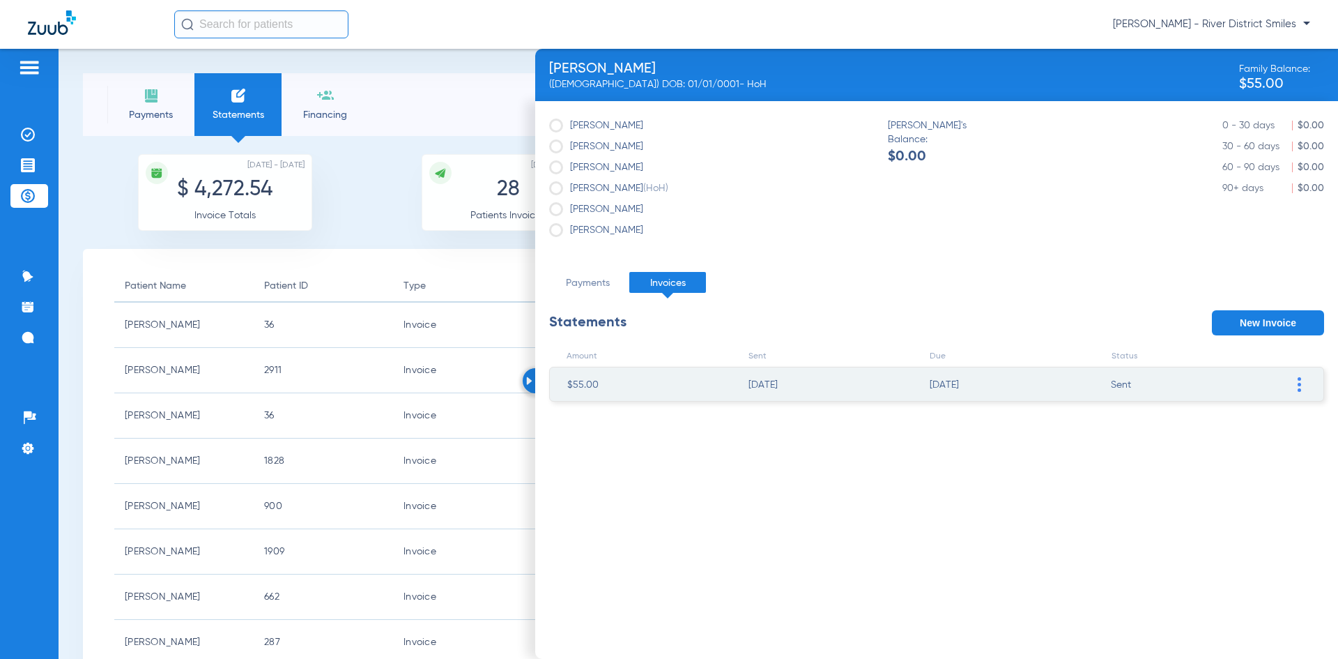
click at [1293, 384] on span at bounding box center [1299, 383] width 14 height 33
click at [1238, 513] on li "VOID Invoice" at bounding box center [1227, 508] width 157 height 21
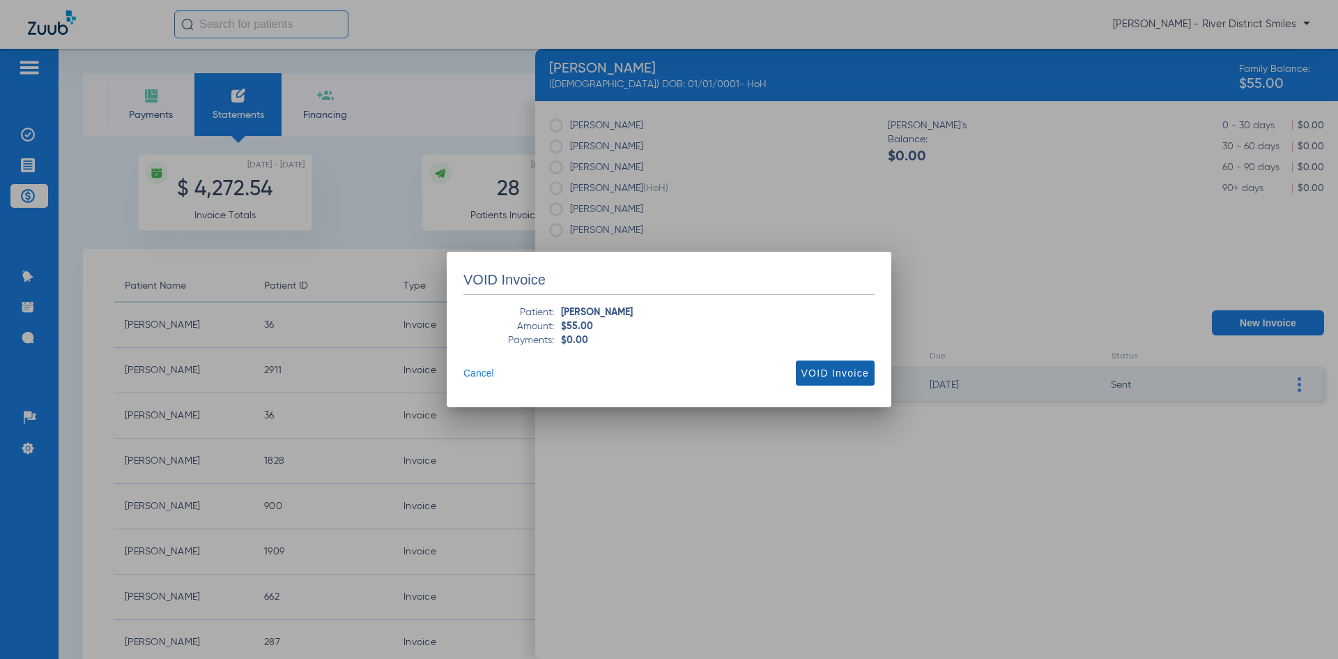
click at [830, 369] on span "VOID Invoice" at bounding box center [836, 373] width 68 height 14
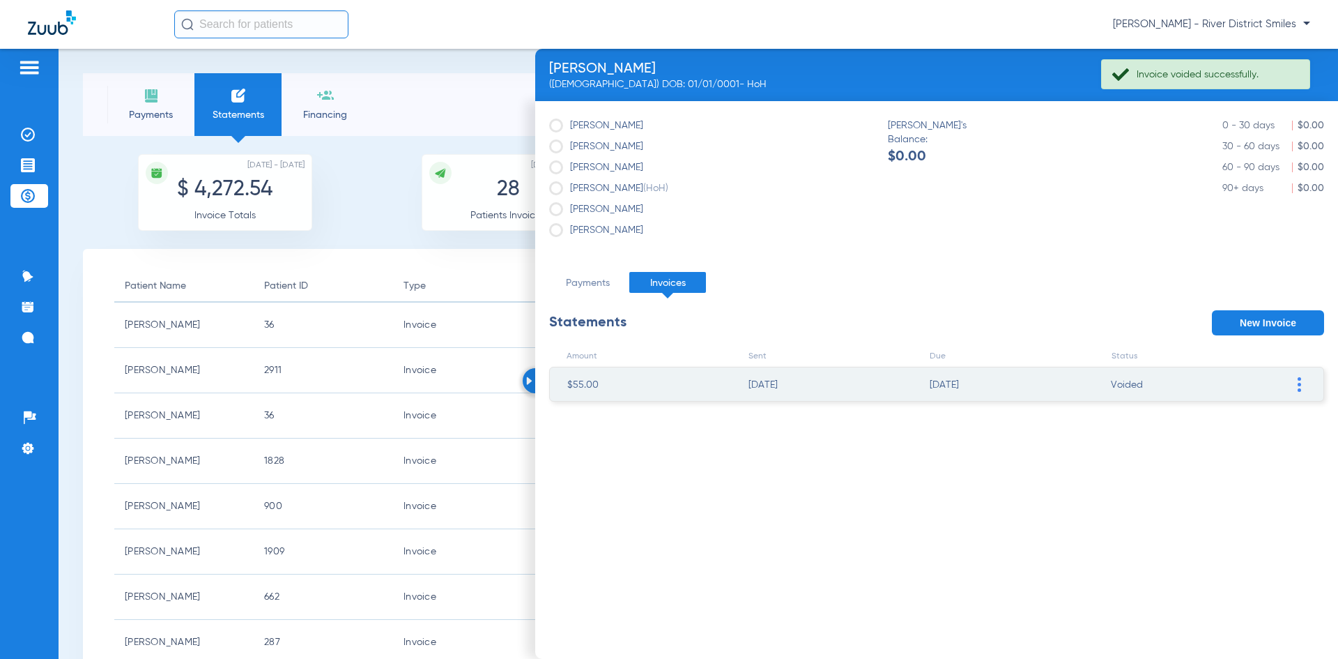
click at [523, 379] on div at bounding box center [535, 380] width 25 height 25
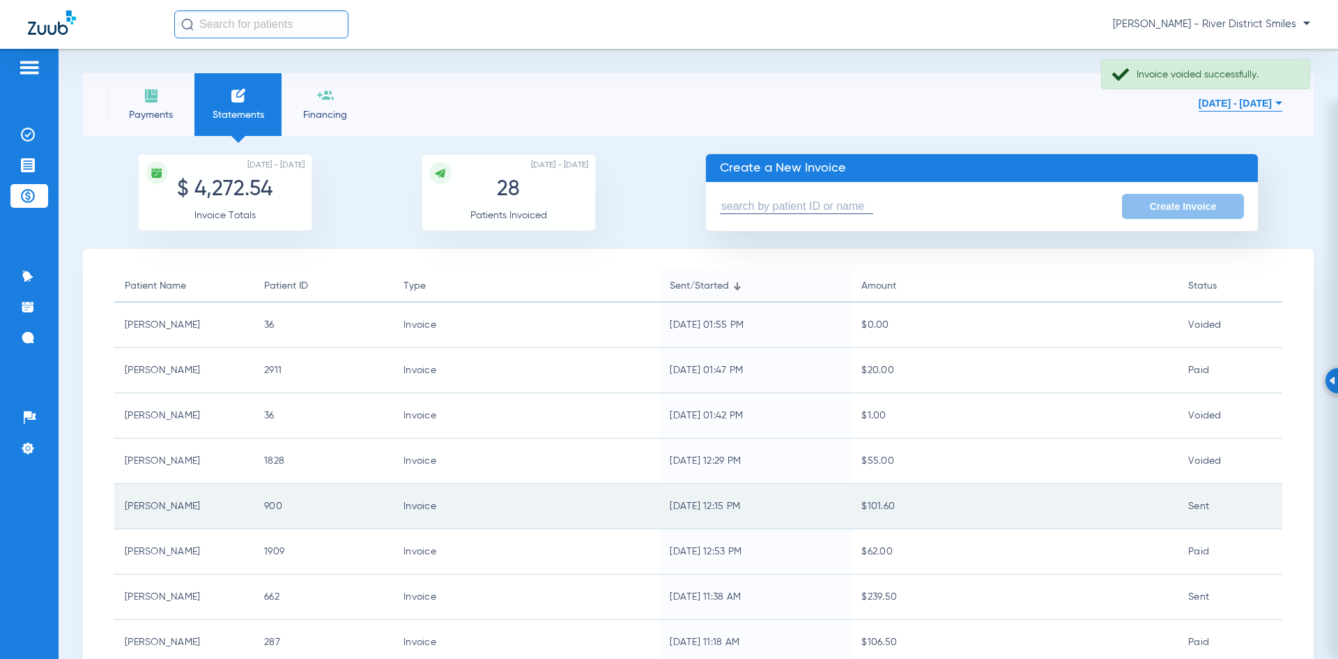
scroll to position [70, 0]
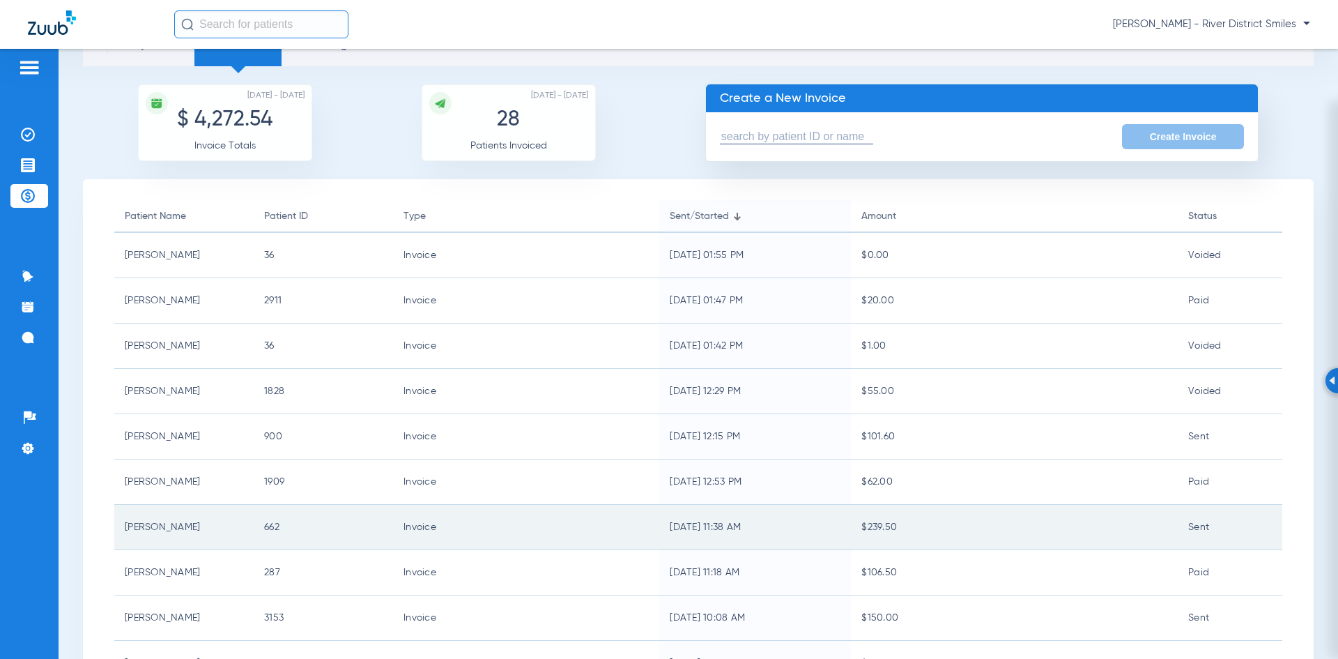
click at [984, 522] on td "$239.50" at bounding box center [1014, 527] width 327 height 45
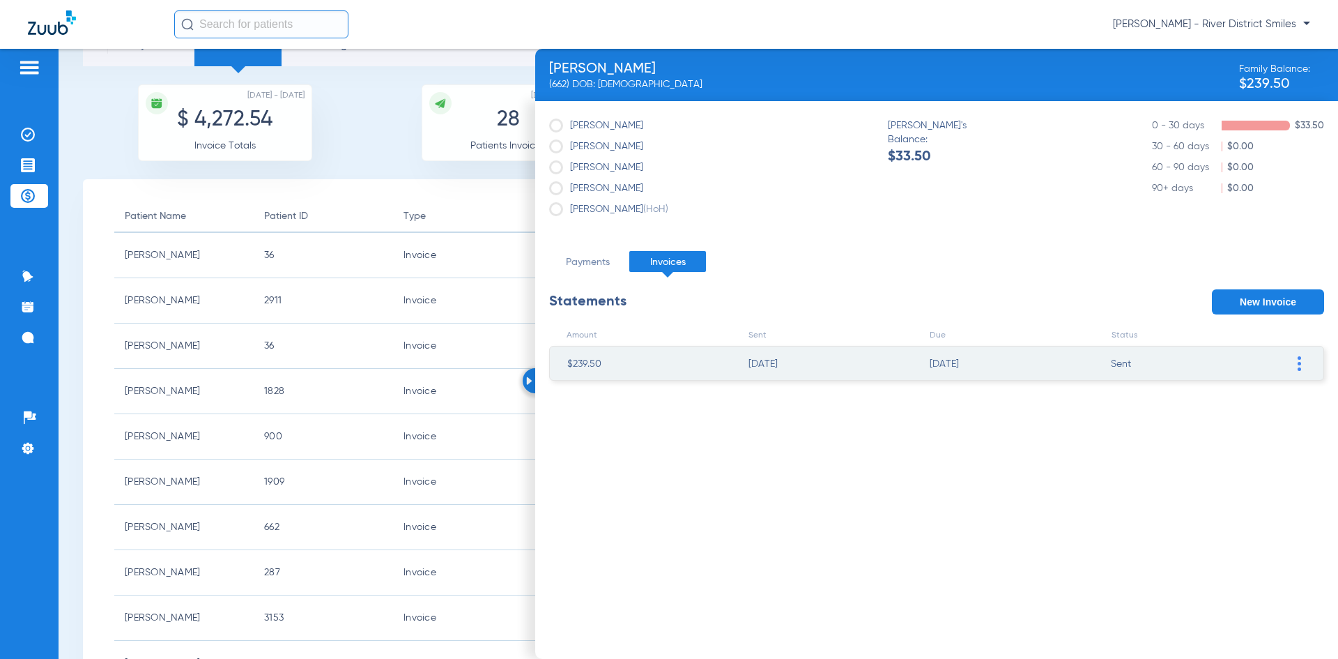
click at [528, 381] on img at bounding box center [529, 380] width 6 height 8
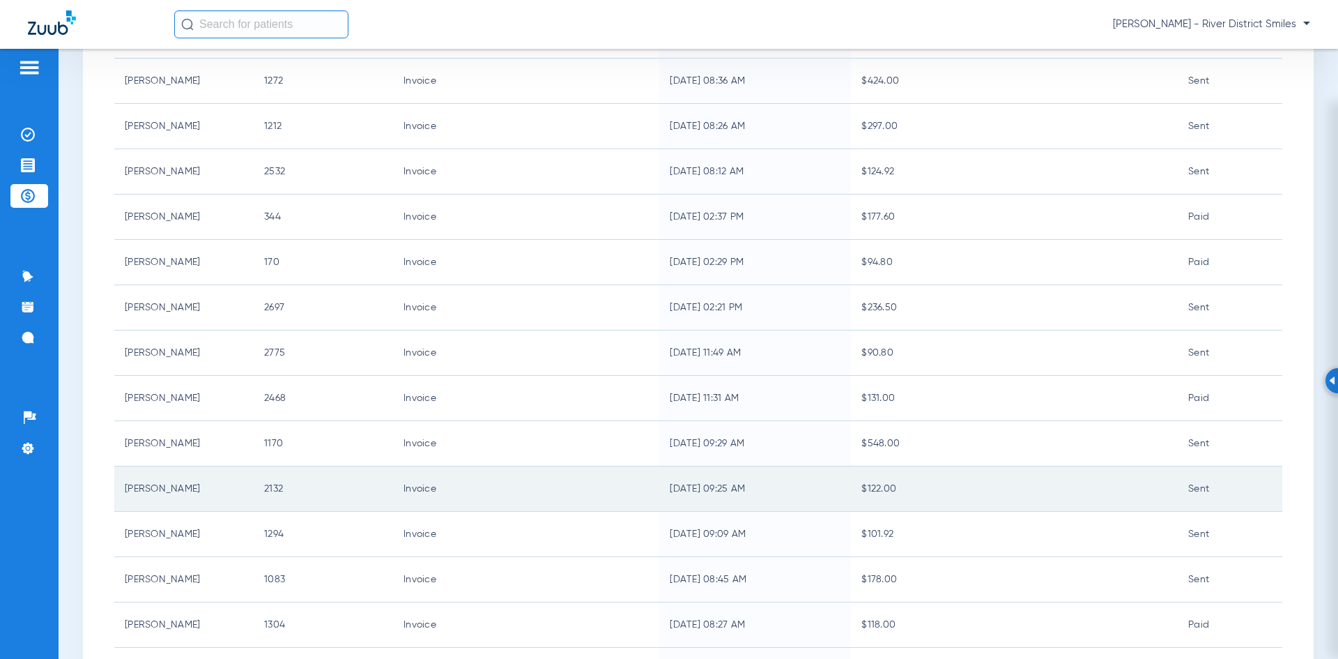
scroll to position [1024, 0]
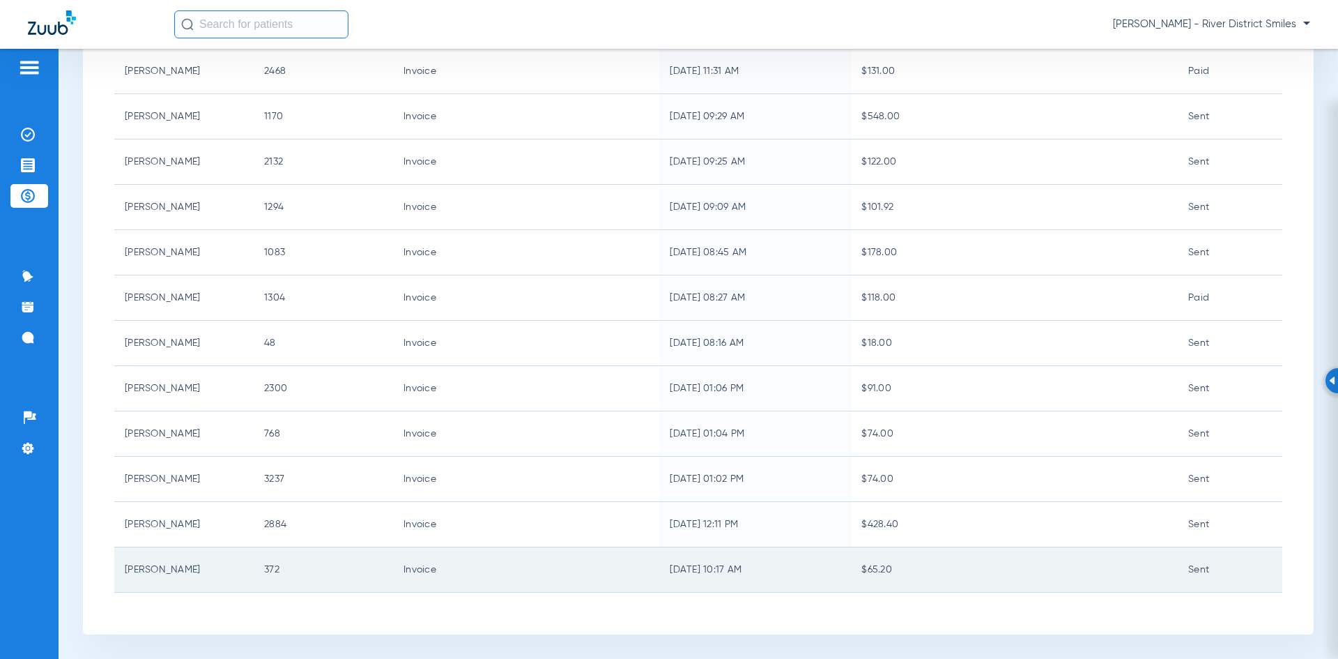
click at [1178, 570] on td "Sent" at bounding box center [1230, 569] width 105 height 45
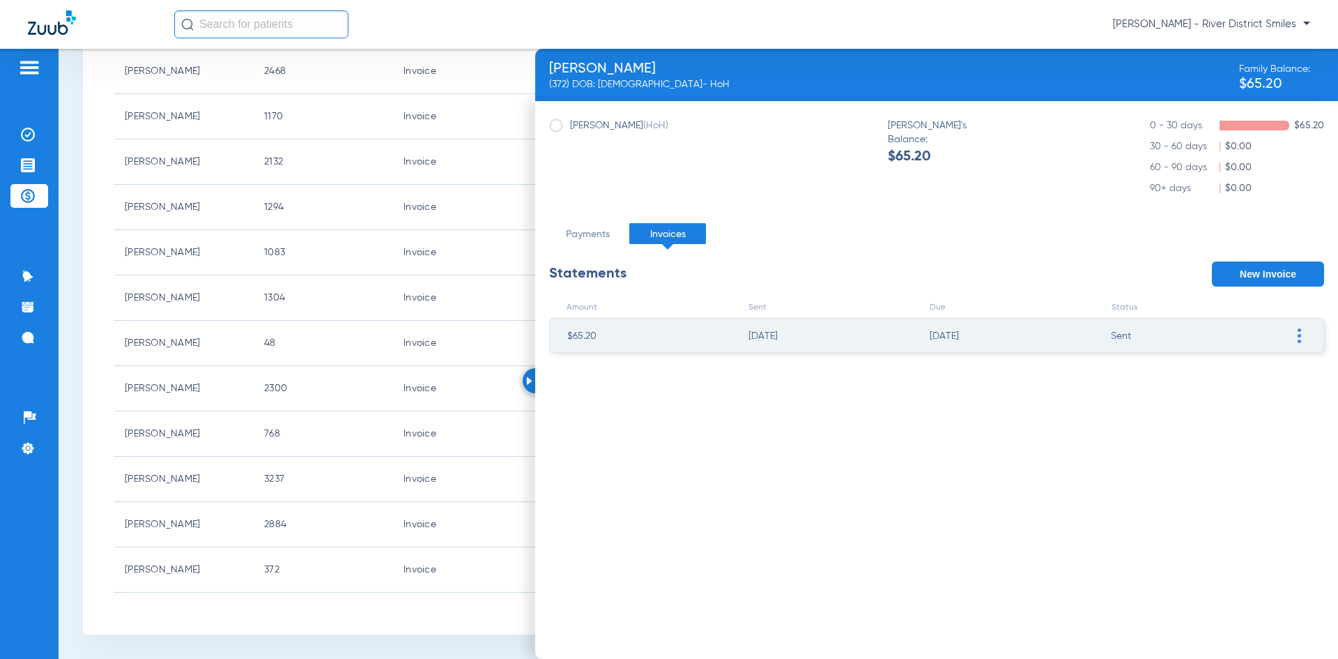
click at [526, 387] on div at bounding box center [535, 380] width 25 height 25
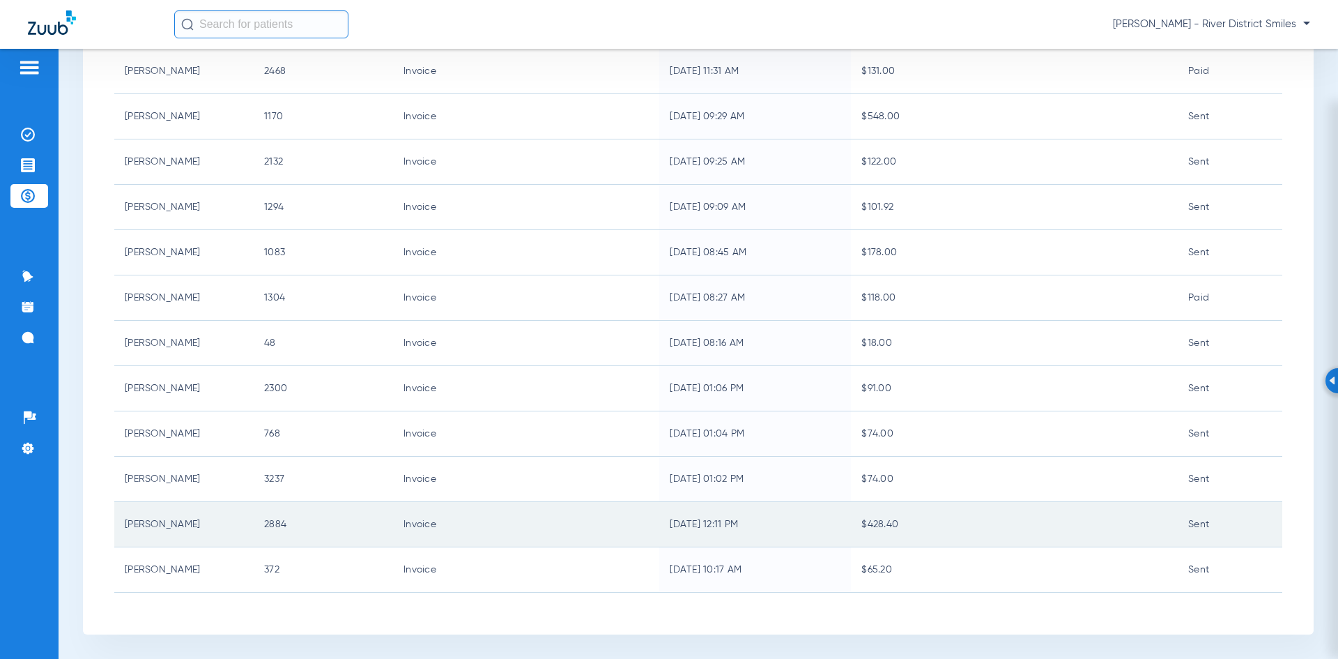
click at [480, 528] on td "Invoice" at bounding box center [526, 524] width 266 height 45
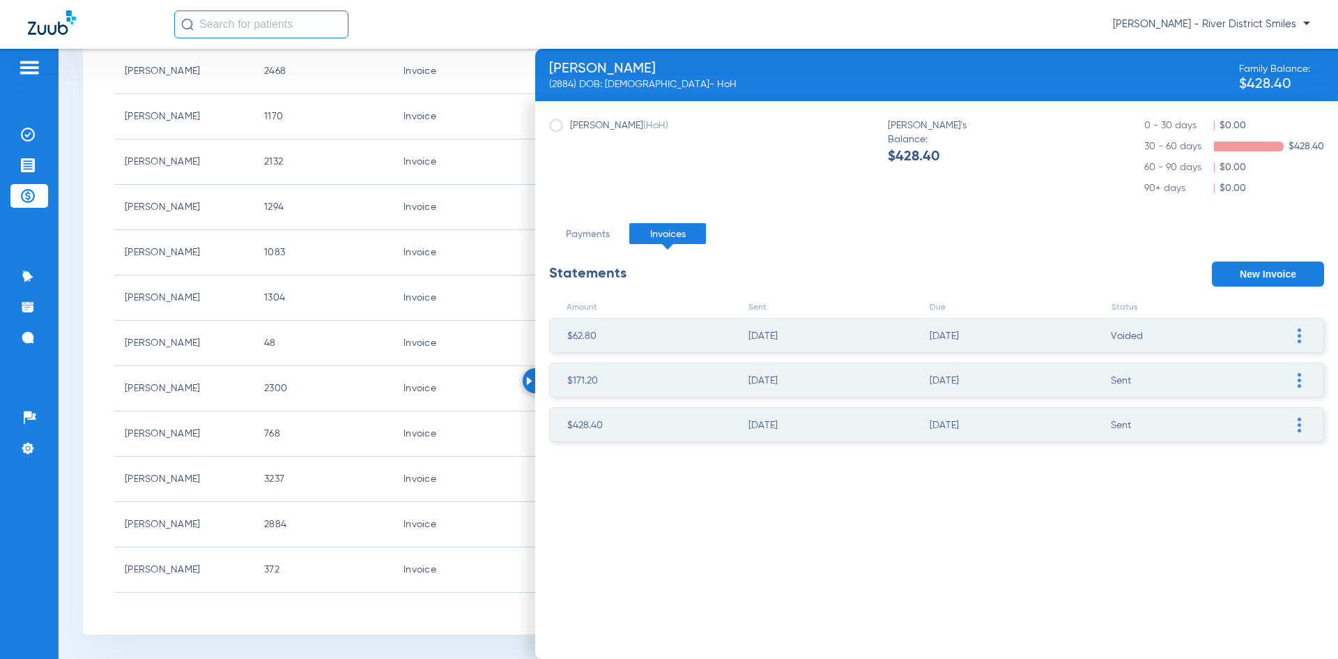
click at [531, 377] on img at bounding box center [529, 380] width 6 height 8
